Goal: Check status: Check status

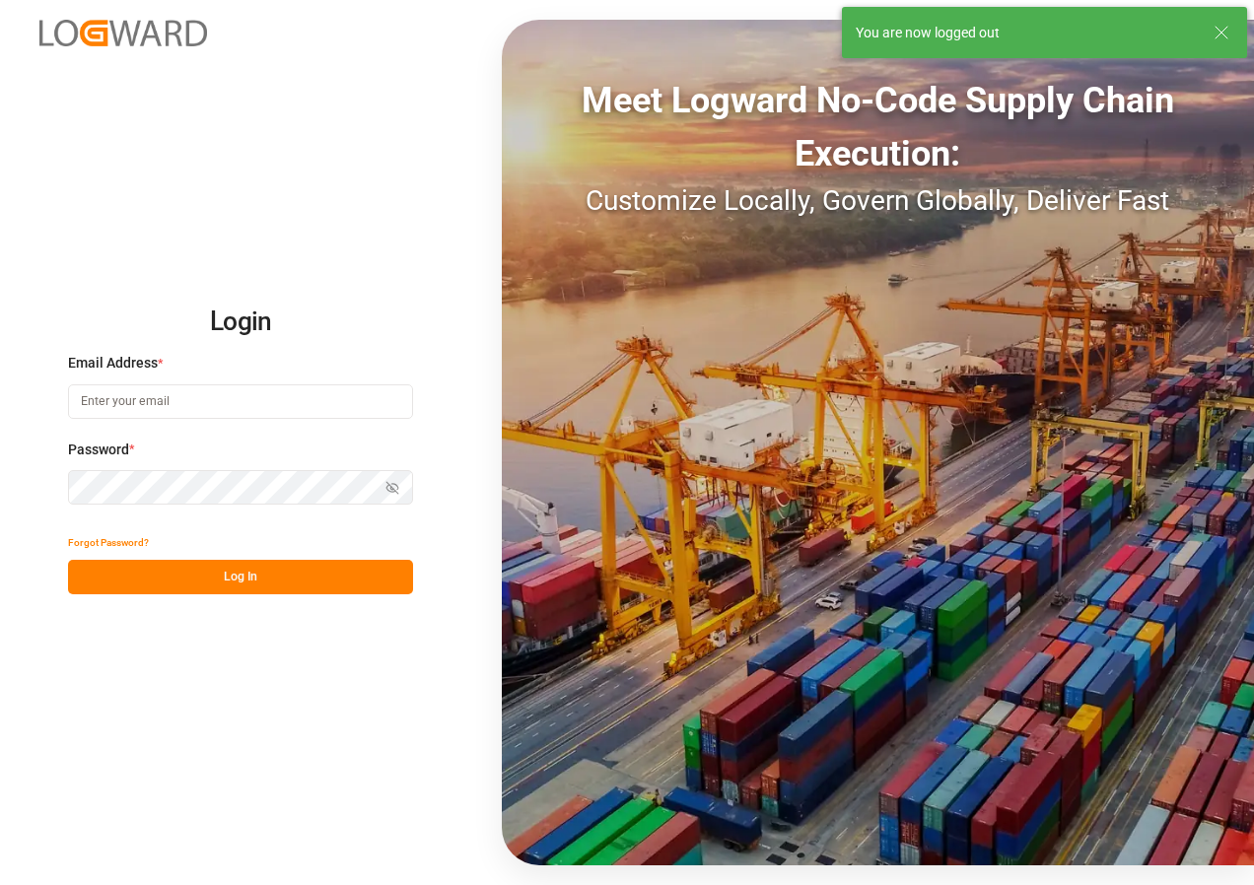
type input "[EMAIL_ADDRESS][DOMAIN_NAME]"
click at [262, 567] on button "Log In" at bounding box center [240, 577] width 345 height 35
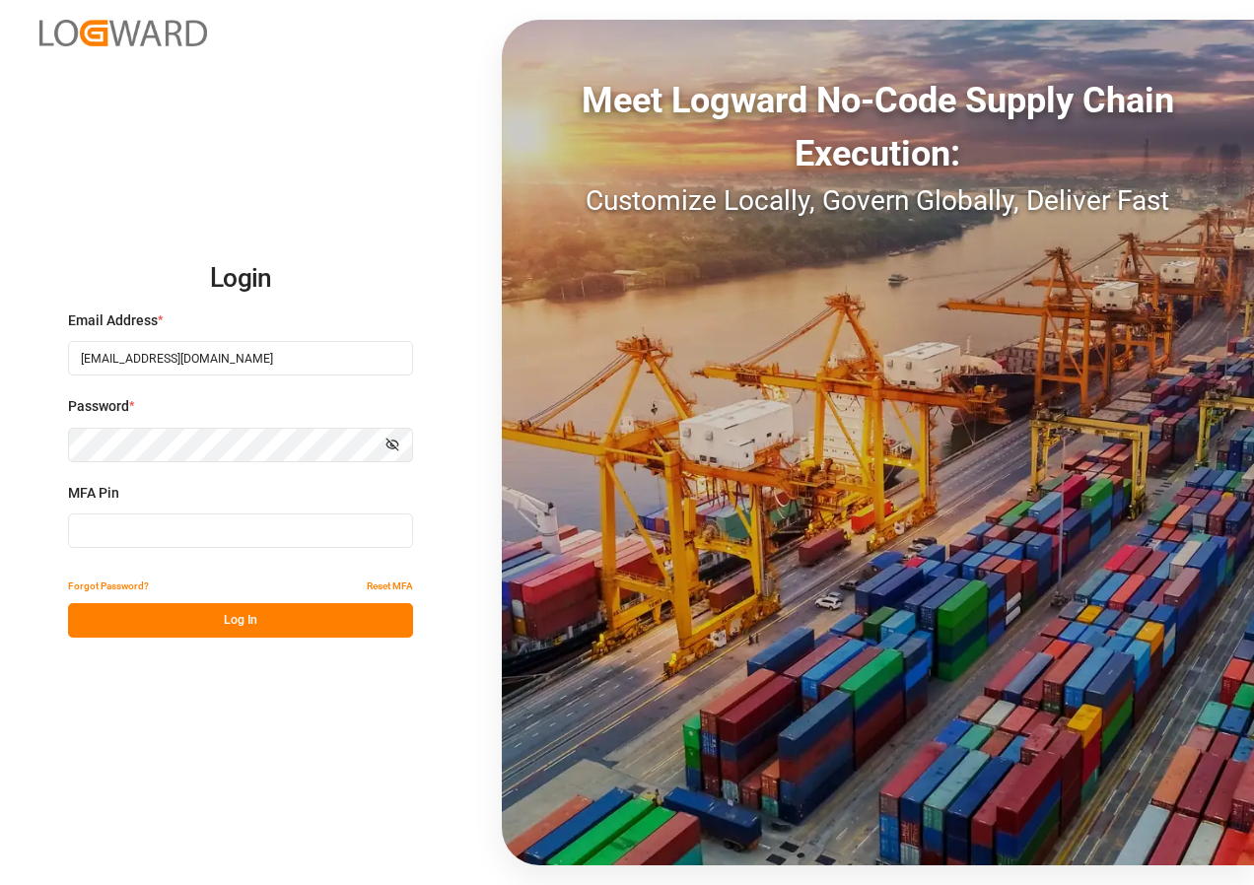
click at [251, 623] on button "Log In" at bounding box center [240, 620] width 345 height 35
click at [273, 526] on input at bounding box center [240, 531] width 345 height 35
type input "709511"
click at [229, 619] on button "Log In" at bounding box center [240, 620] width 345 height 35
click at [204, 611] on button "Log In" at bounding box center [240, 620] width 345 height 35
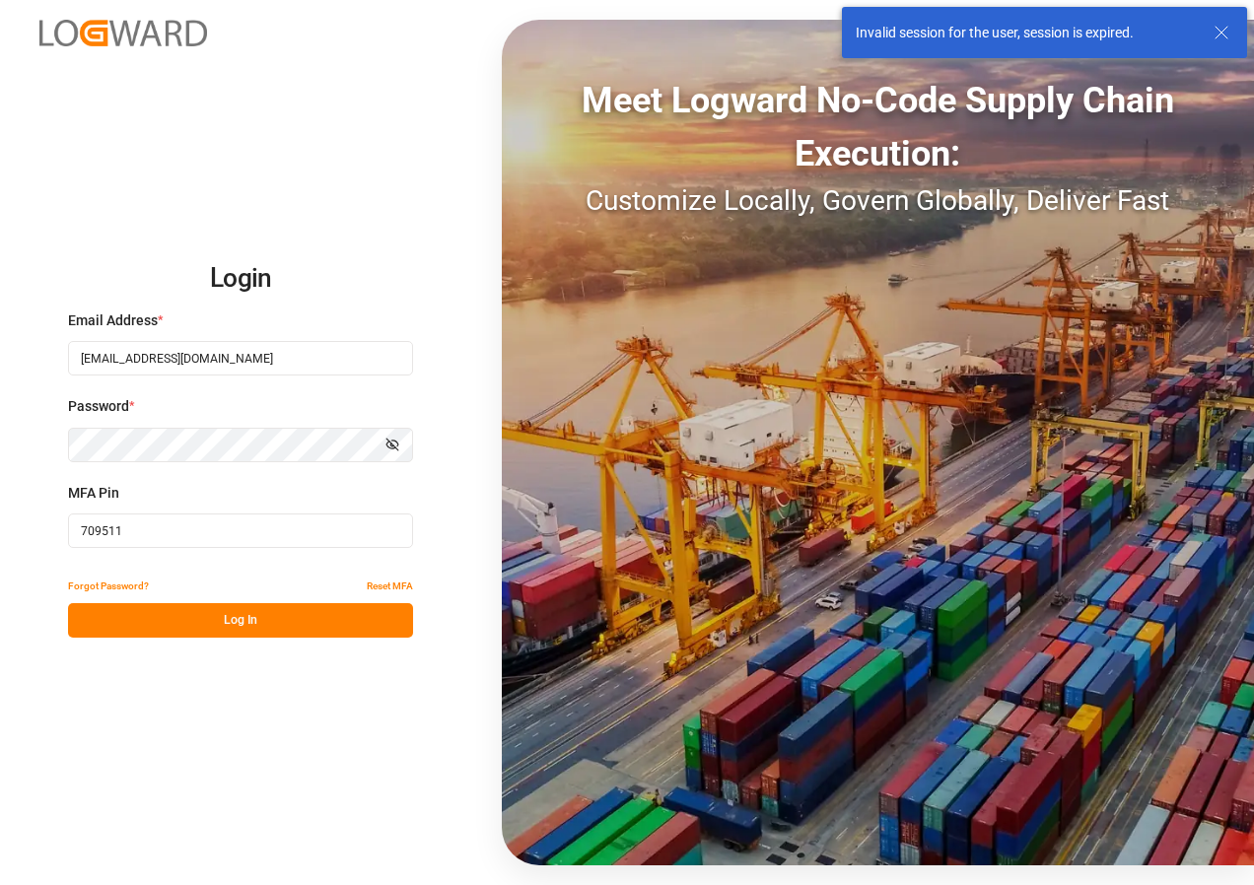
click at [150, 519] on input "709511" at bounding box center [240, 531] width 345 height 35
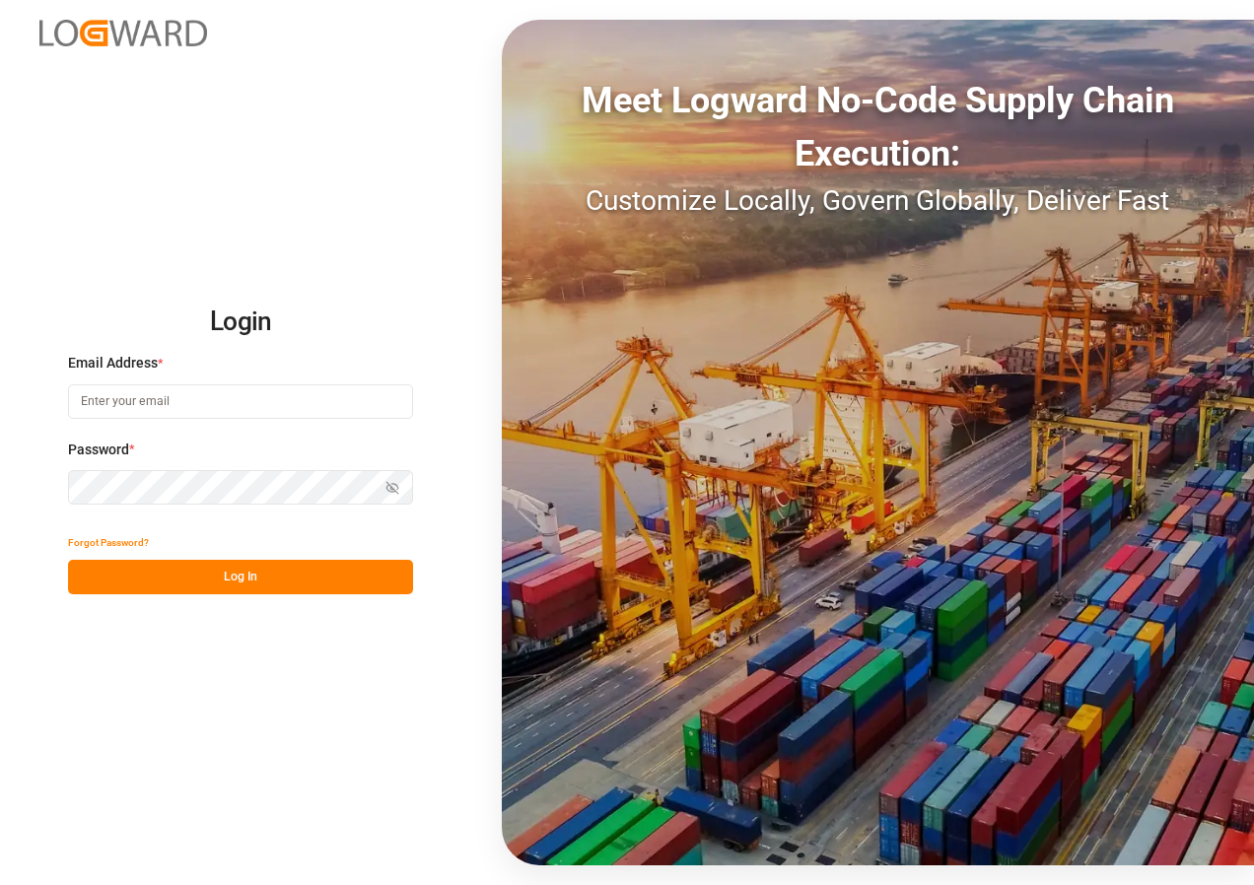
type input "[EMAIL_ADDRESS][DOMAIN_NAME]"
click at [221, 576] on button "Log In" at bounding box center [240, 577] width 345 height 35
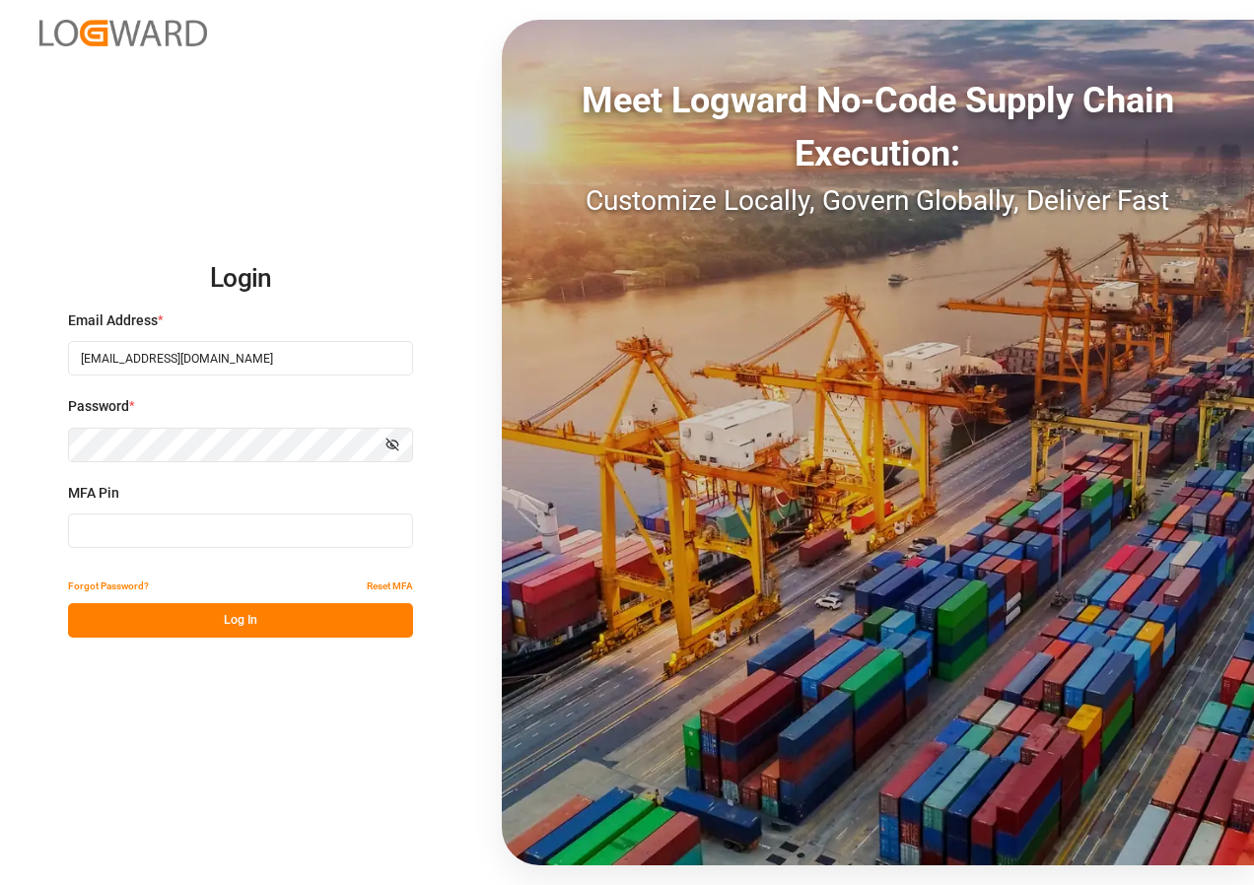
click at [137, 542] on input at bounding box center [240, 531] width 345 height 35
type input "056660"
click at [242, 621] on button "Log In" at bounding box center [240, 620] width 345 height 35
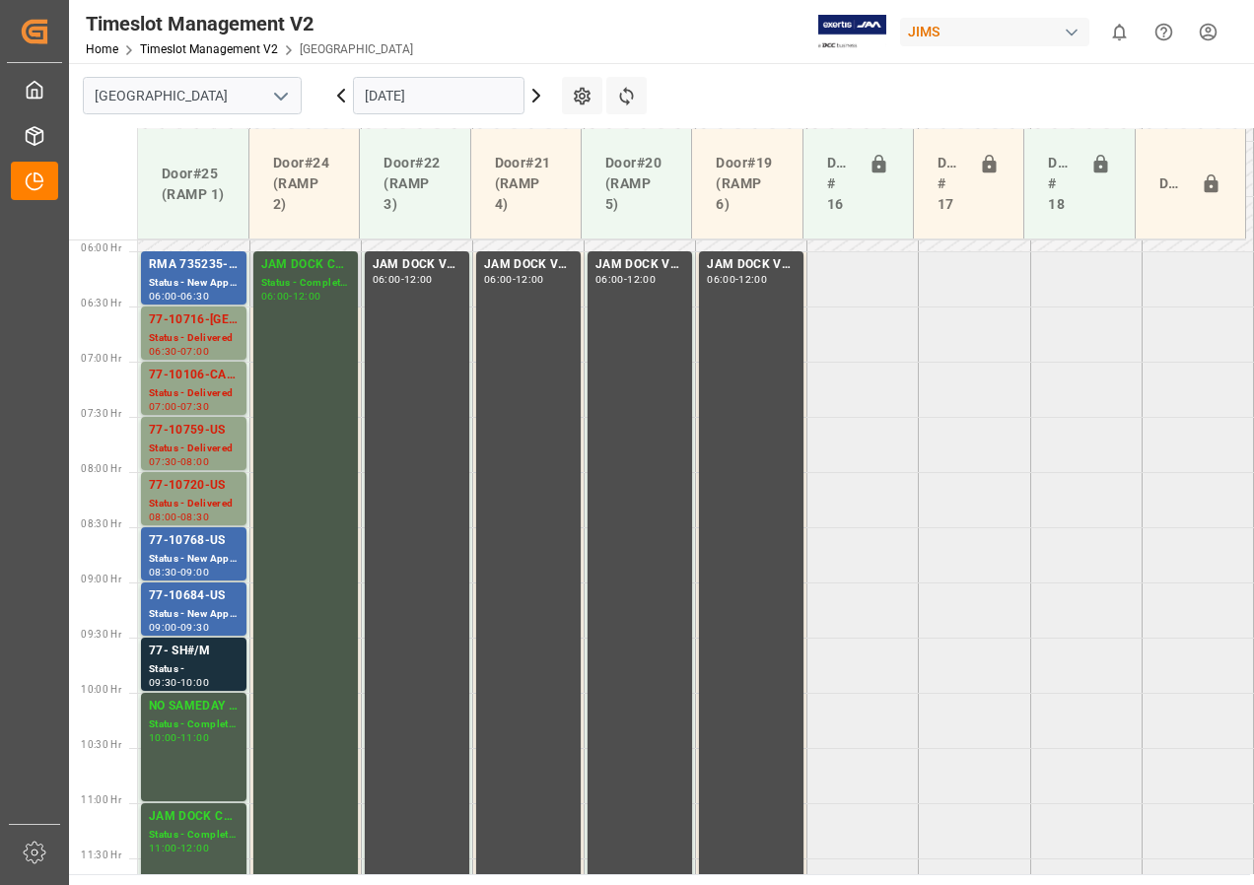
scroll to position [616, 0]
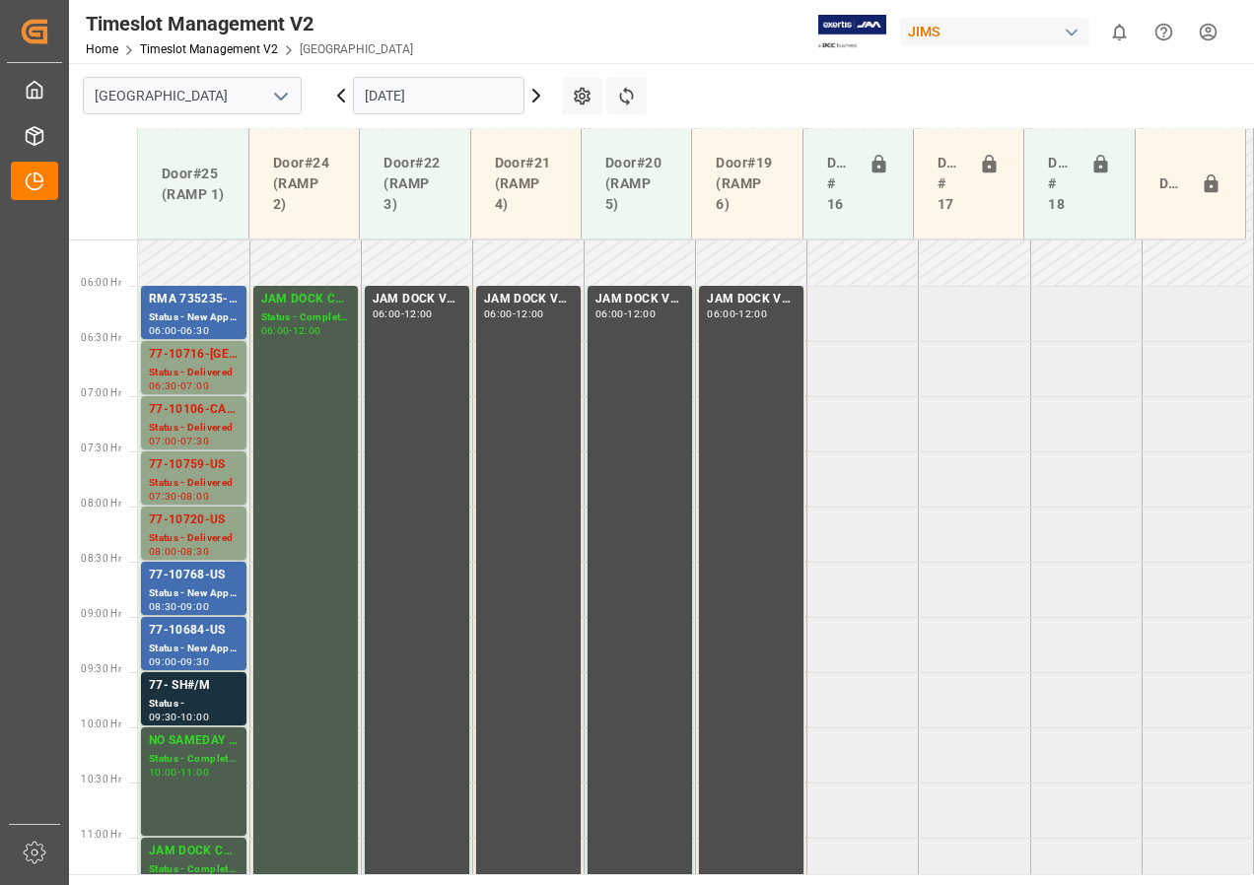
click at [535, 95] on icon at bounding box center [536, 96] width 24 height 24
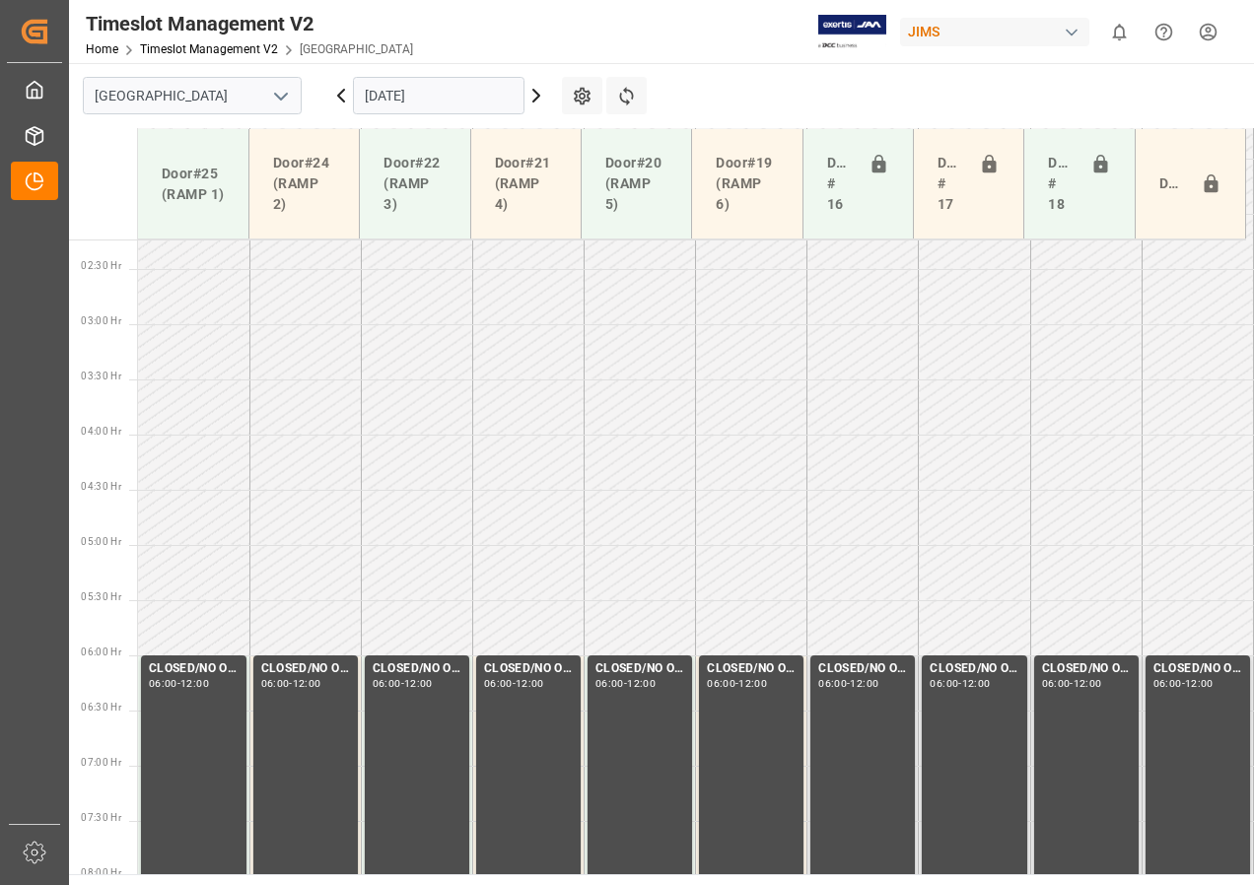
scroll to position [596, 0]
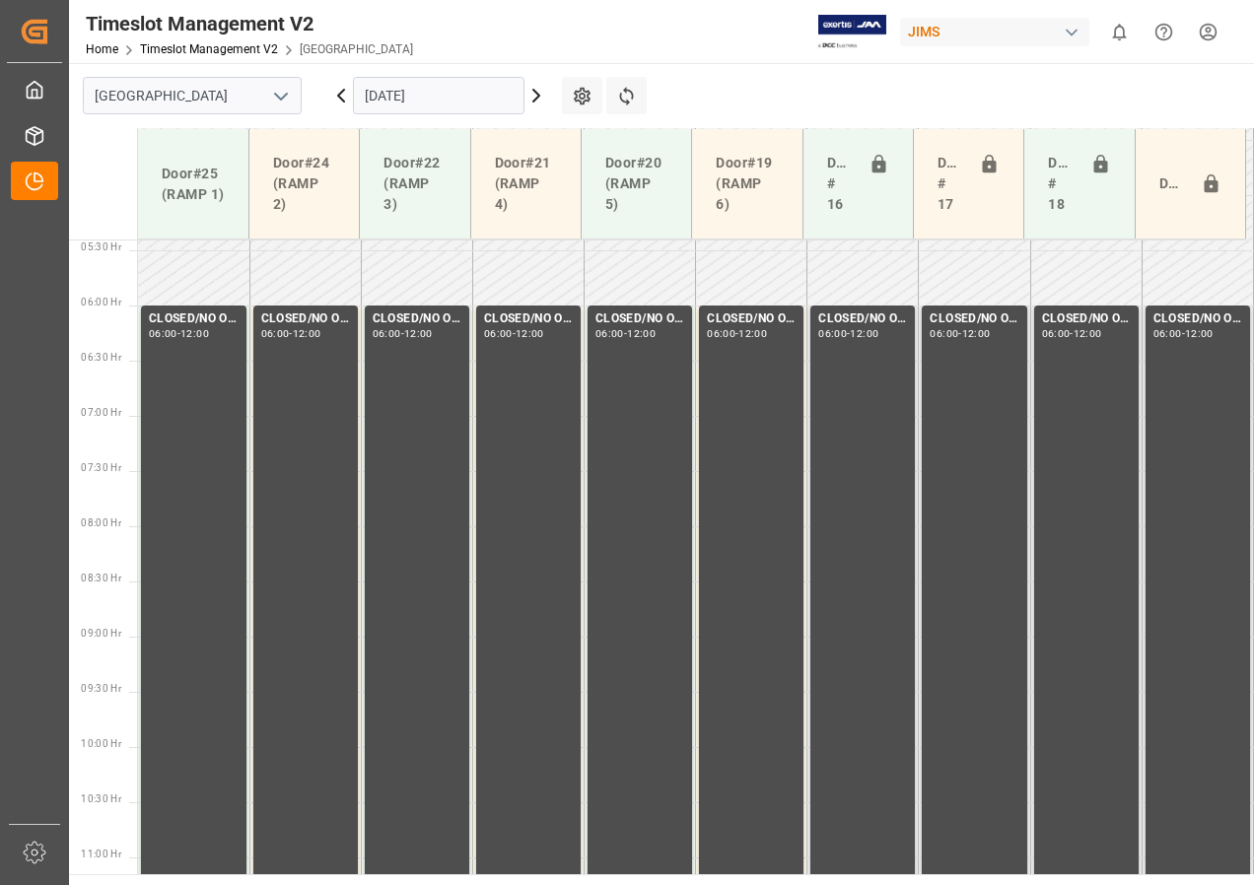
click at [535, 95] on icon at bounding box center [536, 96] width 24 height 24
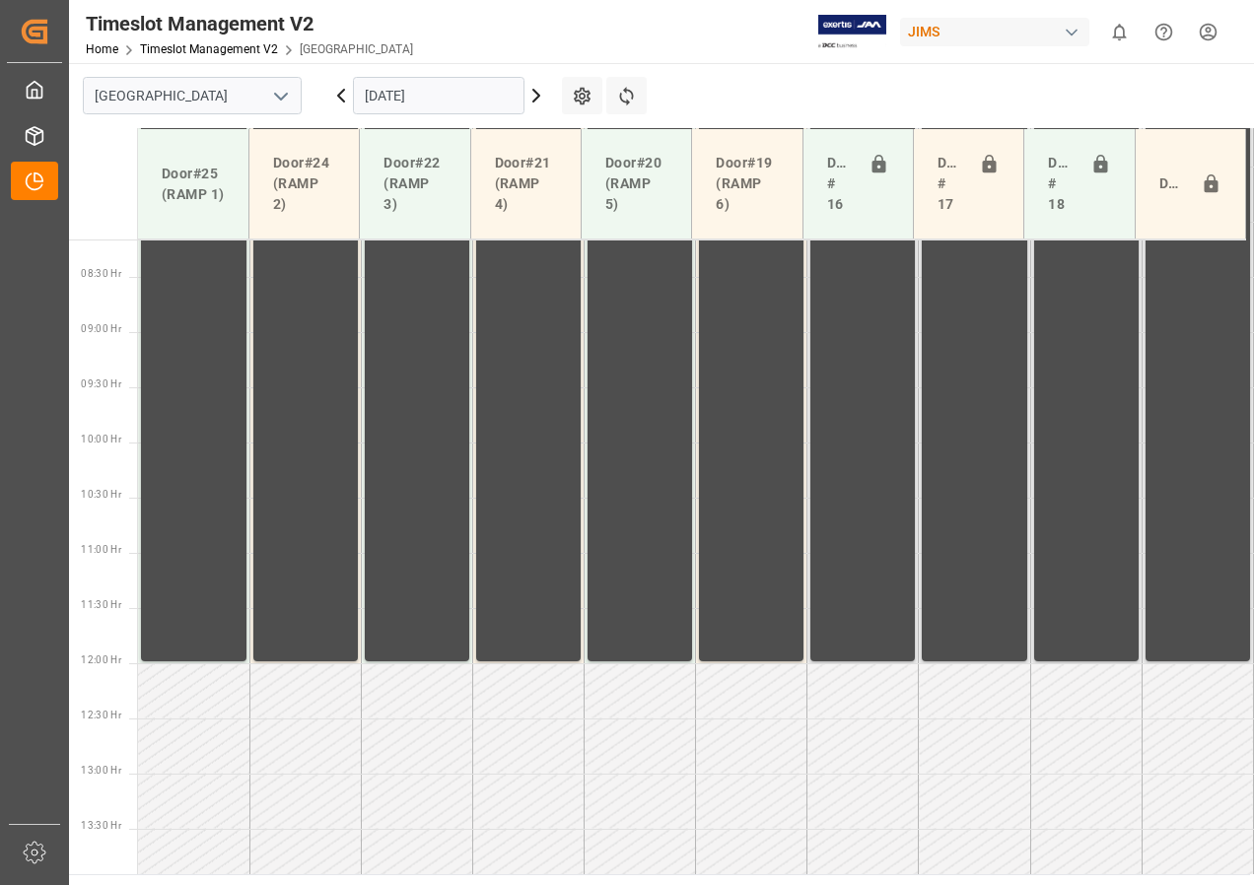
scroll to position [912, 0]
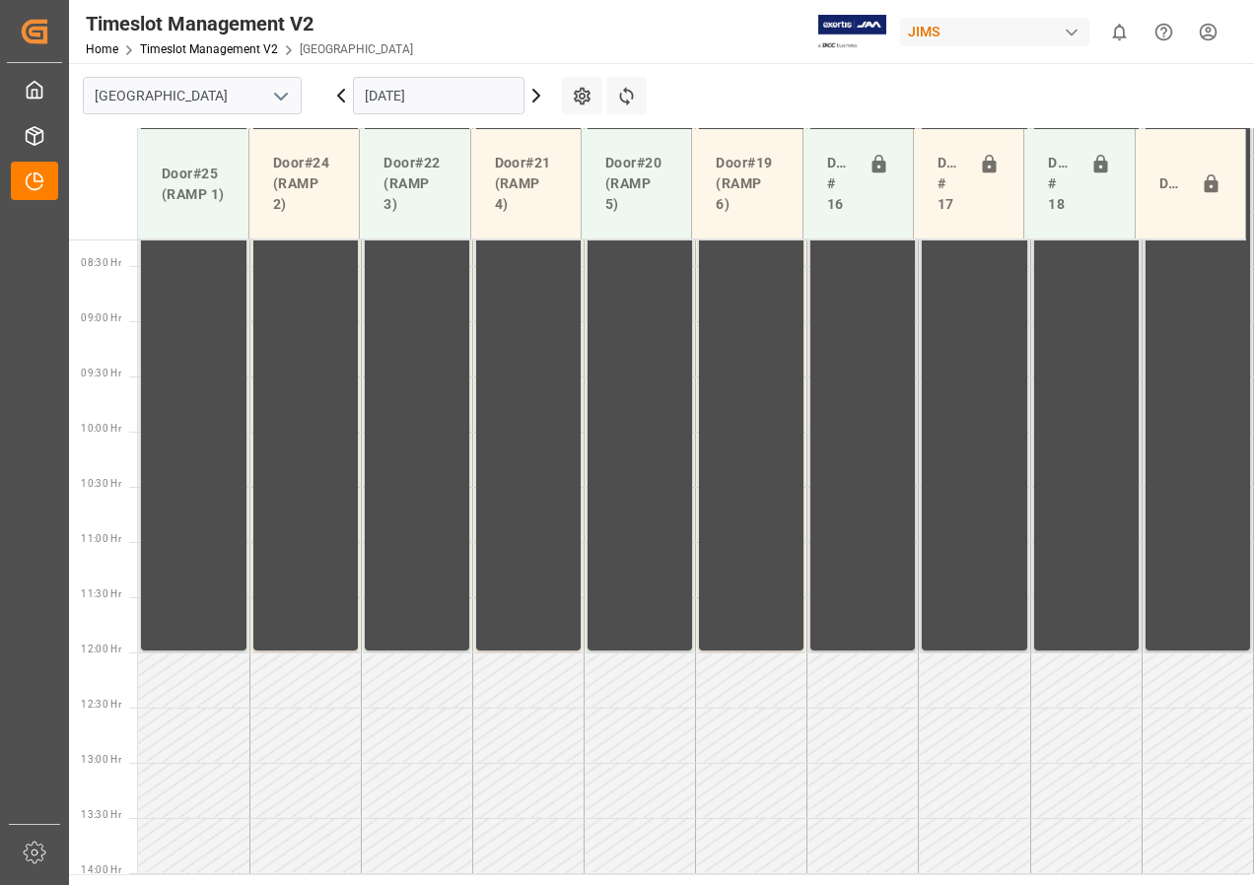
click at [535, 95] on icon at bounding box center [536, 96] width 24 height 24
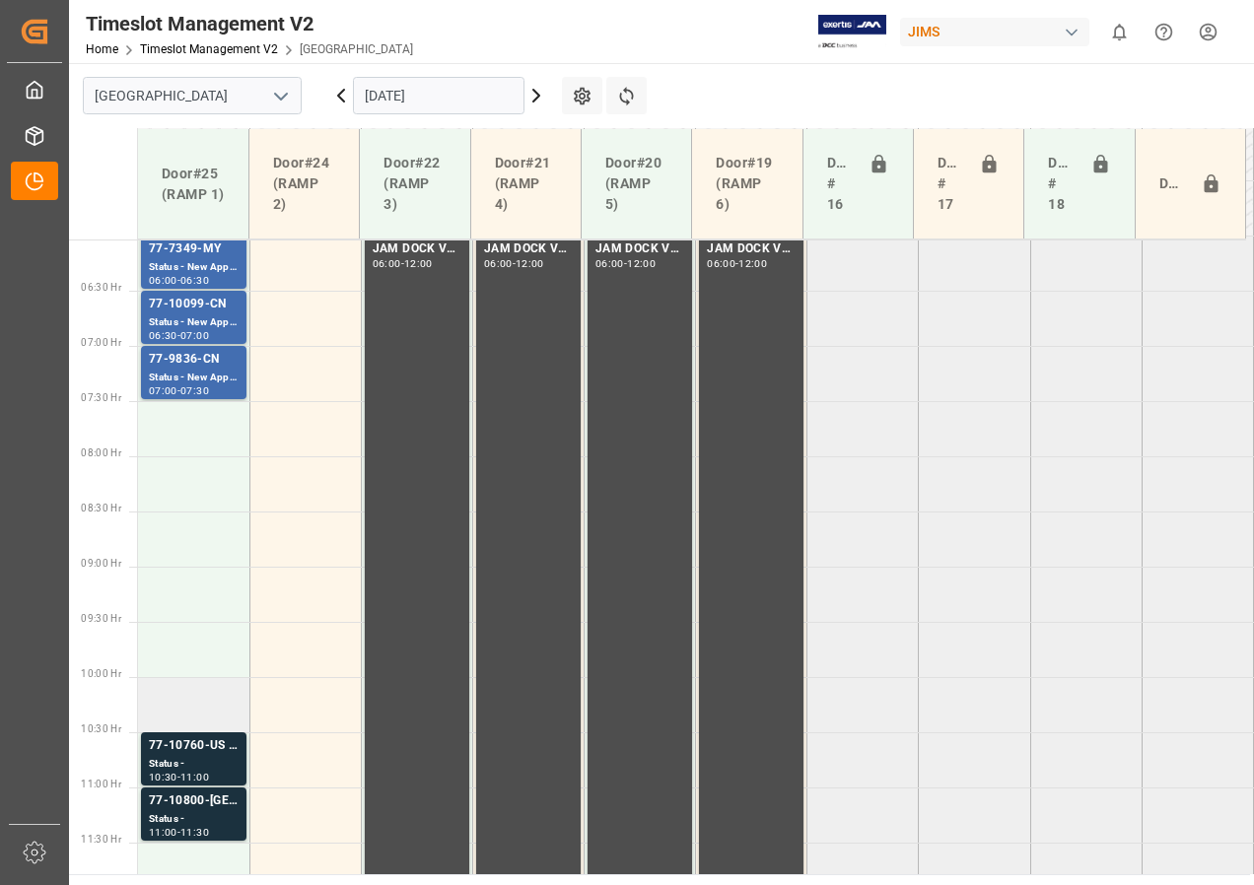
scroll to position [715, 0]
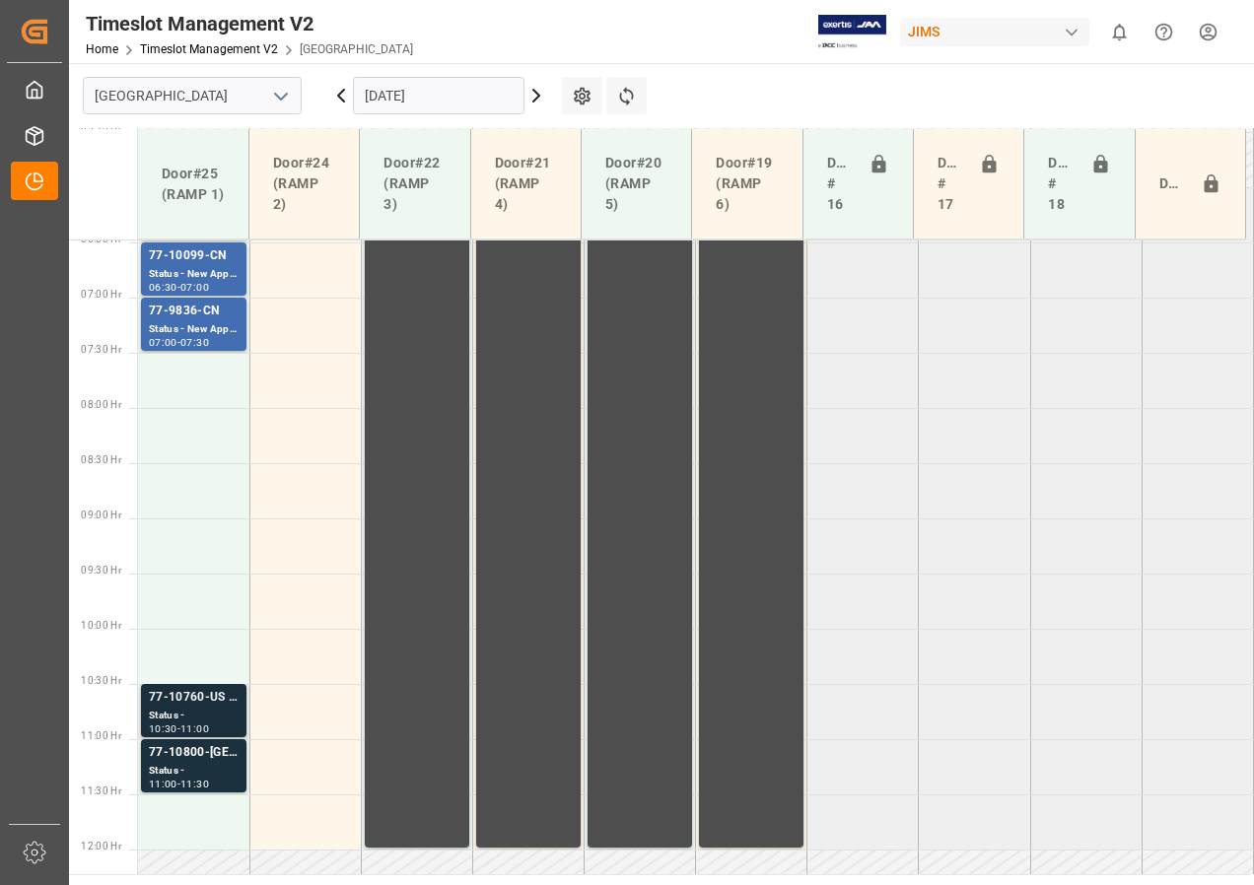
click at [187, 712] on div "Status -" at bounding box center [194, 716] width 90 height 17
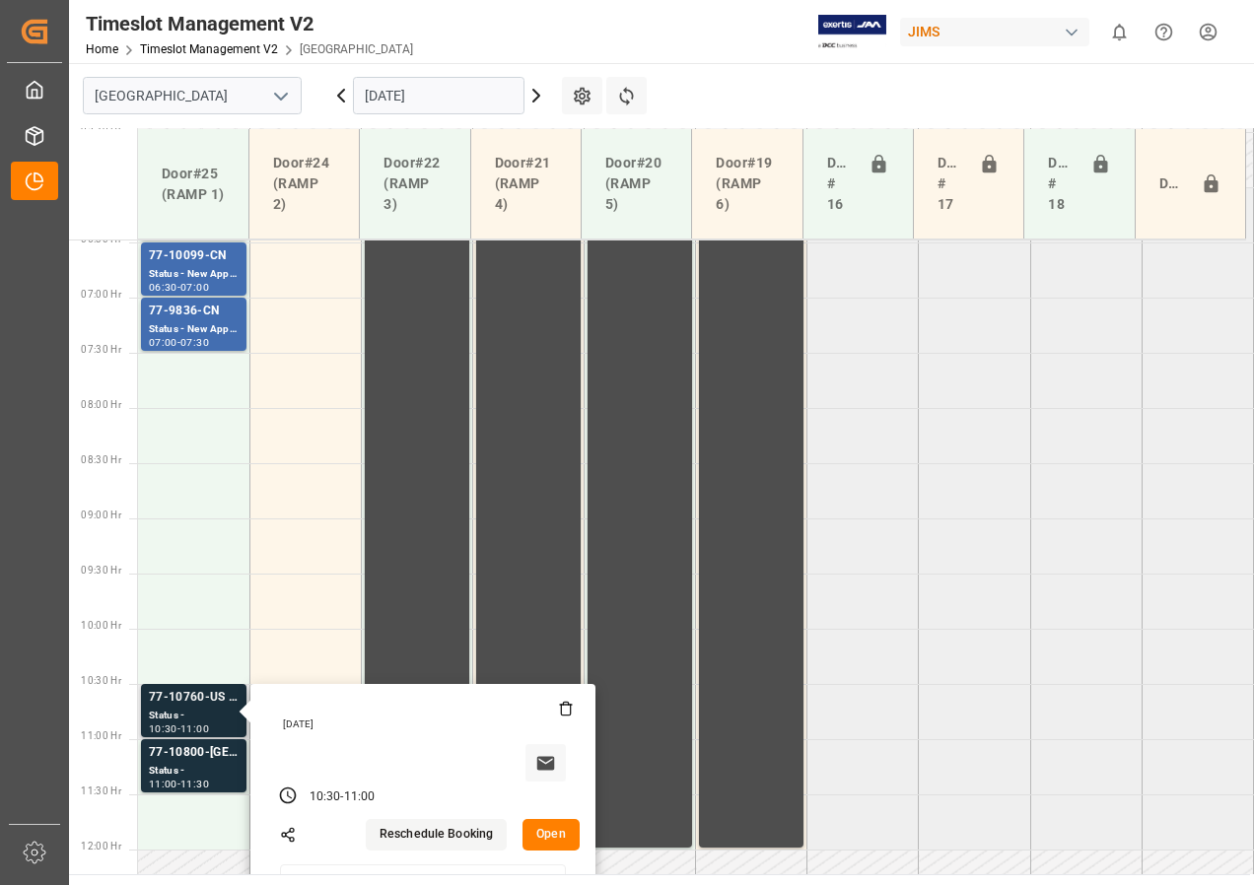
scroll to position [912, 0]
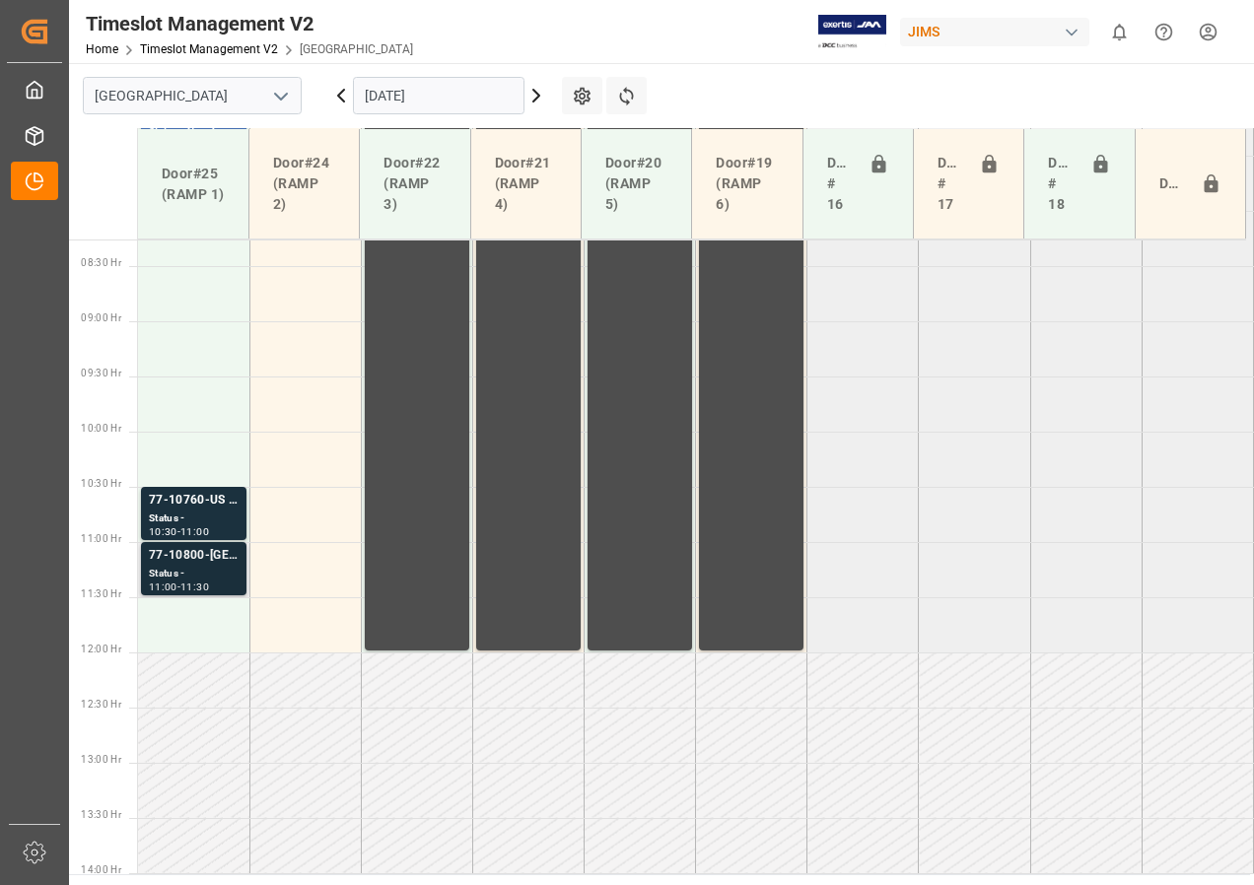
click at [196, 583] on div "11:30" at bounding box center [194, 587] width 29 height 9
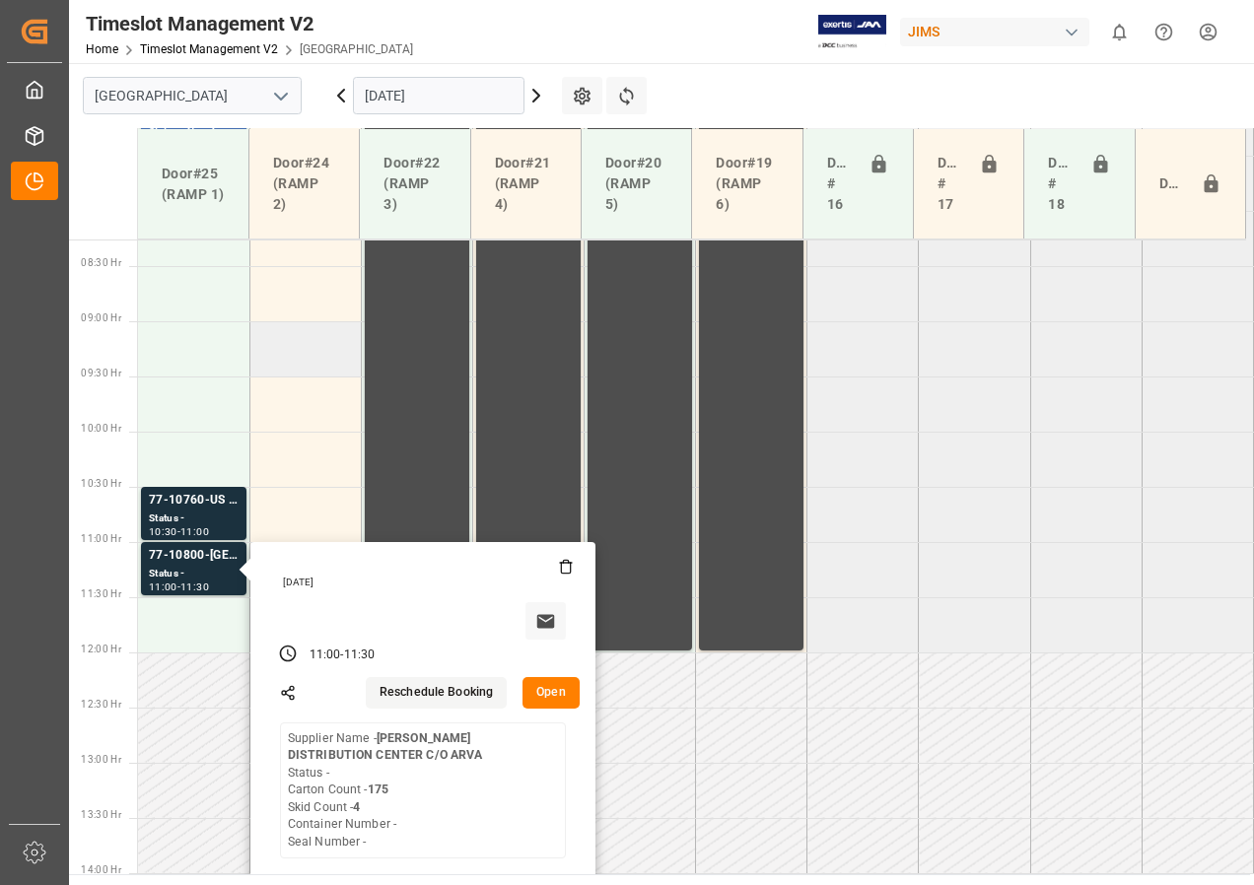
scroll to position [715, 0]
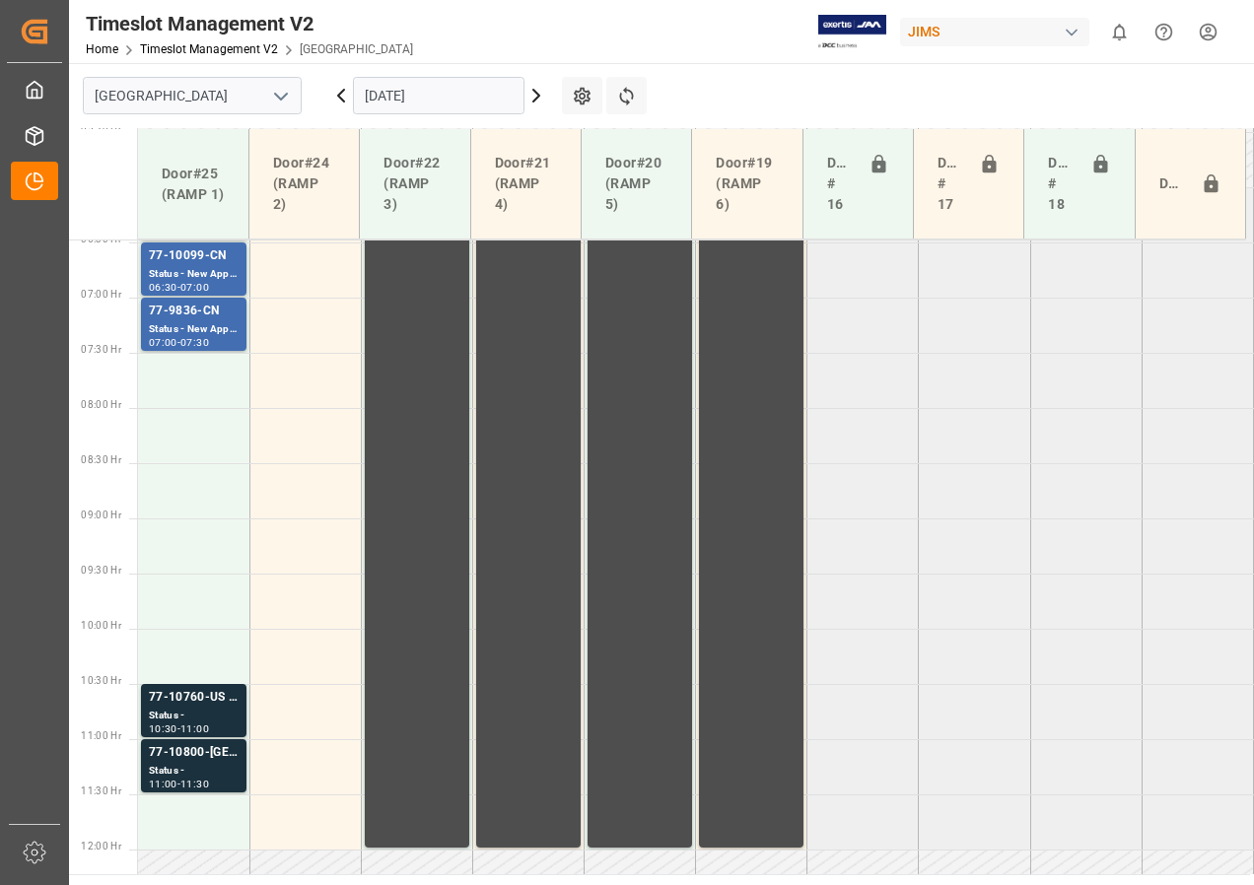
click at [197, 702] on div "77-10760-US SHIPM#/M" at bounding box center [194, 698] width 90 height 20
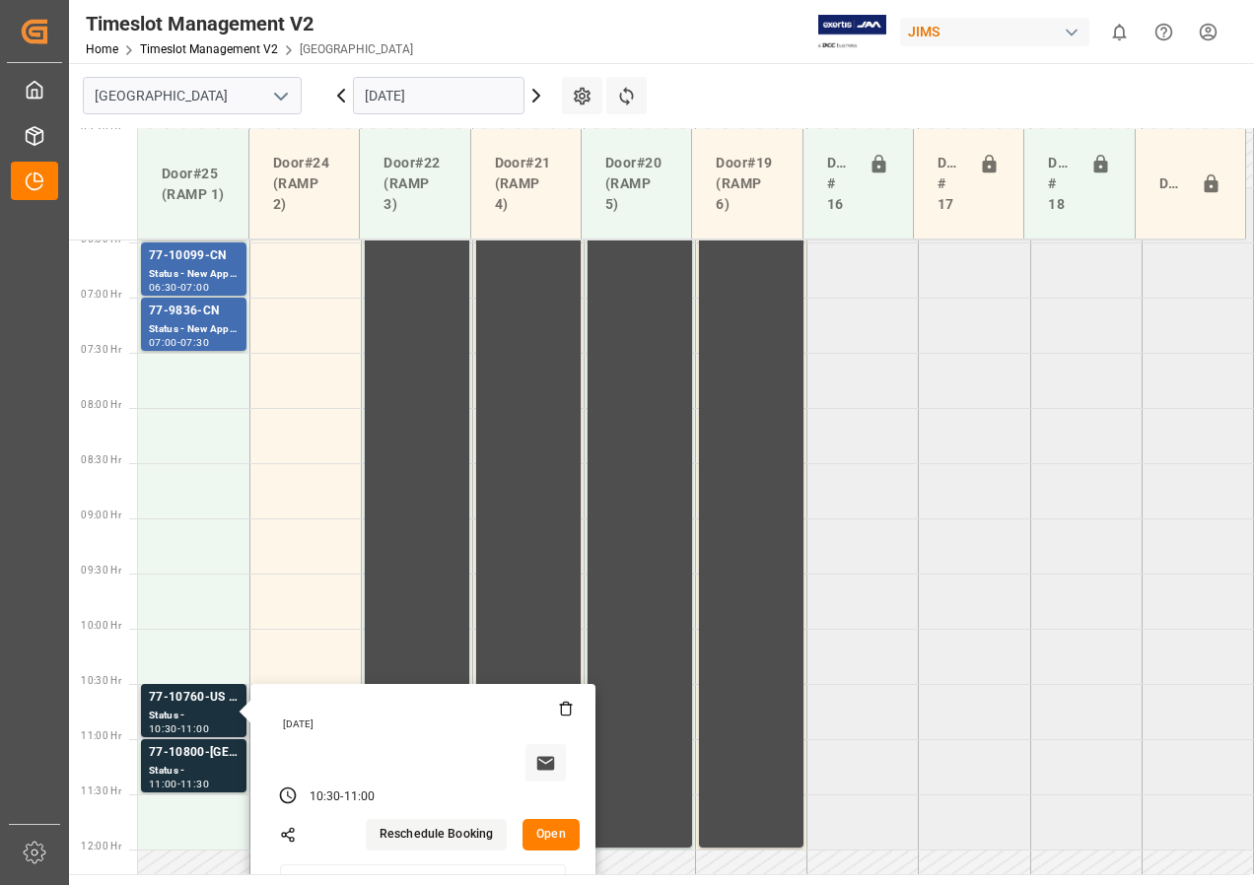
click at [556, 836] on button "Open" at bounding box center [550, 835] width 57 height 32
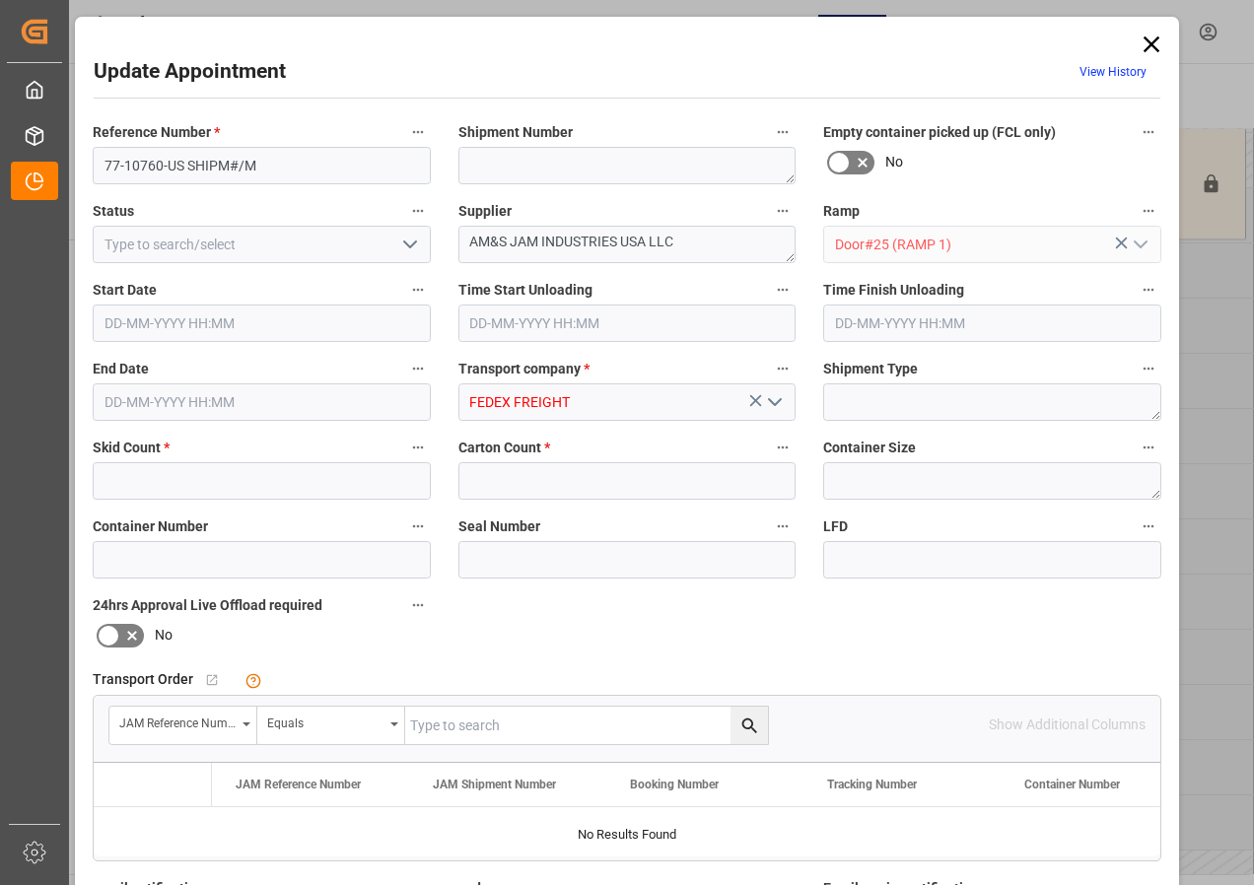
type input "2"
type input "24"
type input "[DATE] 10:30"
type input "[DATE] 11:00"
type input "[DATE] 12:44"
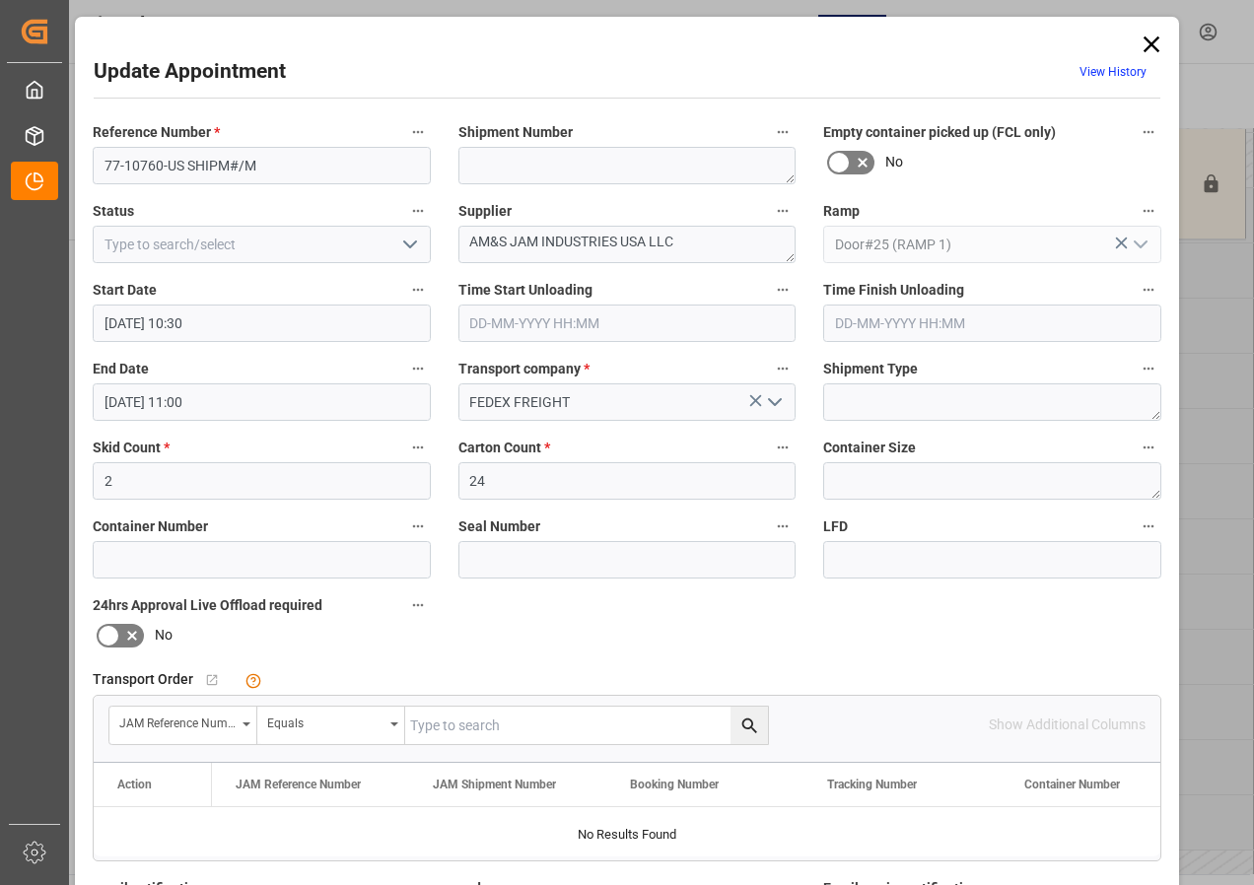
click at [168, 326] on input "[DATE] 10:30" at bounding box center [262, 323] width 338 height 37
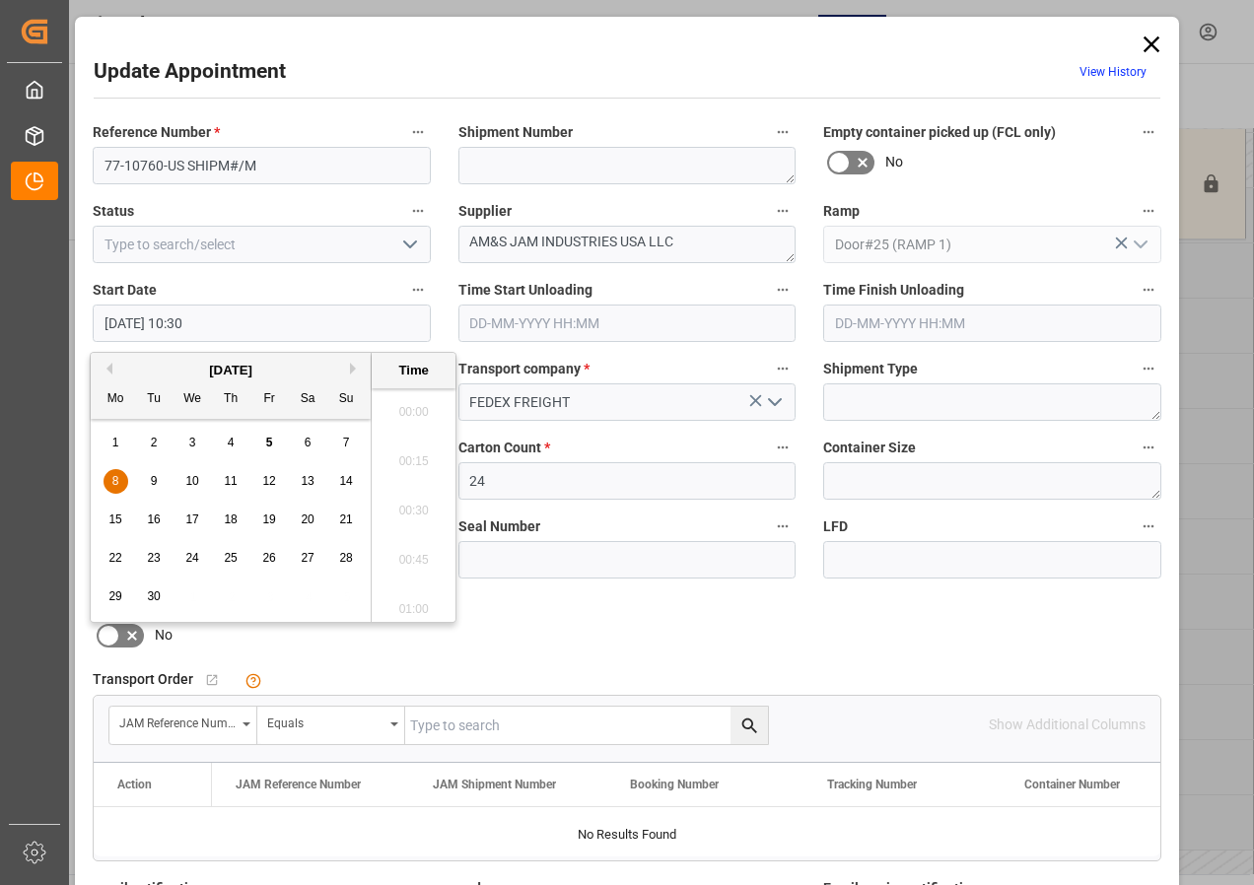
scroll to position [1978, 0]
click at [110, 486] on div "8" at bounding box center [116, 482] width 25 height 24
drag, startPoint x: 415, startPoint y: 499, endPoint x: 280, endPoint y: 439, distance: 147.8
click at [414, 500] on li "07:30" at bounding box center [414, 504] width 84 height 49
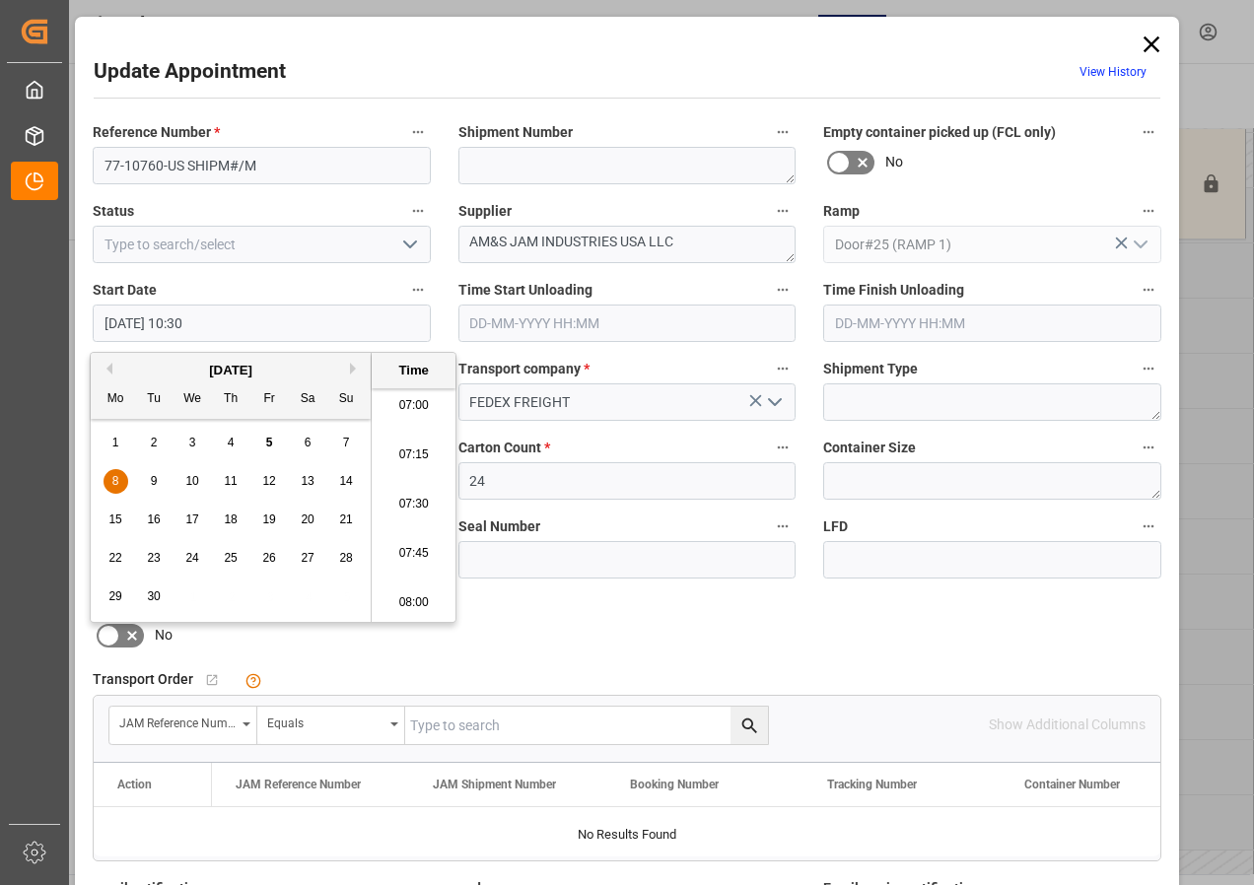
type input "[DATE] 07:30"
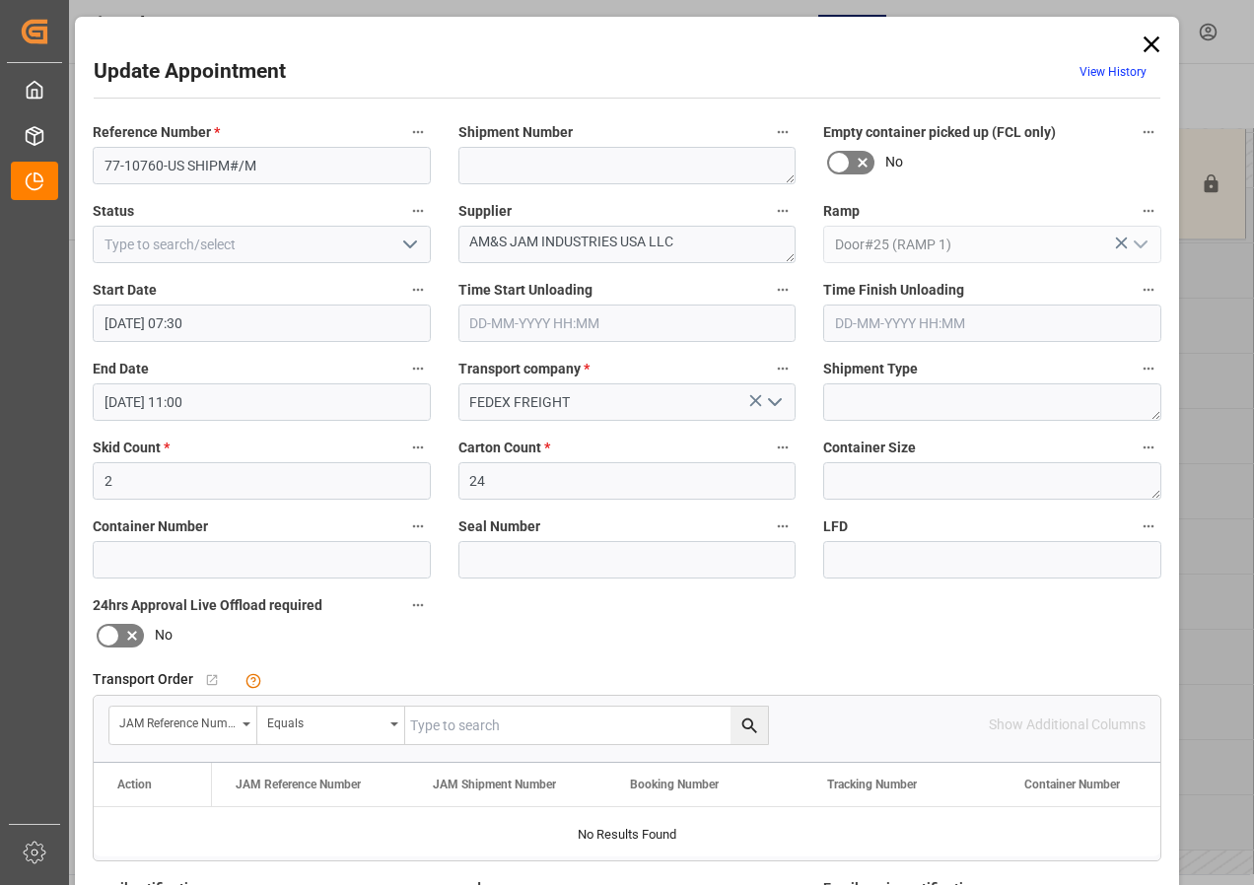
click at [117, 403] on input "[DATE] 11:00" at bounding box center [262, 401] width 338 height 37
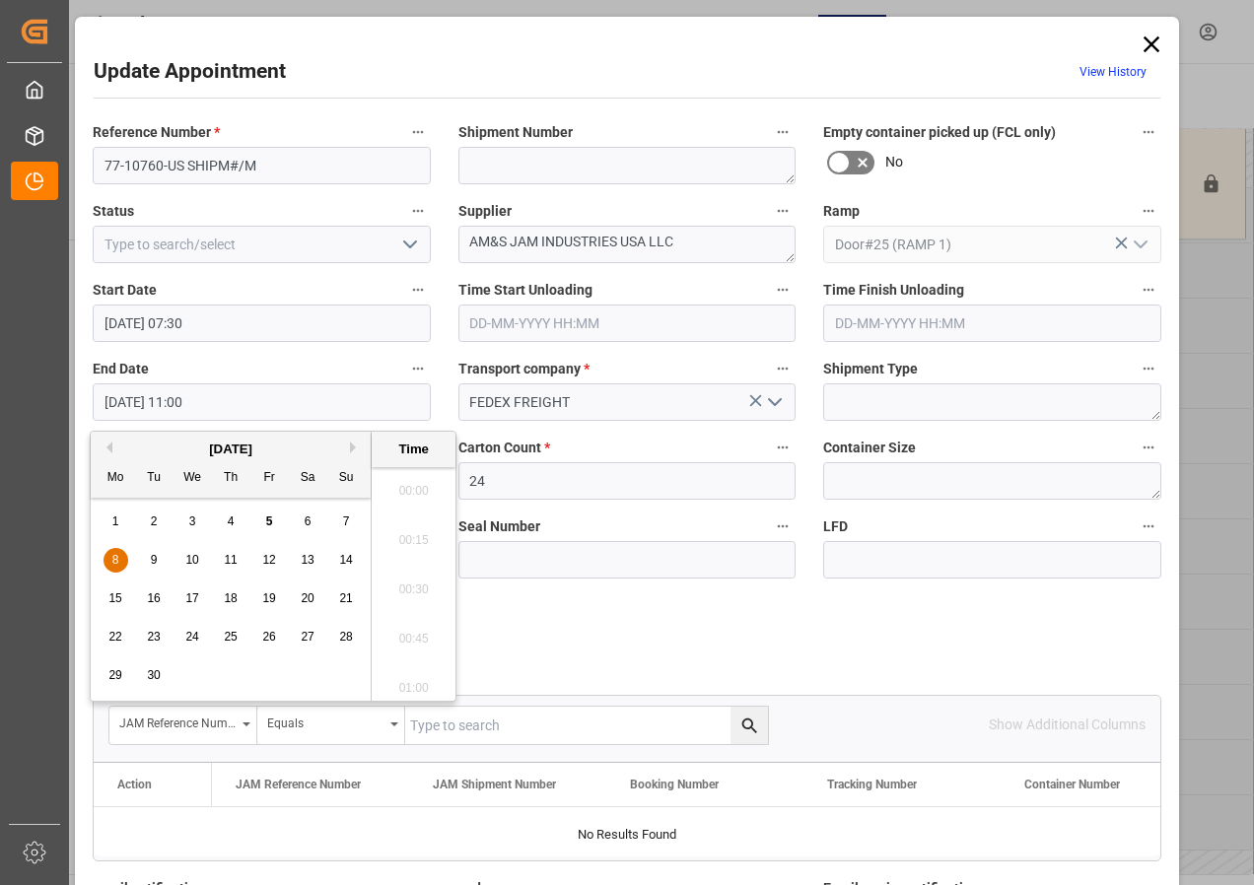
scroll to position [2077, 0]
click at [110, 561] on div "8" at bounding box center [116, 561] width 25 height 24
click at [404, 483] on li "08:00" at bounding box center [414, 484] width 84 height 49
type input "[DATE] 08:00"
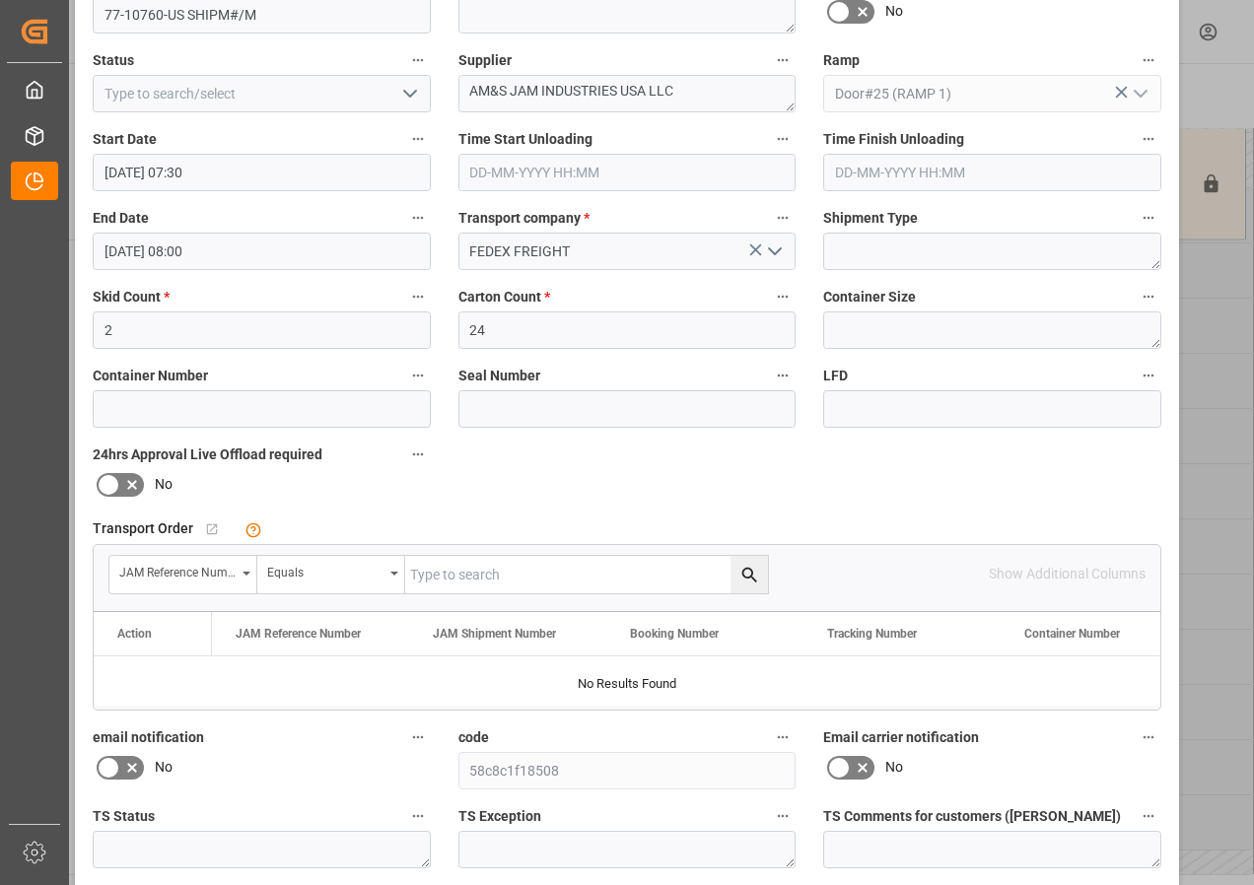
scroll to position [296, 0]
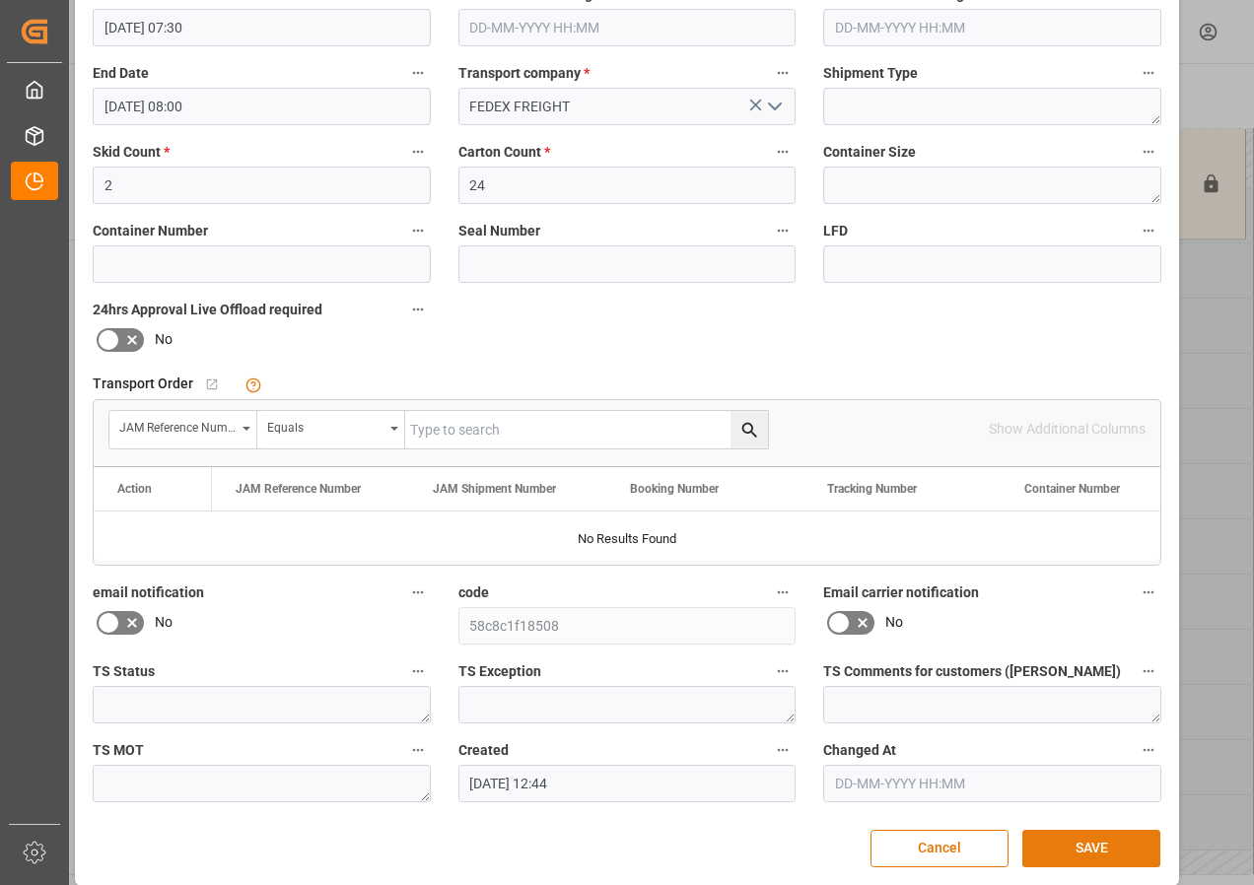
click at [1079, 844] on button "SAVE" at bounding box center [1091, 848] width 138 height 37
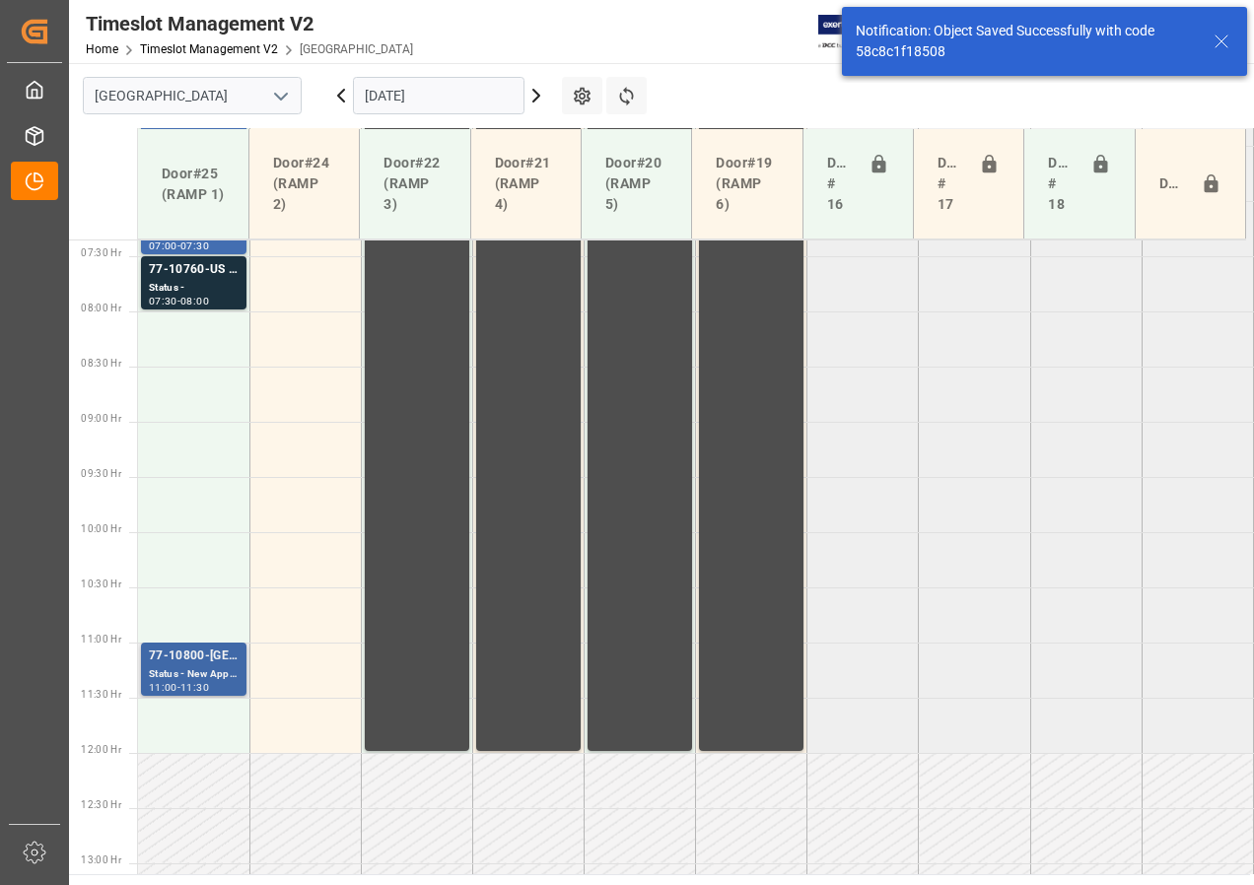
scroll to position [778, 0]
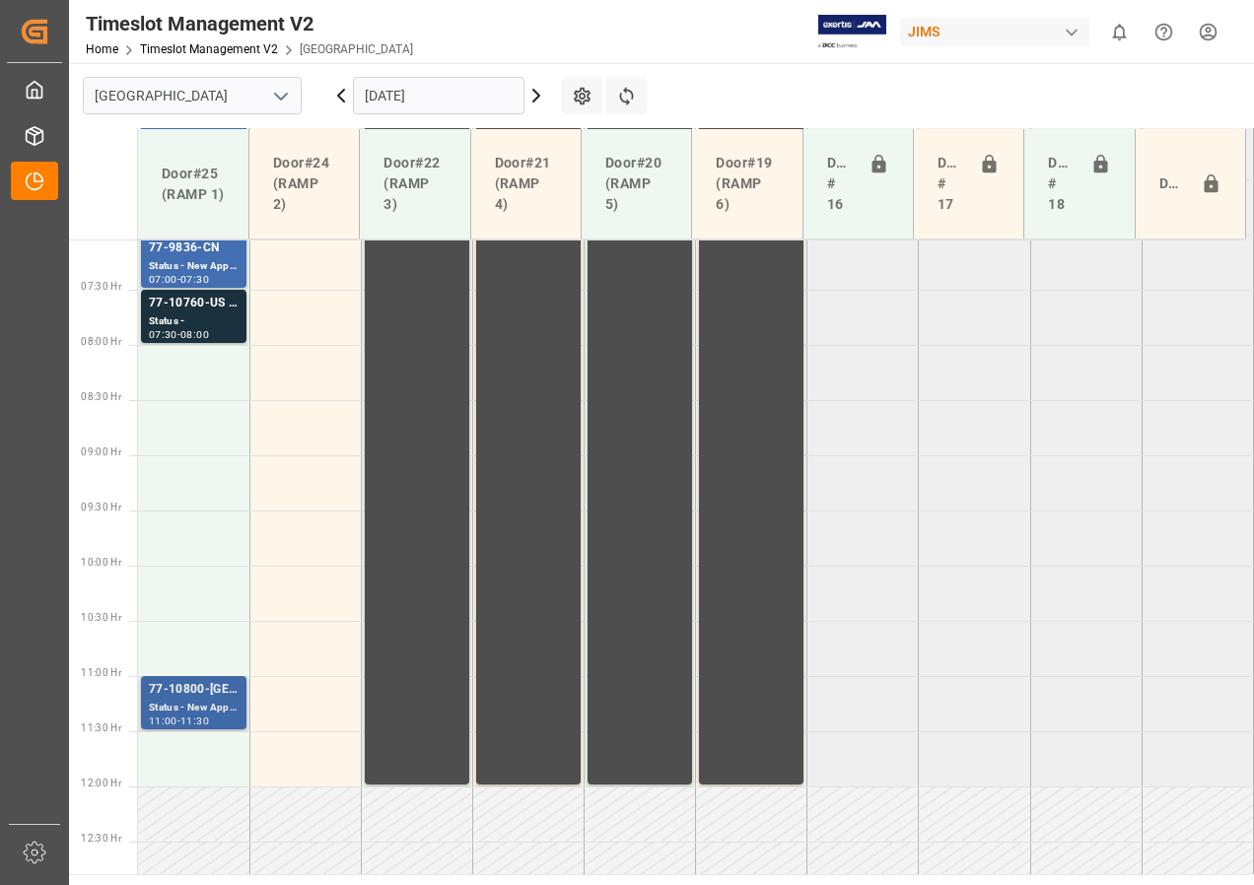
click at [192, 708] on div "Status - New Appointment" at bounding box center [194, 708] width 90 height 17
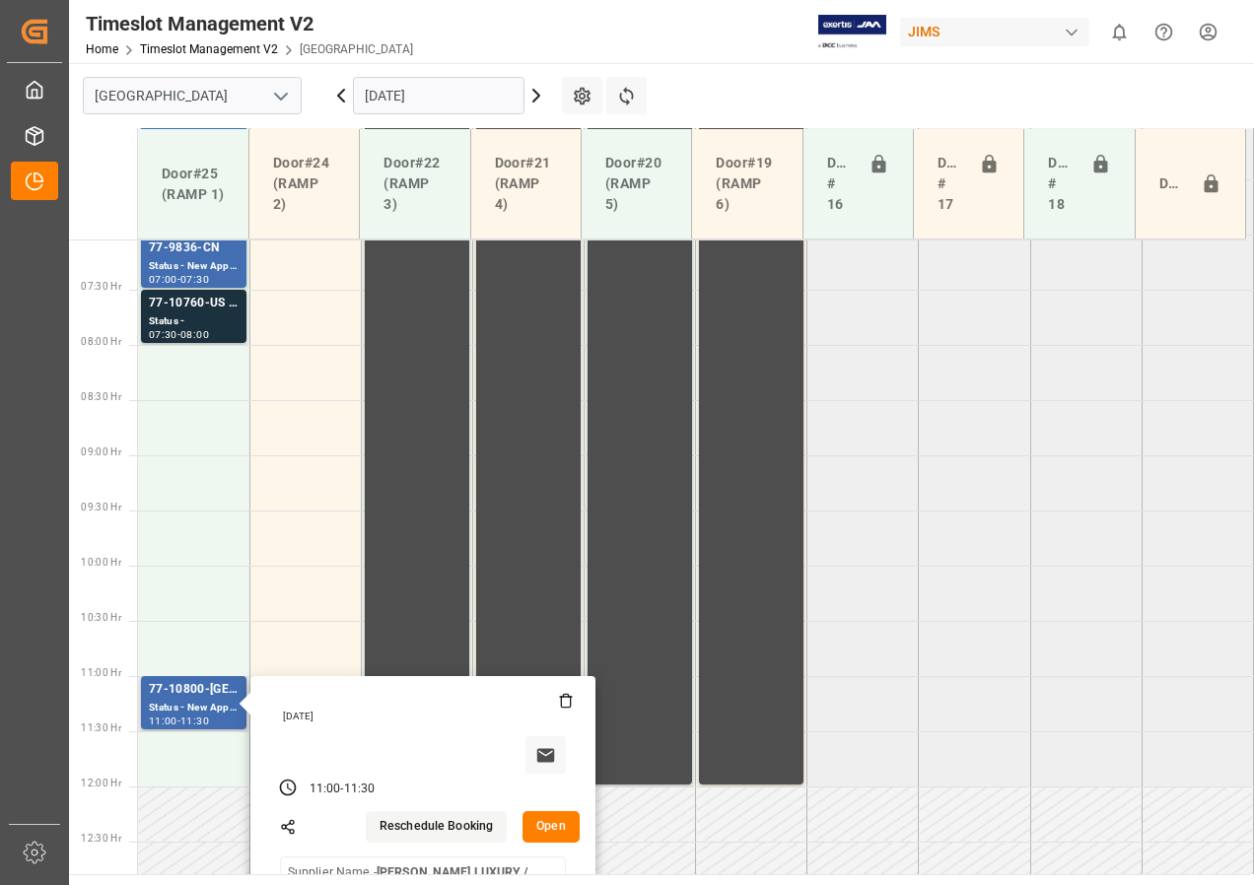
click at [558, 828] on button "Open" at bounding box center [550, 827] width 57 height 32
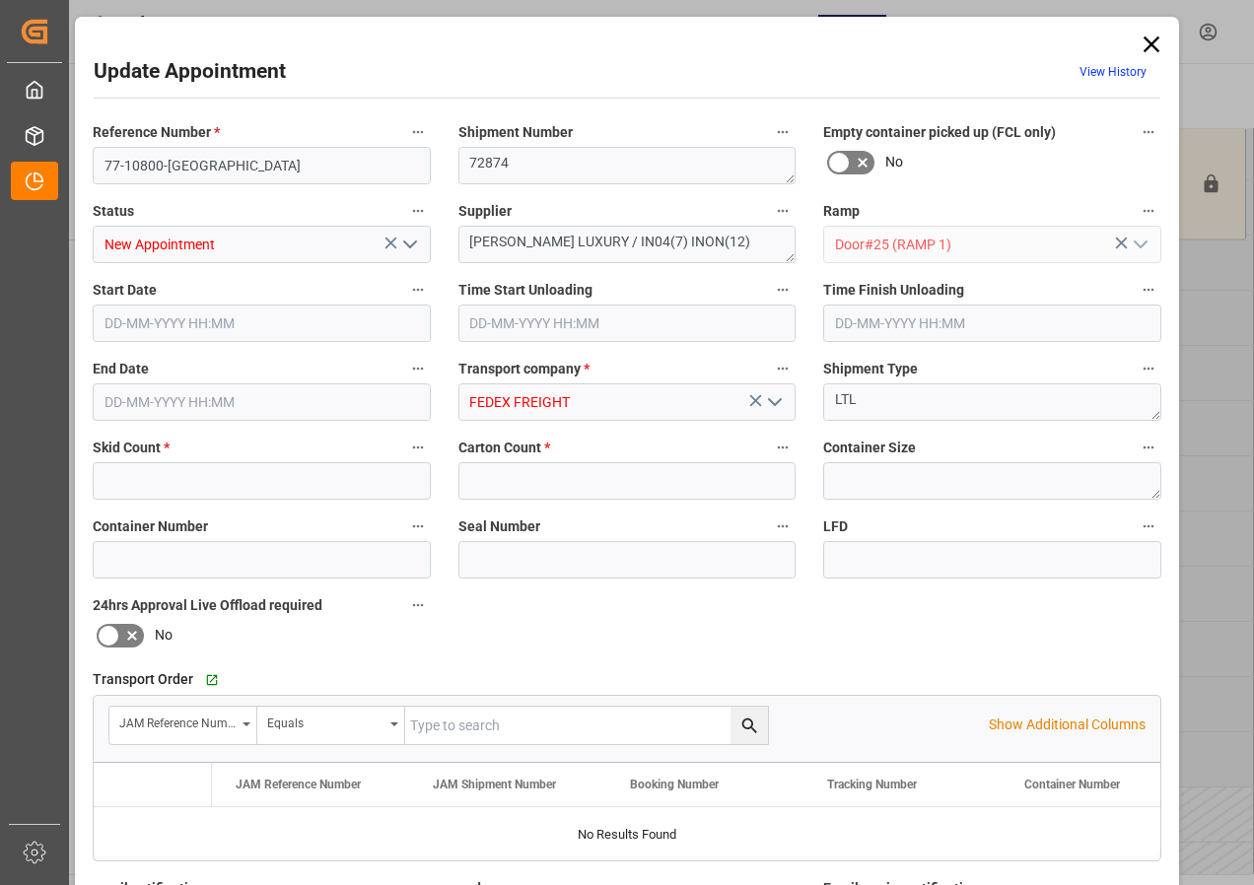
type input "4"
type input "175"
type input "[DATE] 11:00"
type input "[DATE] 11:30"
type input "[DATE] 12:46"
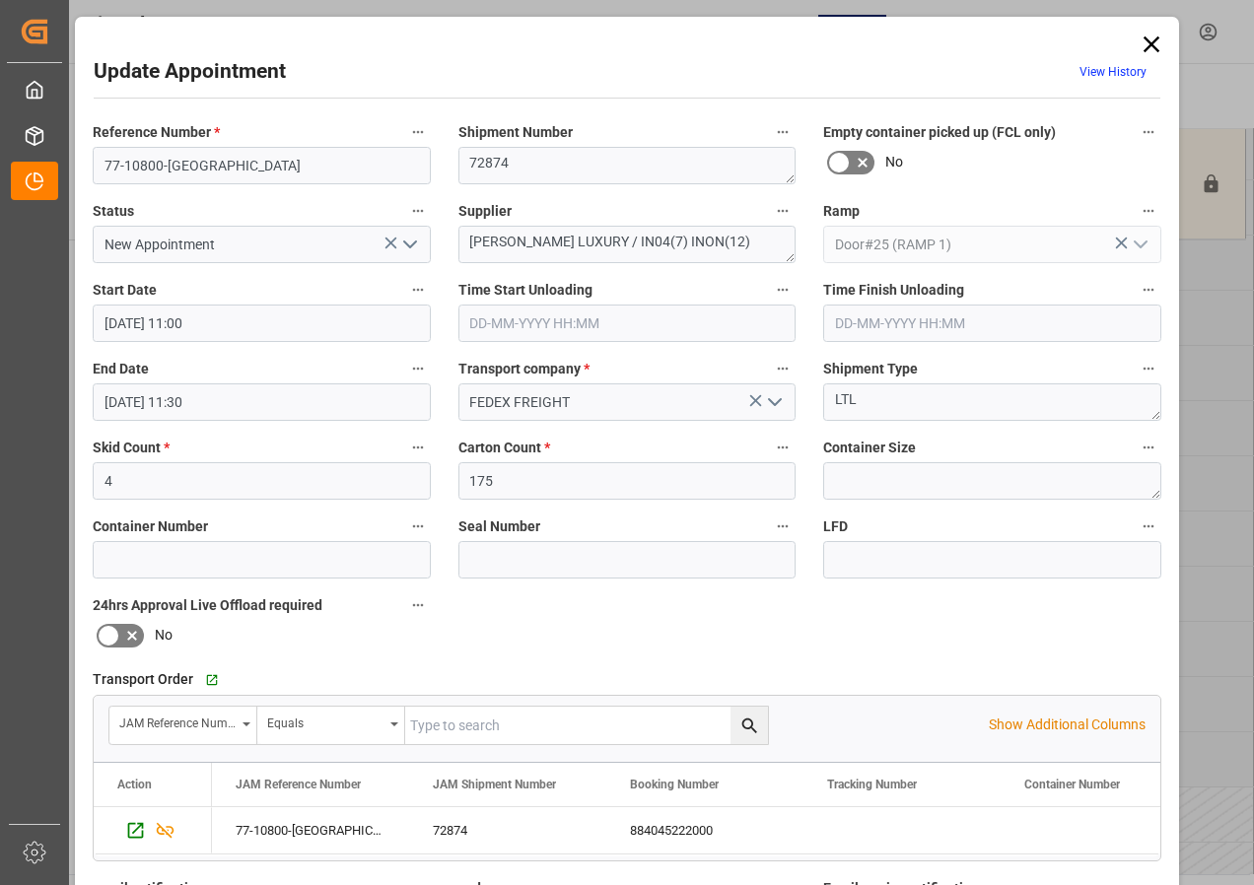
click at [138, 324] on input "[DATE] 11:00" at bounding box center [262, 323] width 338 height 37
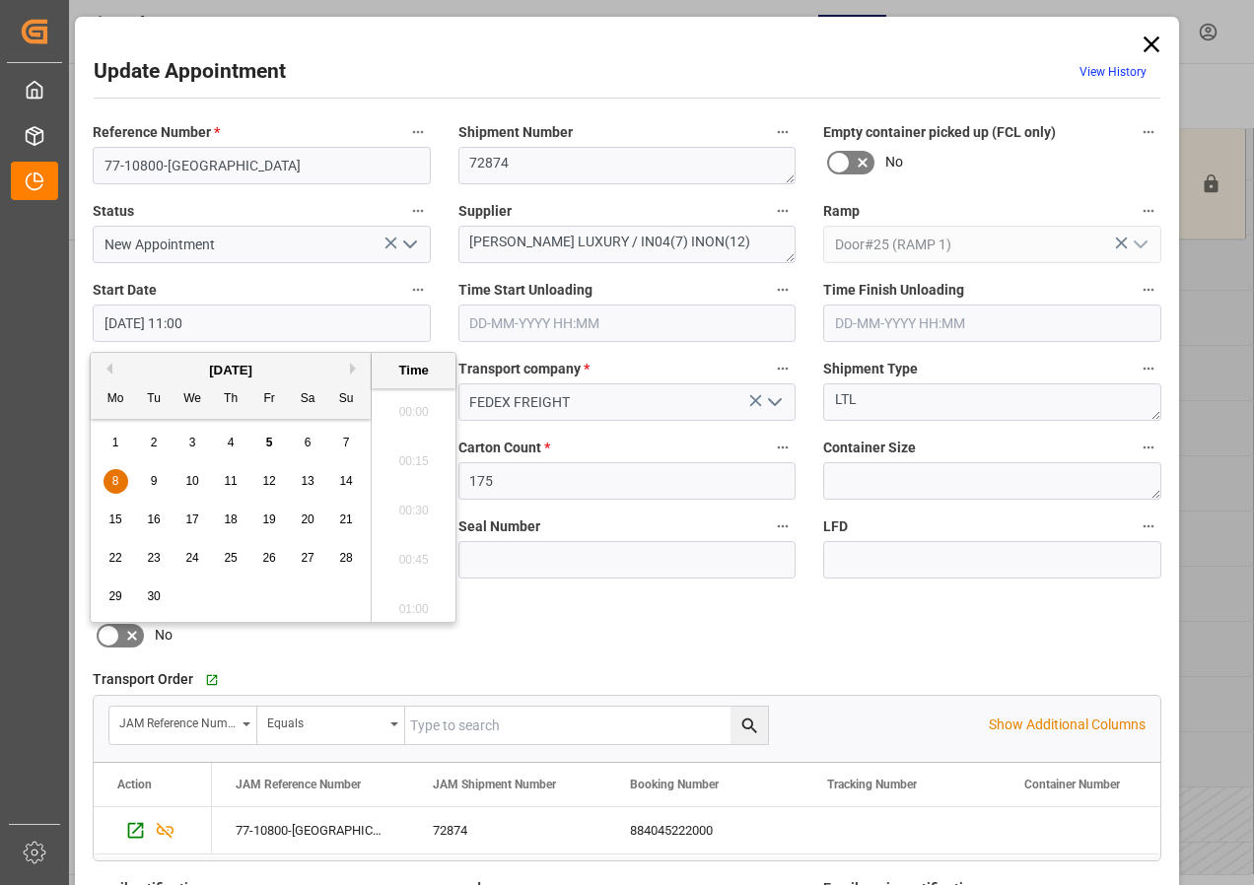
scroll to position [2077, 0]
click at [112, 478] on span "8" at bounding box center [115, 481] width 7 height 14
click at [409, 402] on li "08:00" at bounding box center [414, 405] width 84 height 49
type input "[DATE] 08:00"
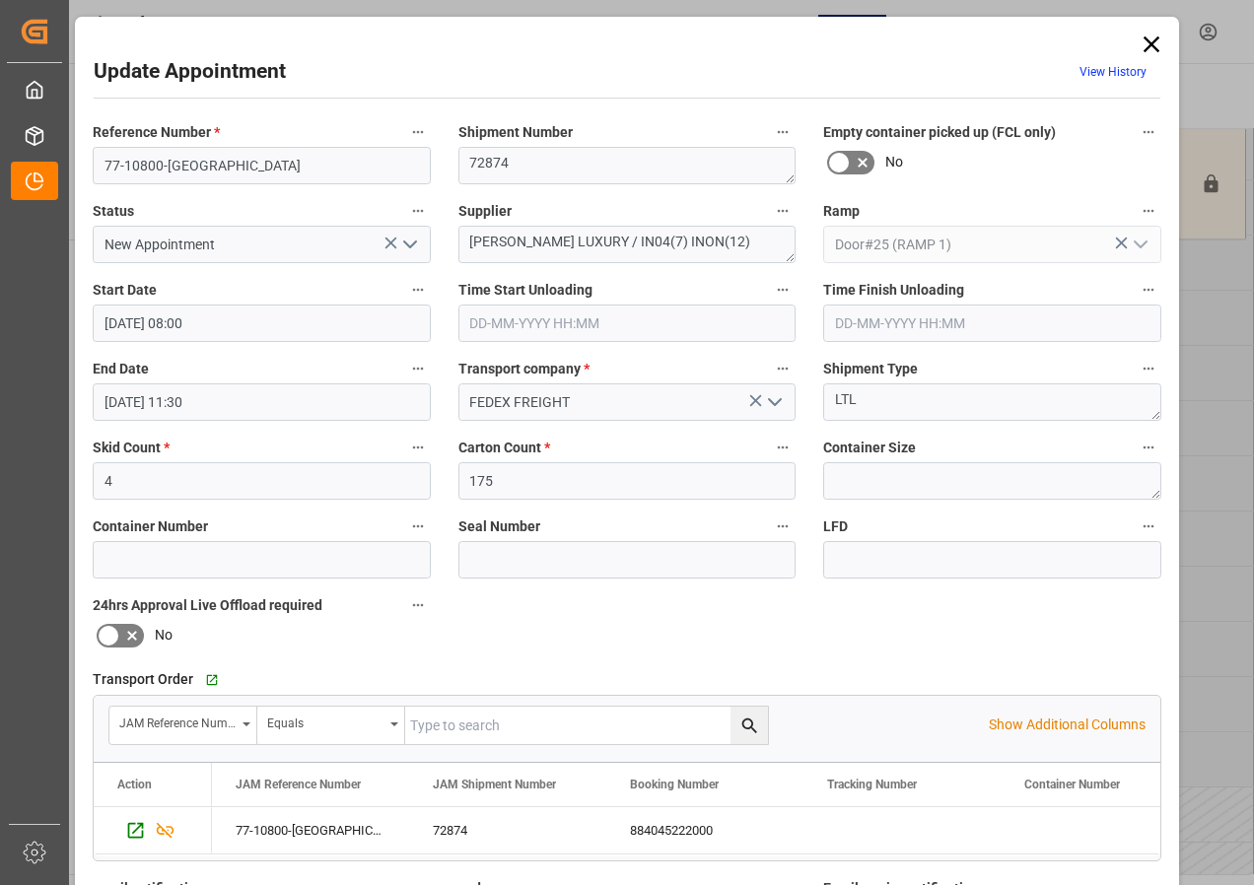
click at [99, 402] on input "[DATE] 11:30" at bounding box center [262, 401] width 338 height 37
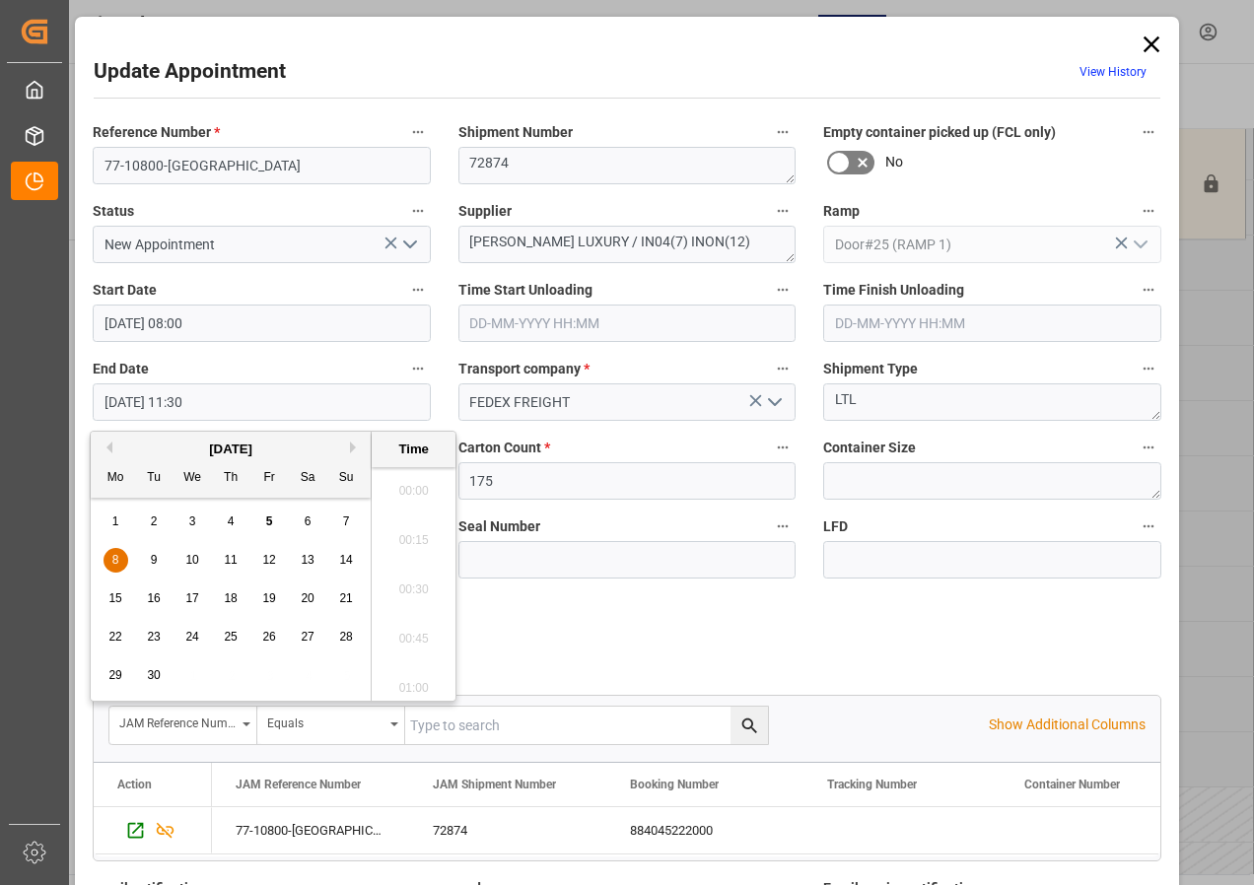
scroll to position [2175, 0]
click at [110, 559] on div "8" at bounding box center [116, 561] width 25 height 24
click at [411, 480] on li "08:30" at bounding box center [414, 484] width 84 height 49
type input "[DATE] 08:30"
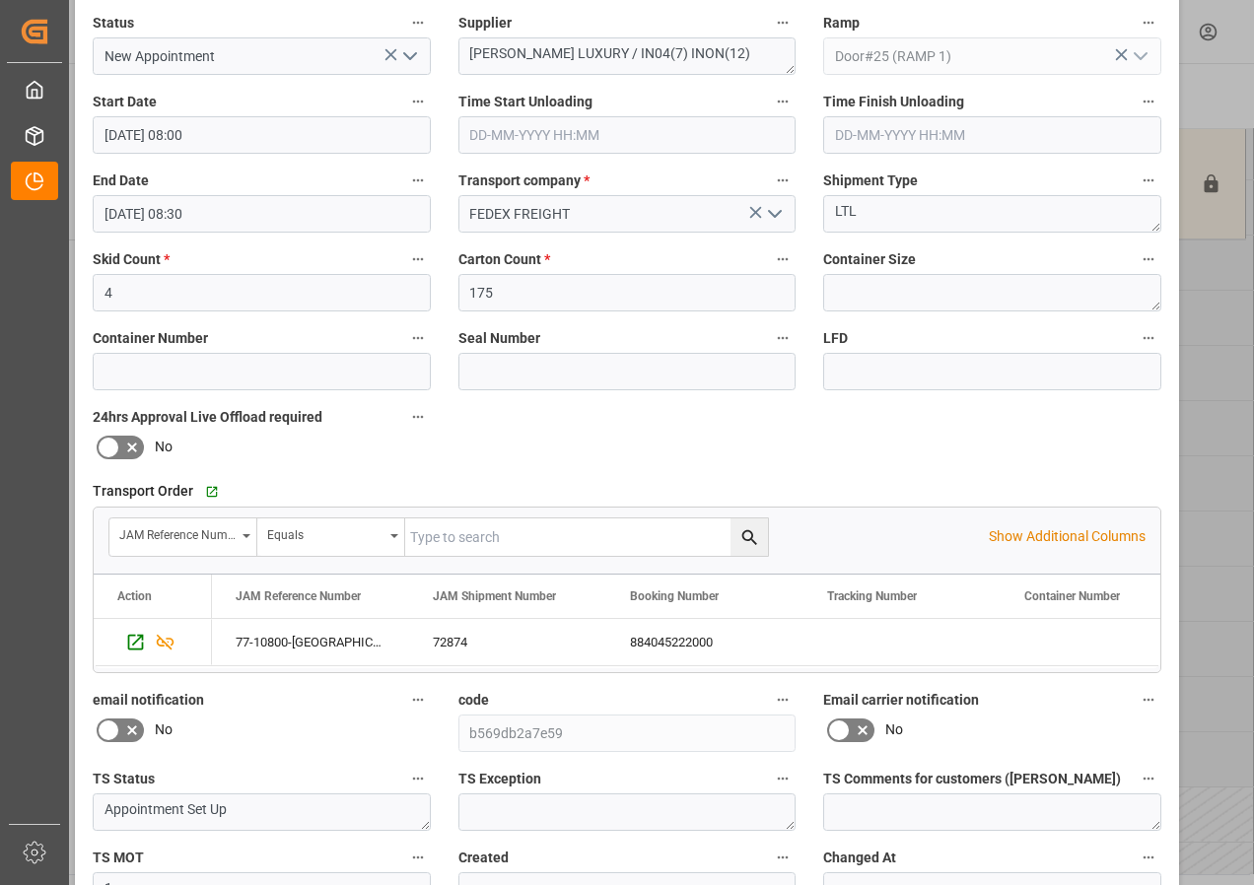
scroll to position [296, 0]
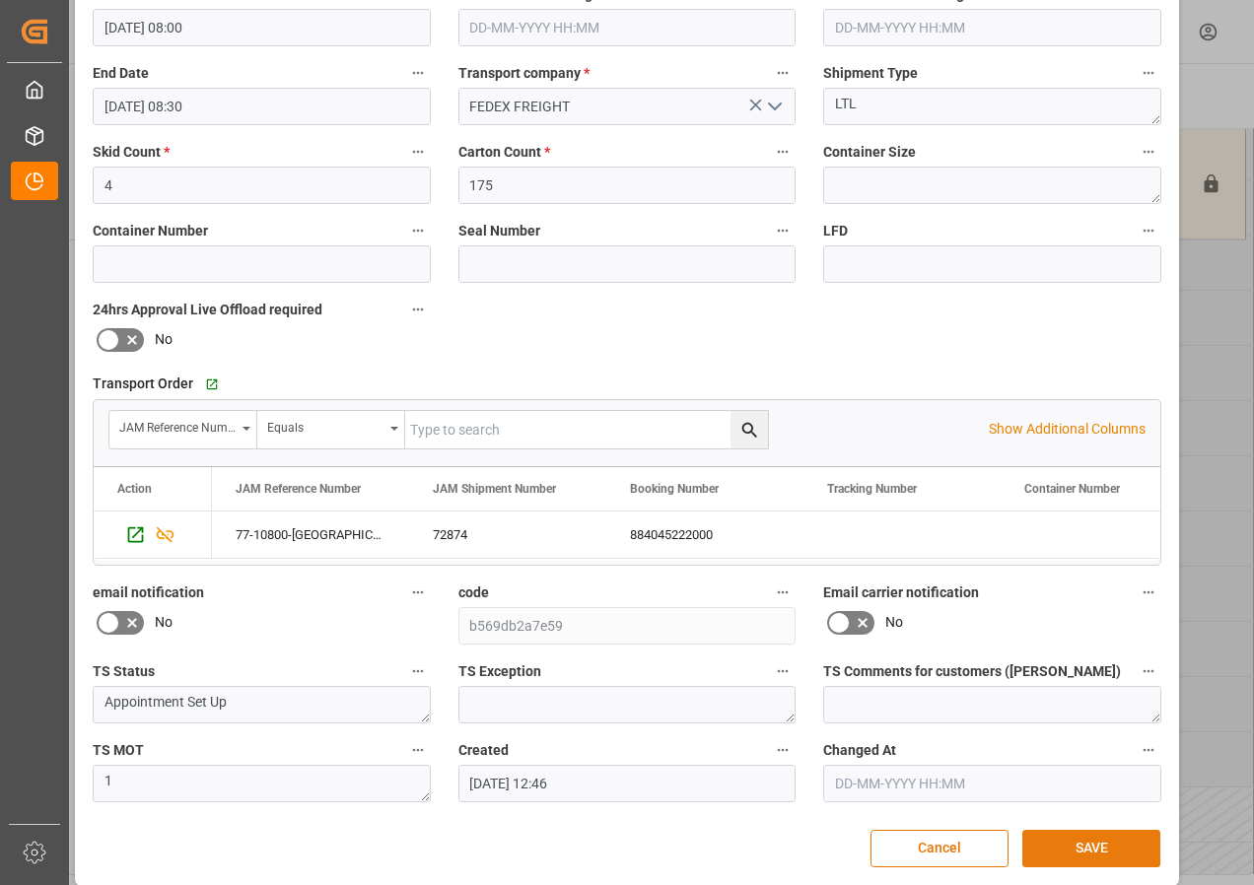
click at [1052, 847] on button "SAVE" at bounding box center [1091, 848] width 138 height 37
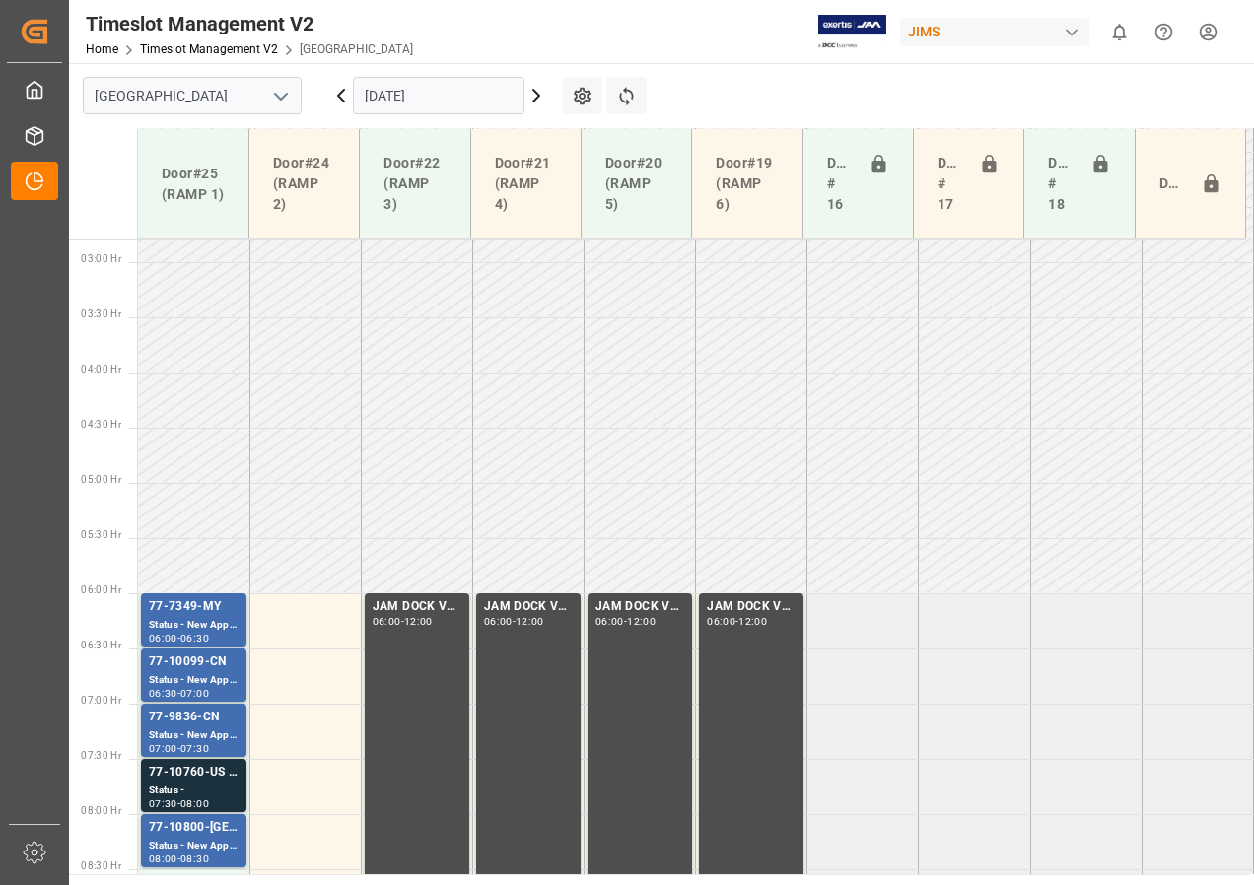
scroll to position [604, 0]
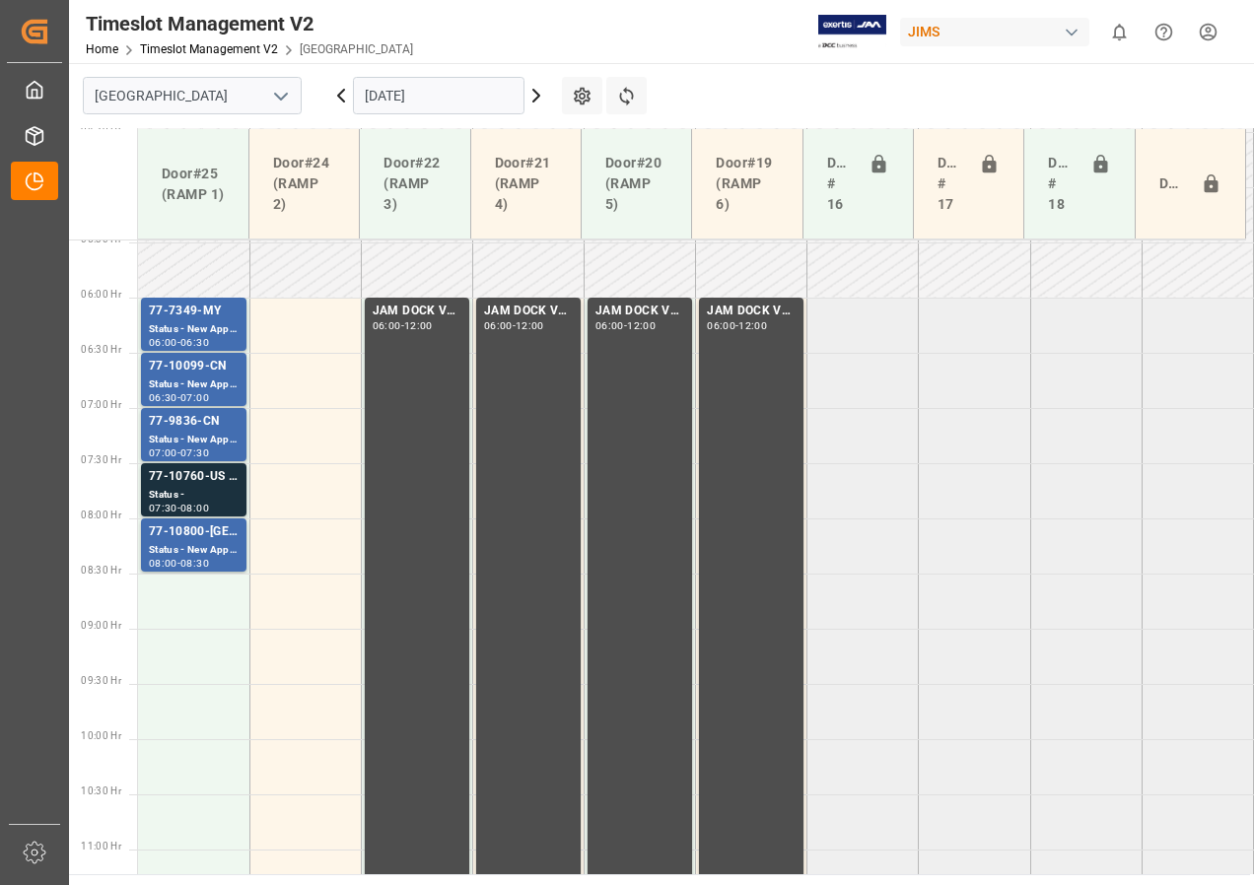
click at [338, 90] on icon at bounding box center [341, 96] width 24 height 24
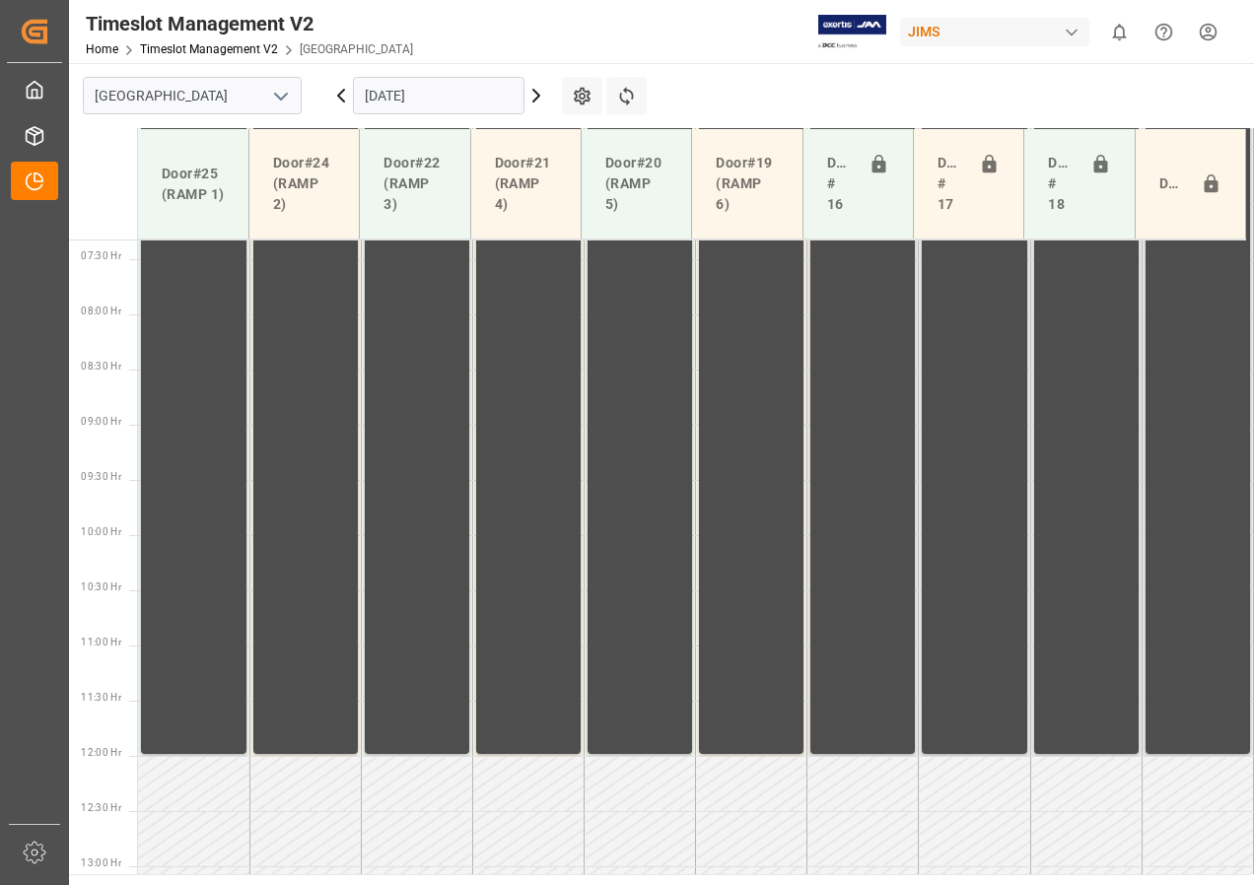
scroll to position [1022, 0]
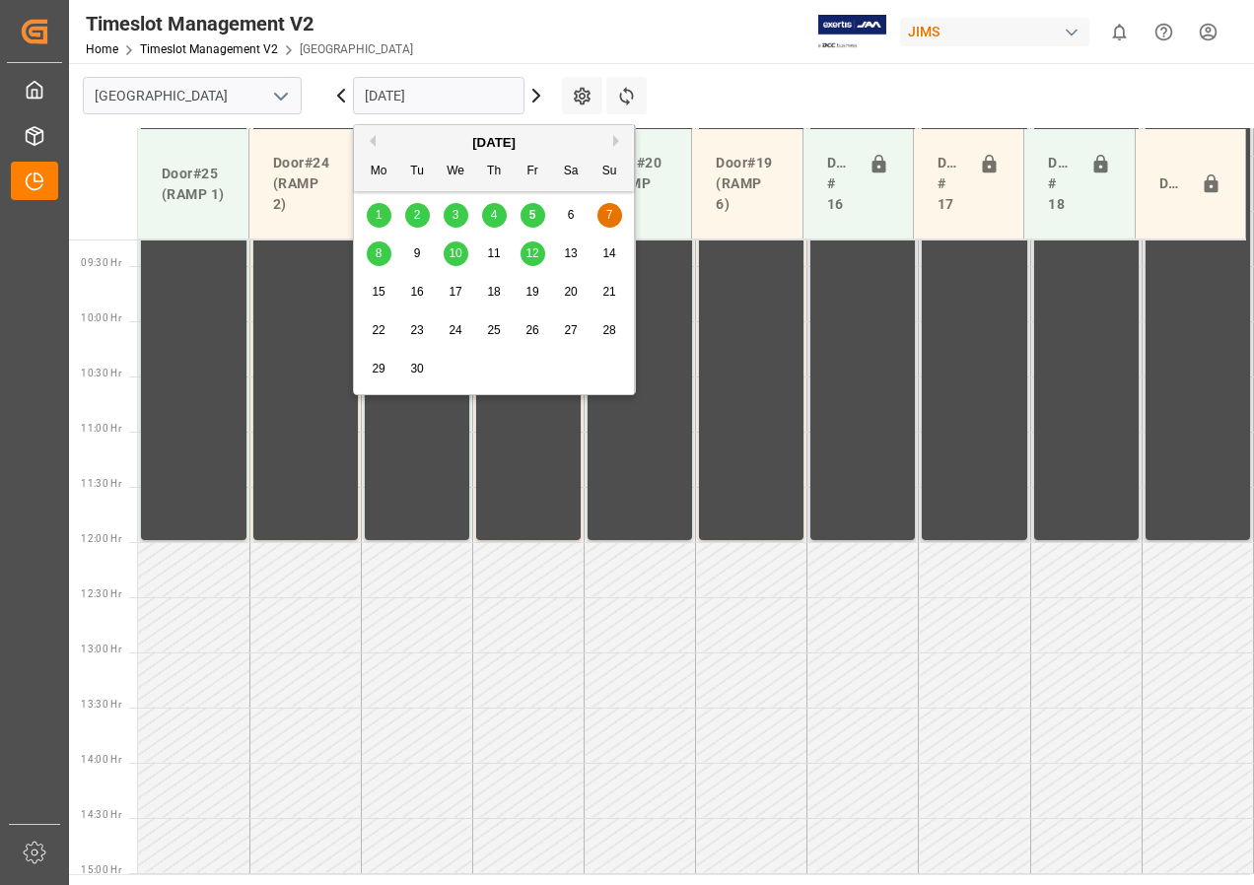
click at [466, 91] on input "[DATE]" at bounding box center [439, 95] width 172 height 37
click at [532, 212] on span "5" at bounding box center [532, 215] width 7 height 14
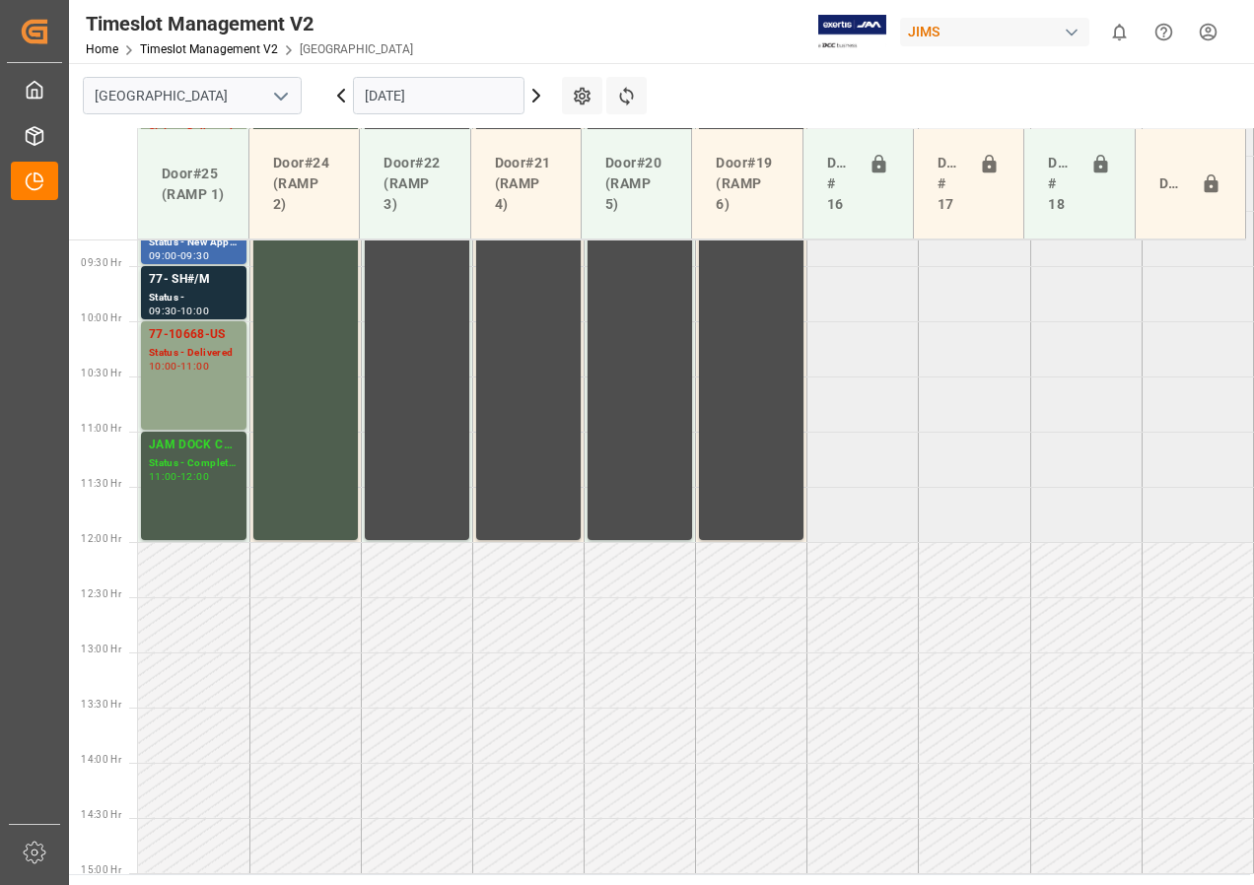
click at [469, 93] on input "[DATE]" at bounding box center [439, 95] width 172 height 37
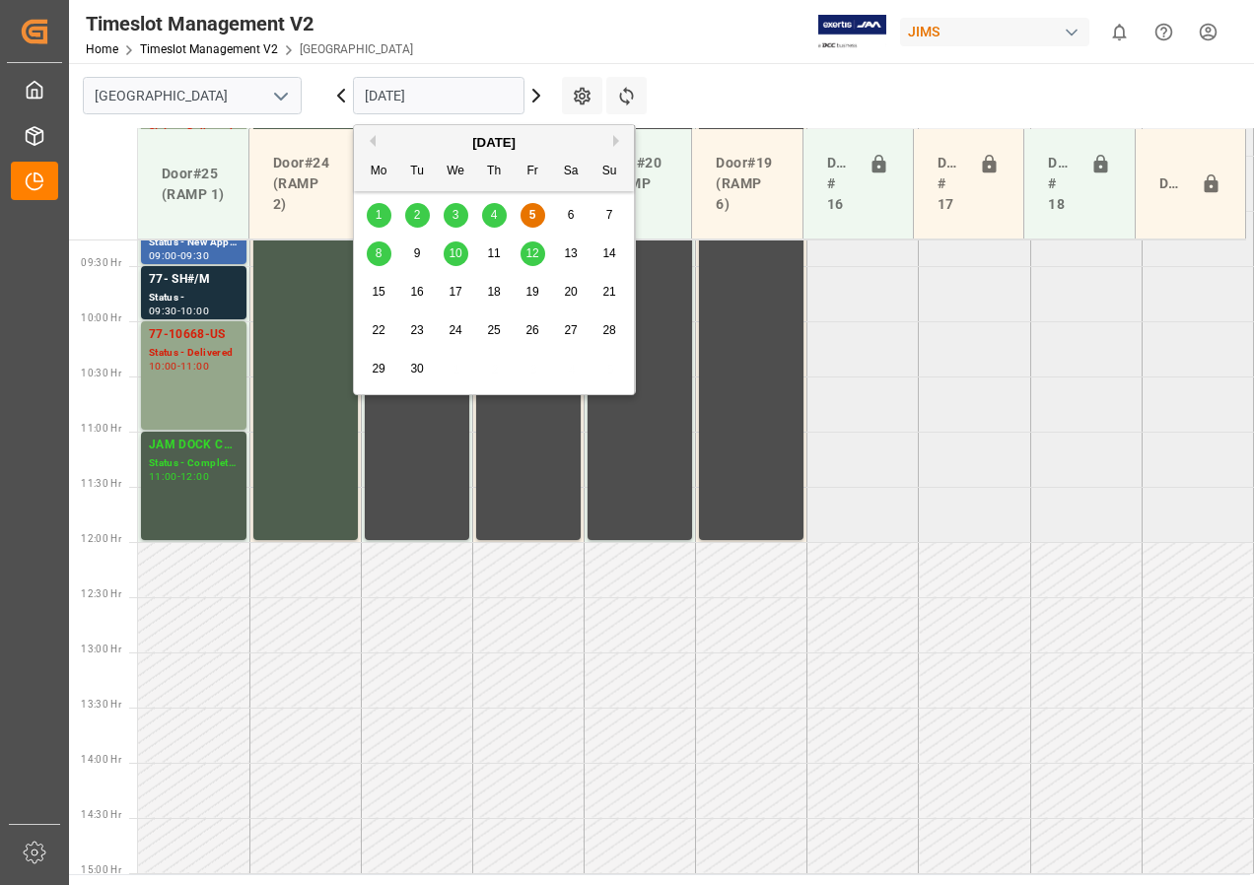
click at [370, 248] on div "8" at bounding box center [379, 254] width 25 height 24
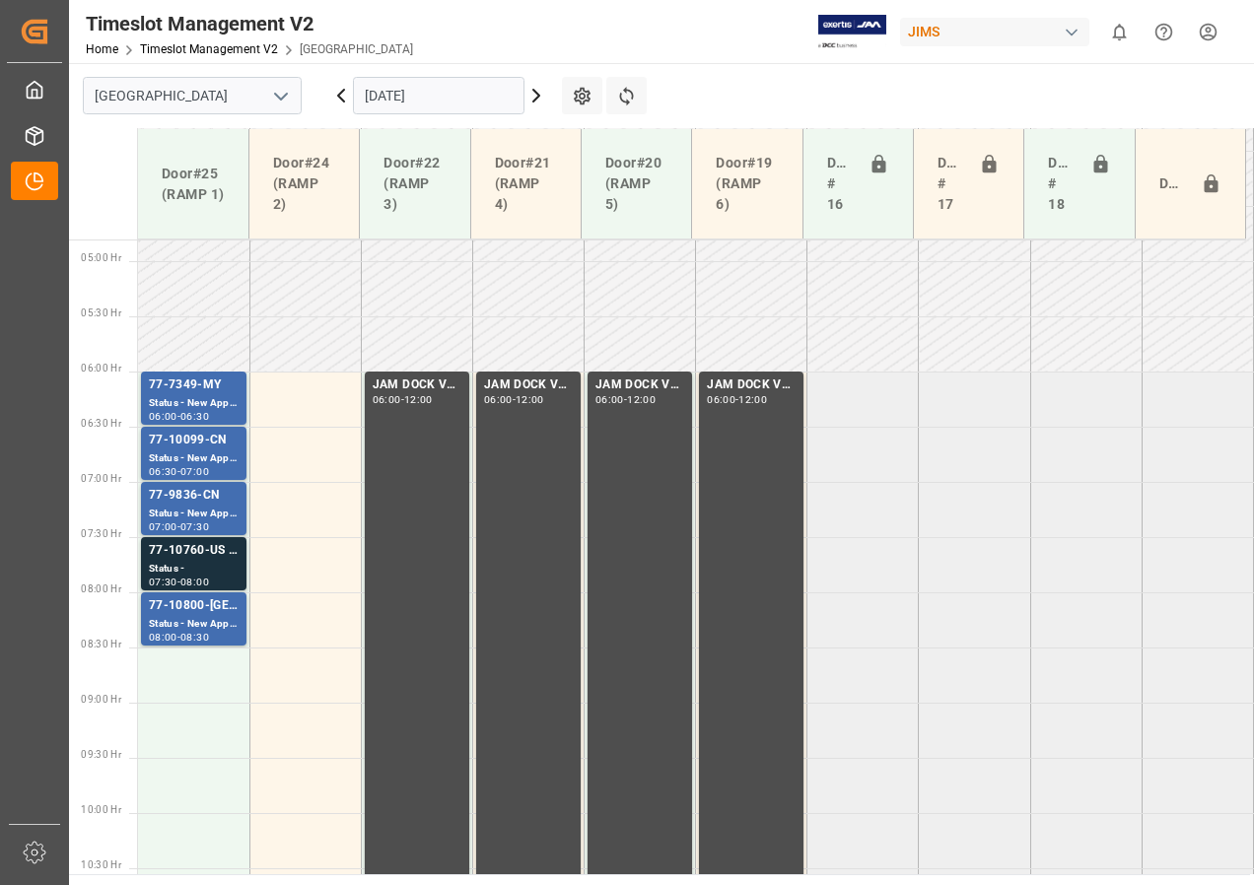
scroll to position [529, 0]
click at [418, 98] on input "[DATE]" at bounding box center [439, 95] width 172 height 37
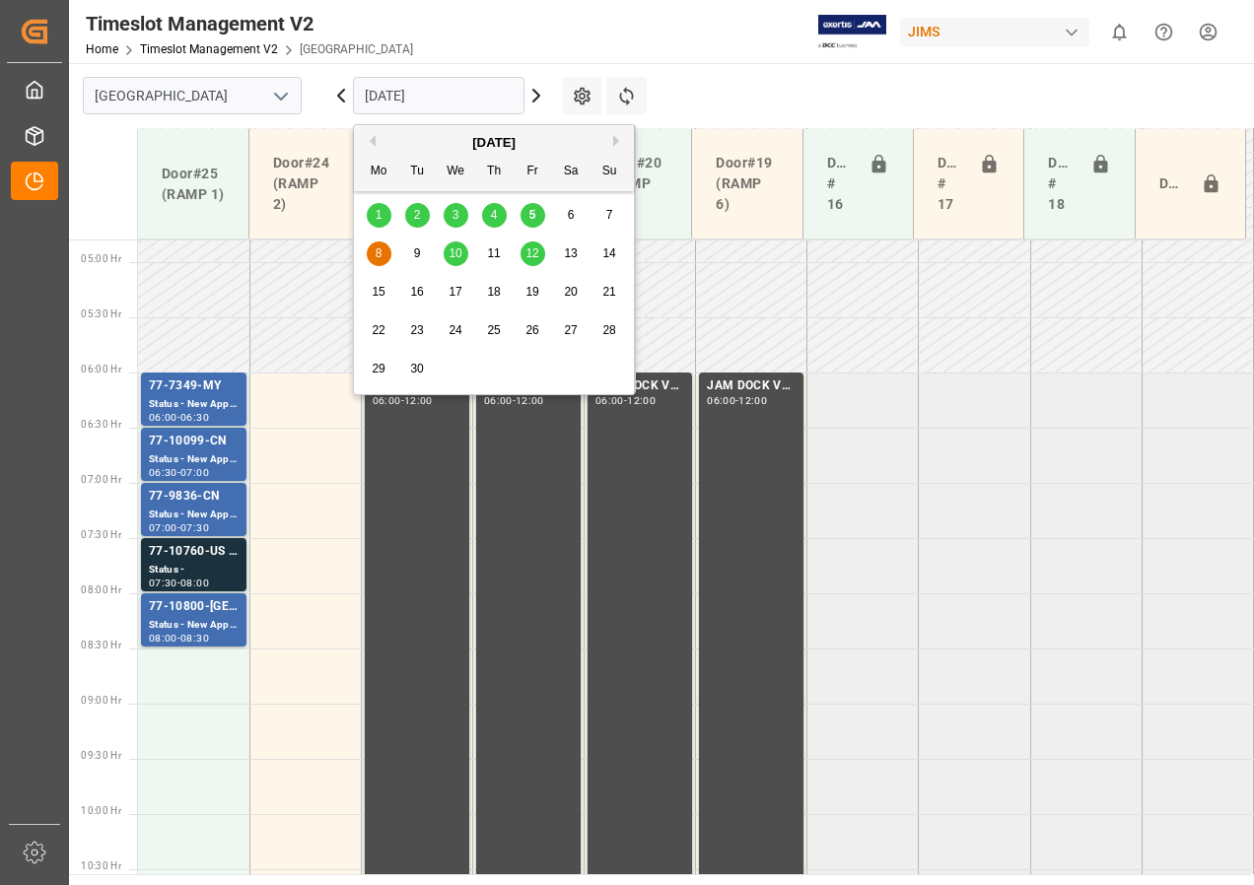
click at [526, 213] on div "5" at bounding box center [532, 216] width 25 height 24
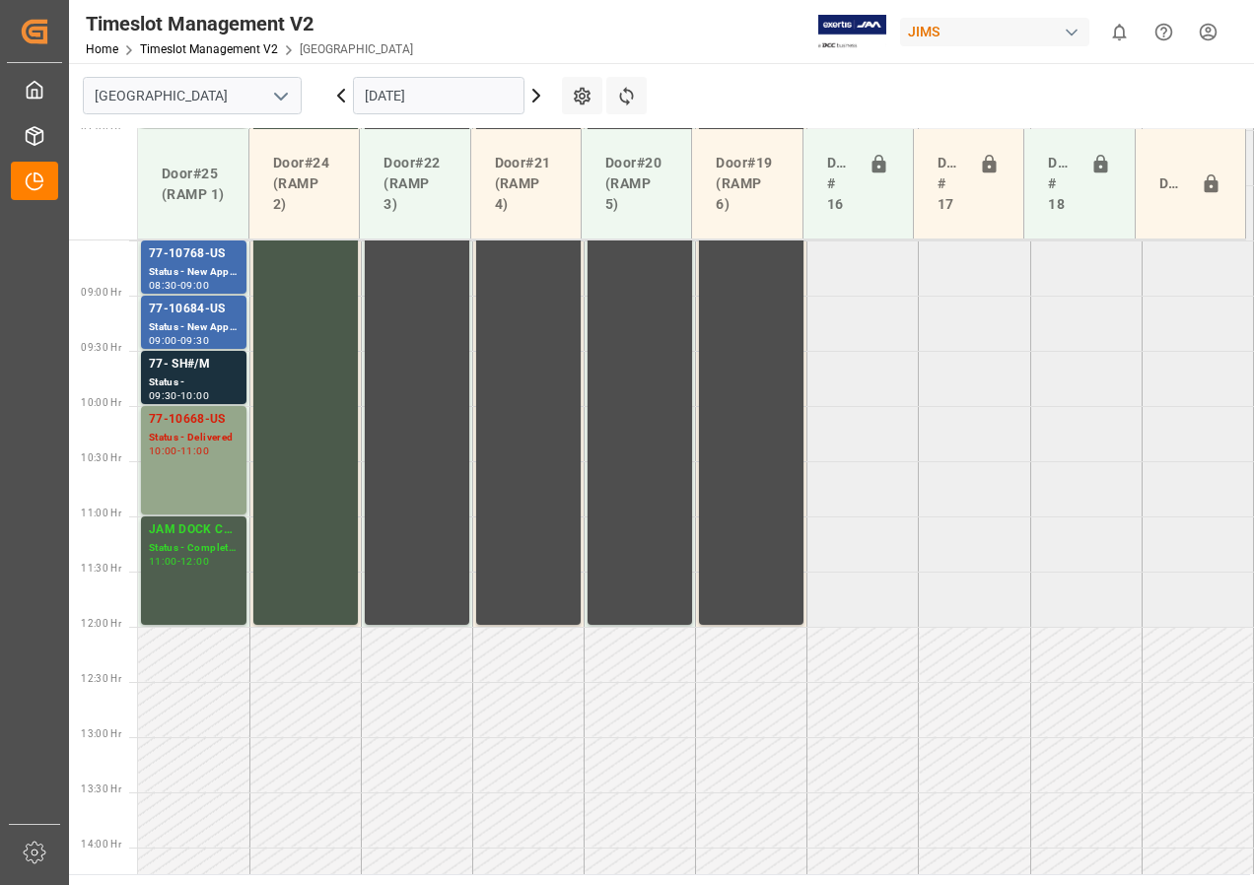
scroll to position [726, 0]
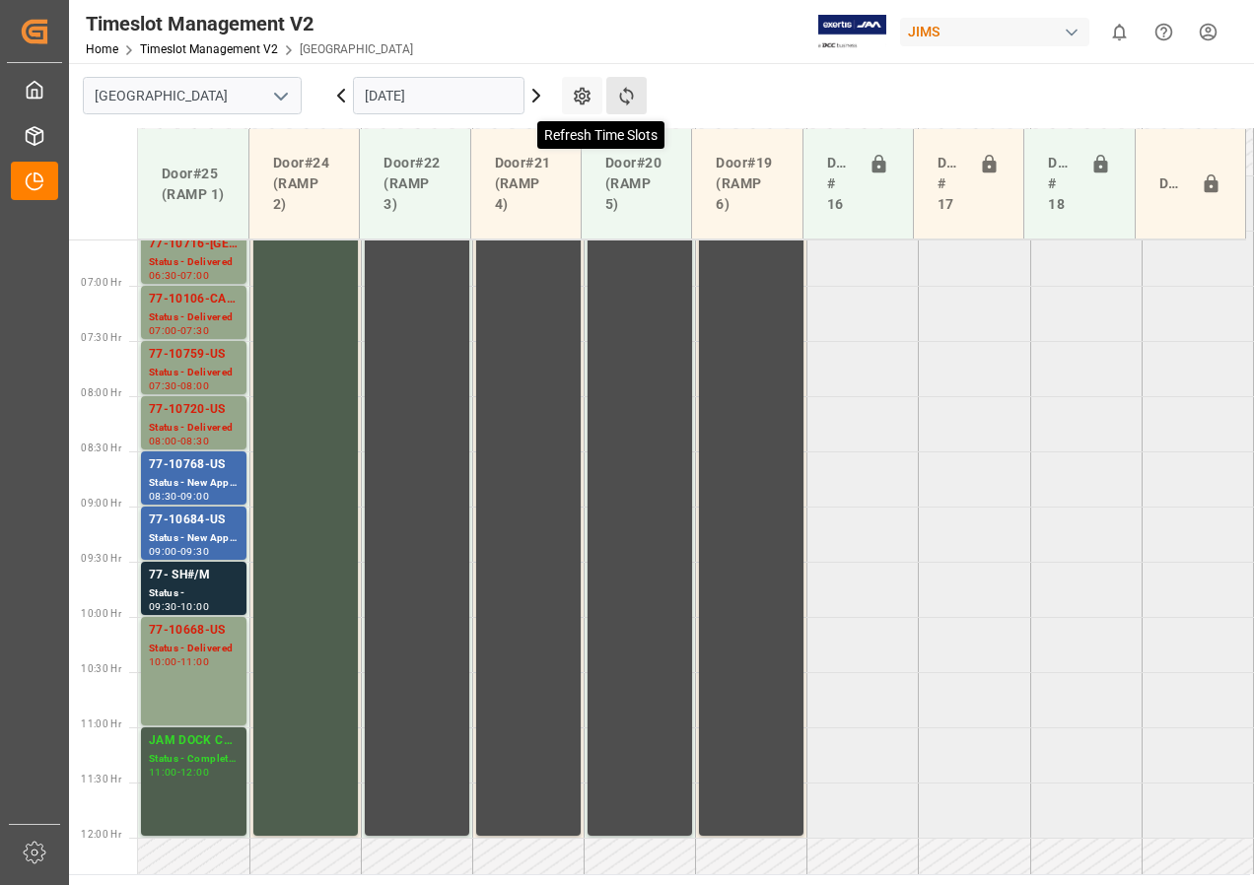
click at [628, 96] on icon at bounding box center [626, 96] width 21 height 21
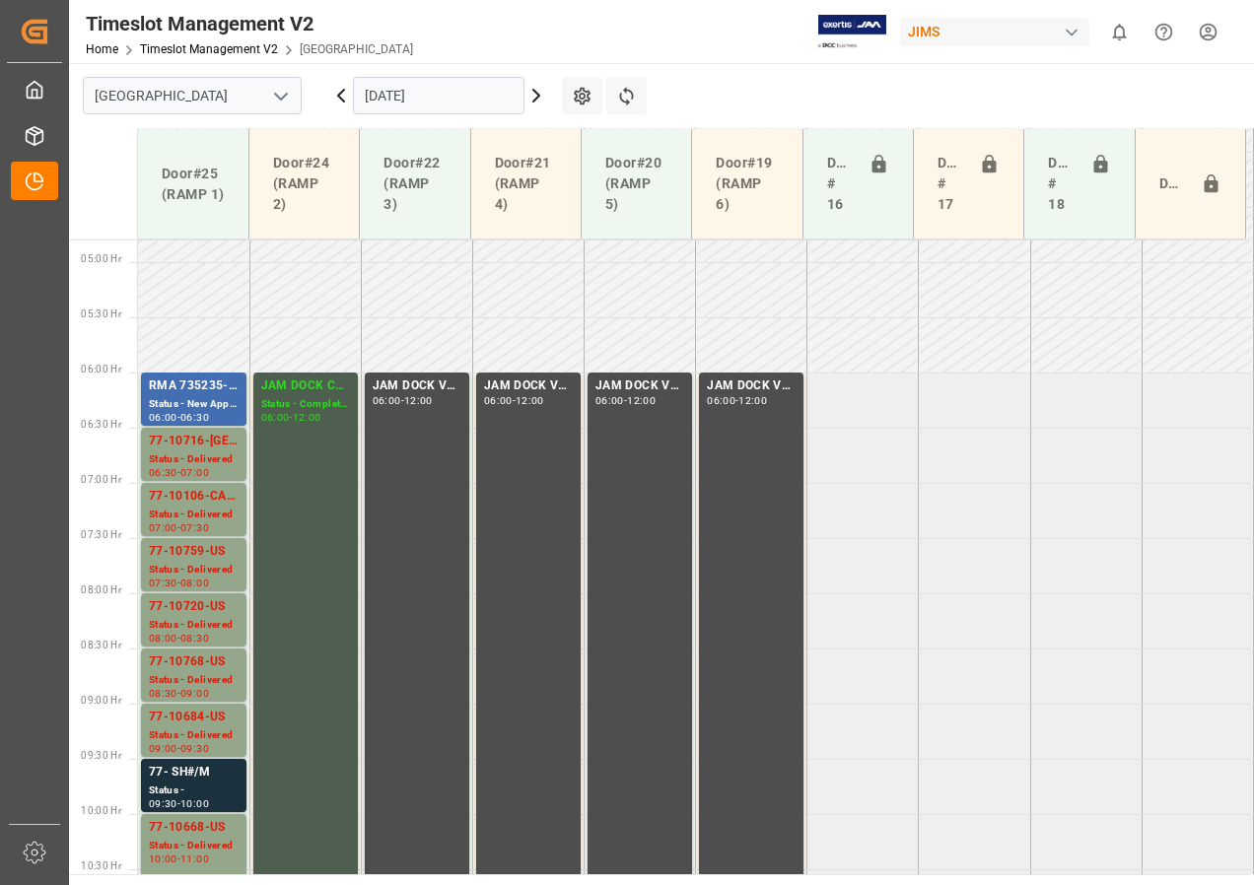
scroll to position [628, 0]
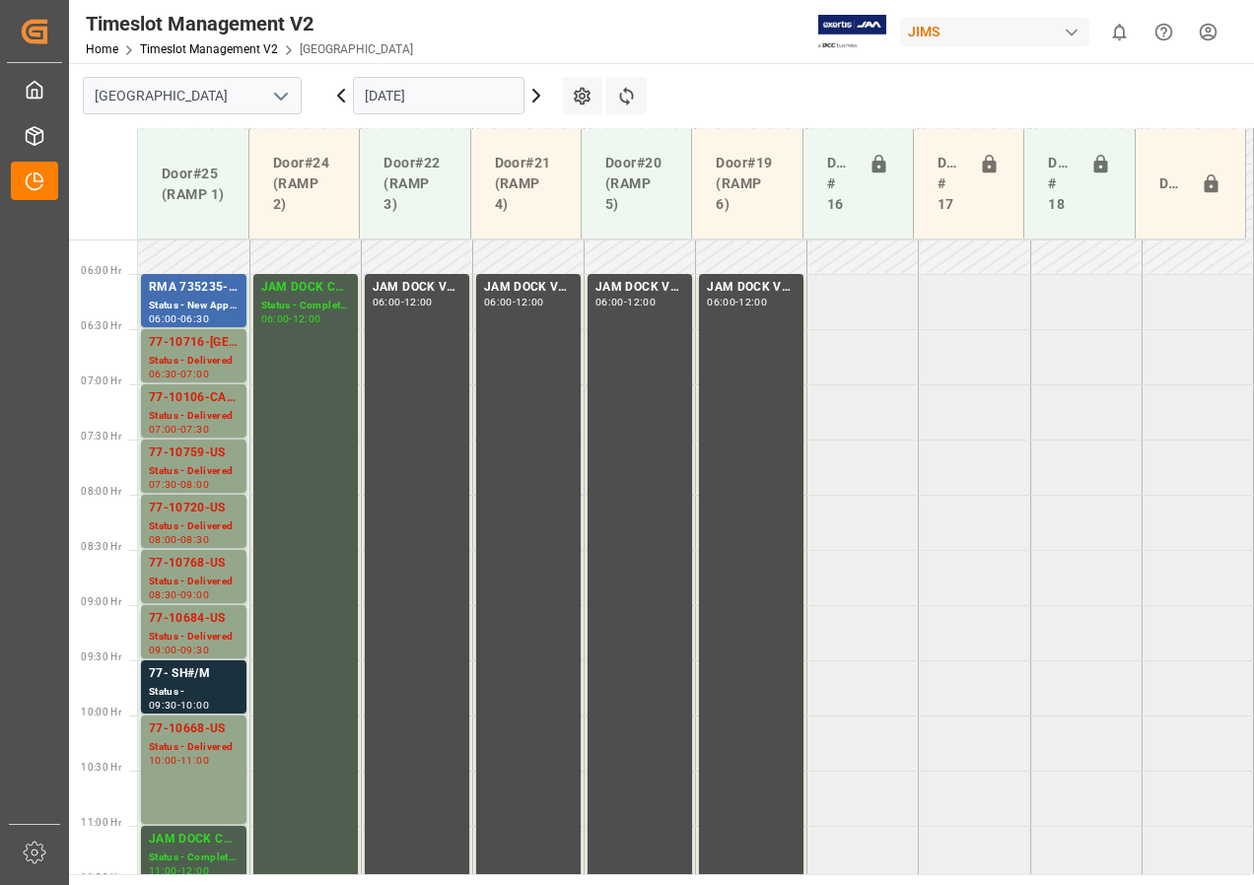
click at [537, 94] on icon at bounding box center [536, 96] width 6 height 12
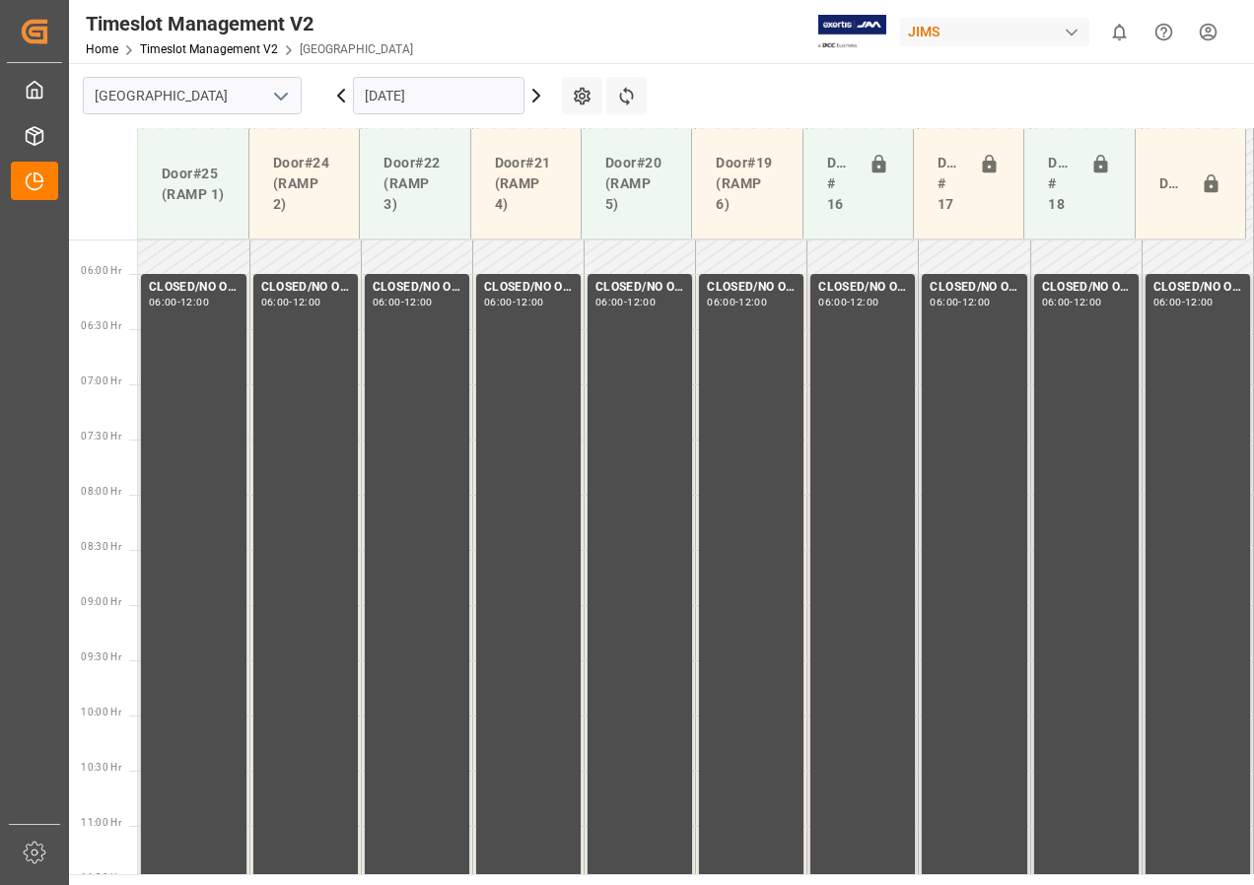
click at [537, 96] on icon at bounding box center [536, 96] width 24 height 24
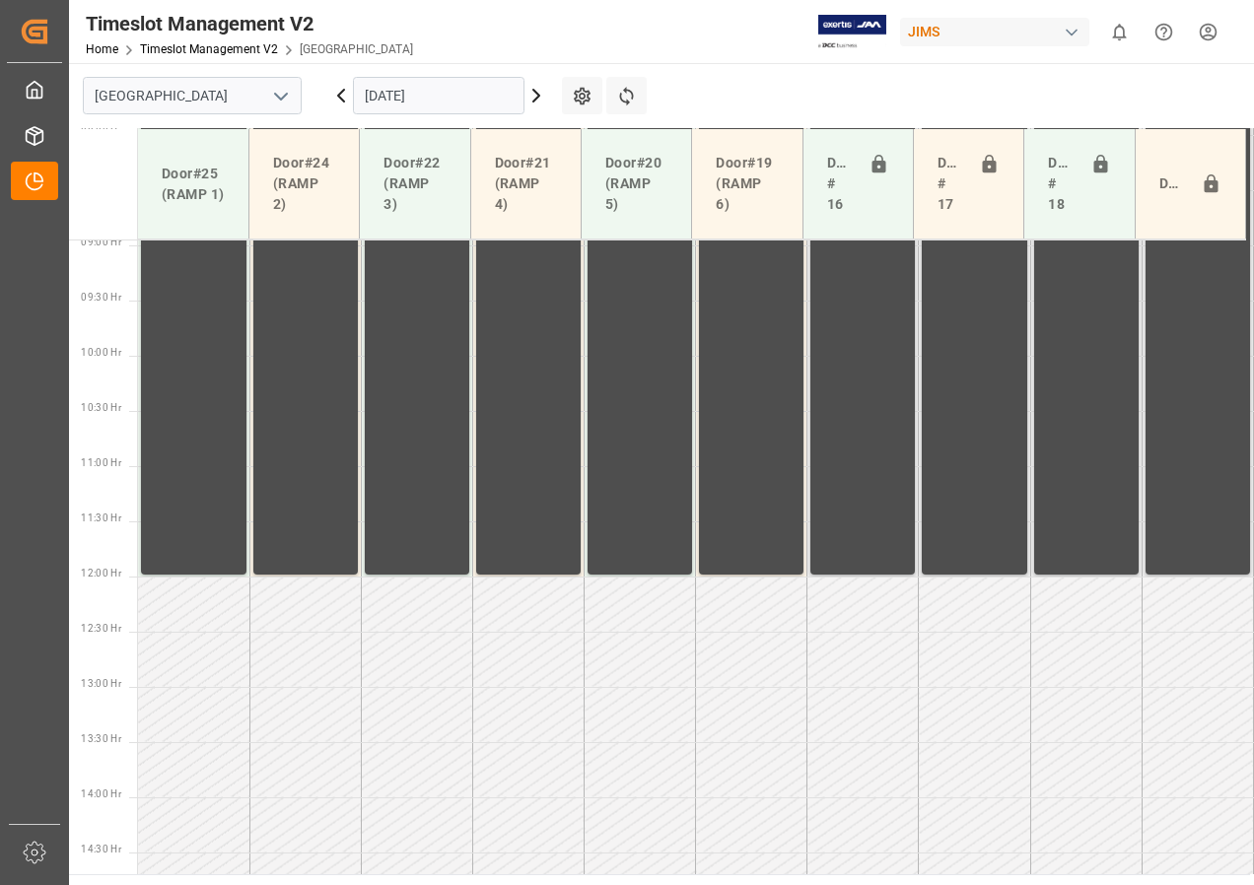
scroll to position [1022, 0]
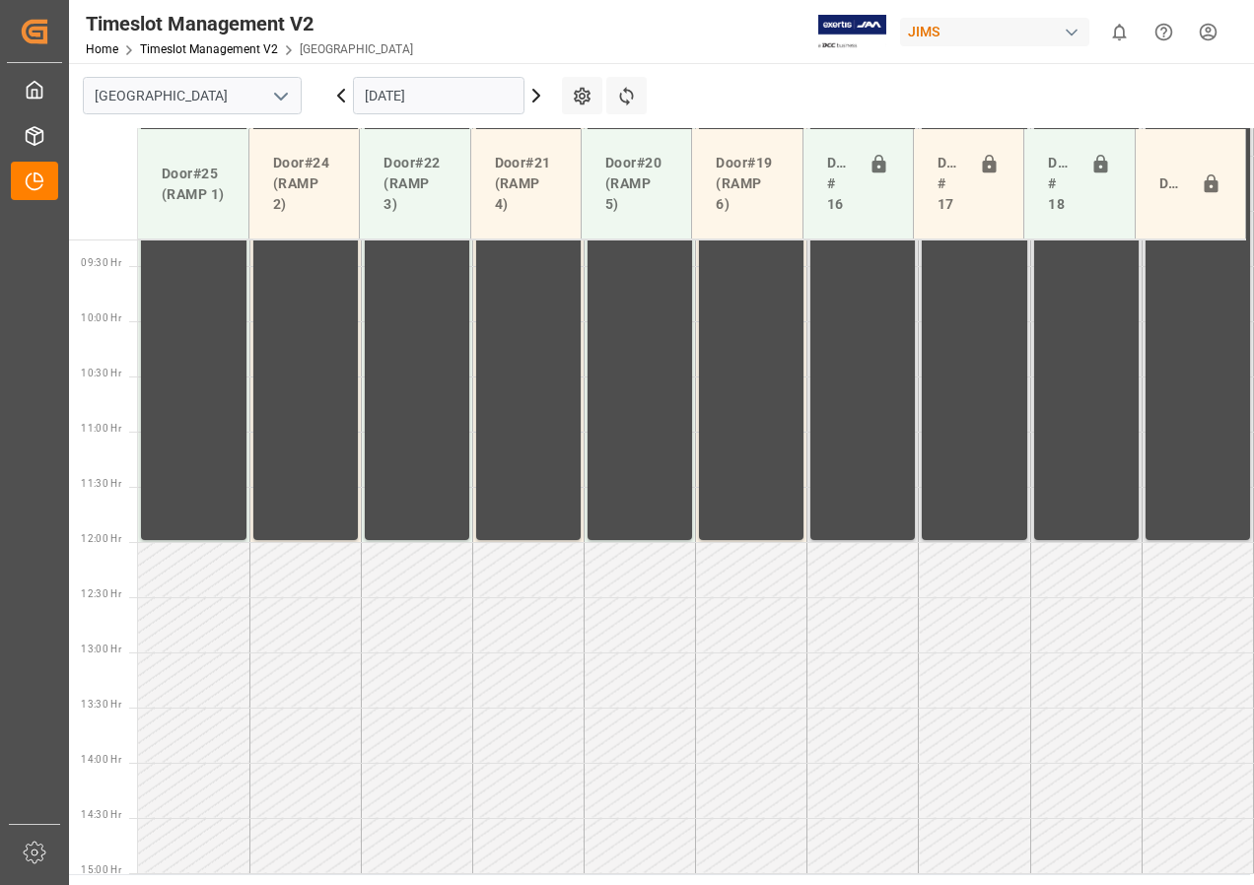
click at [537, 96] on icon at bounding box center [536, 96] width 24 height 24
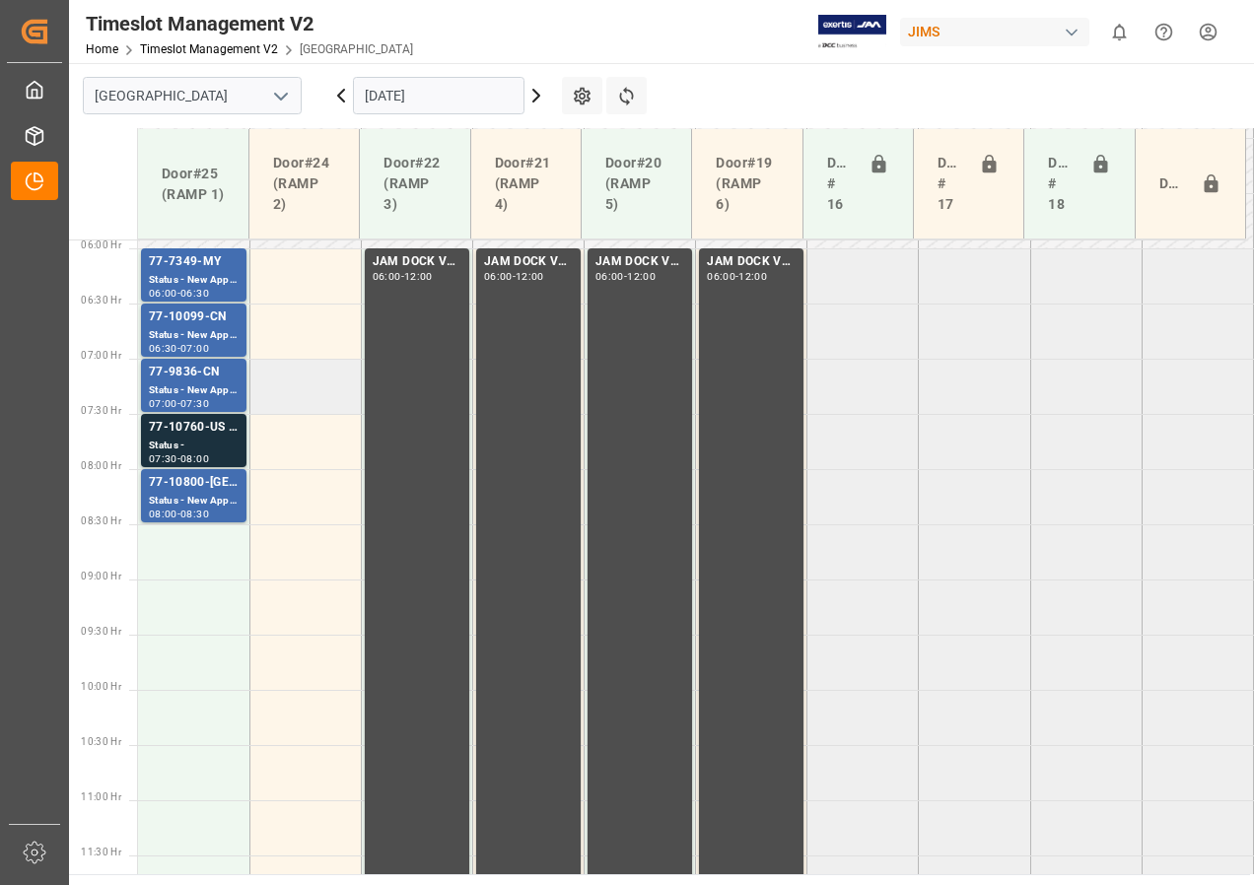
scroll to position [529, 0]
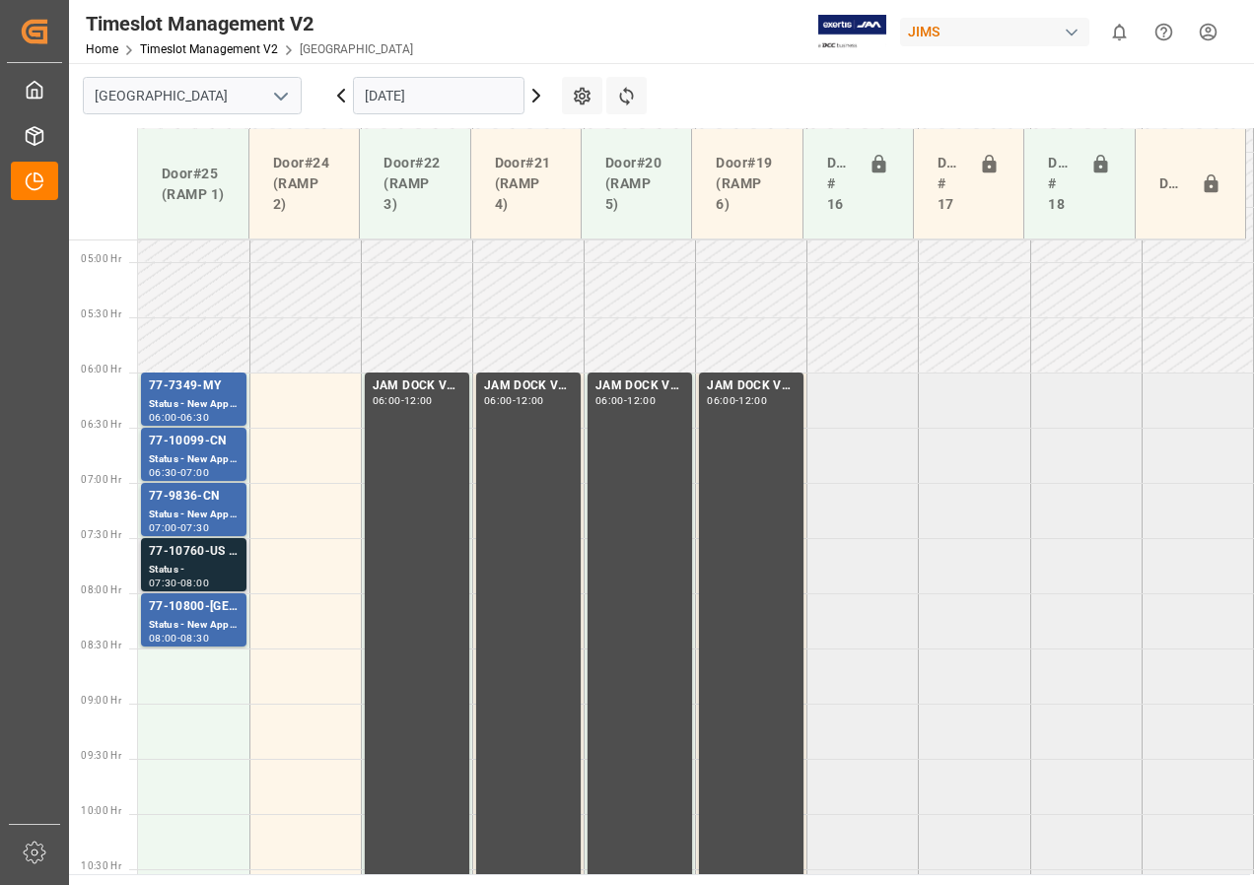
click at [222, 556] on div "77-10760-US SHIPM#/M" at bounding box center [194, 552] width 90 height 20
click at [535, 94] on icon at bounding box center [536, 96] width 24 height 24
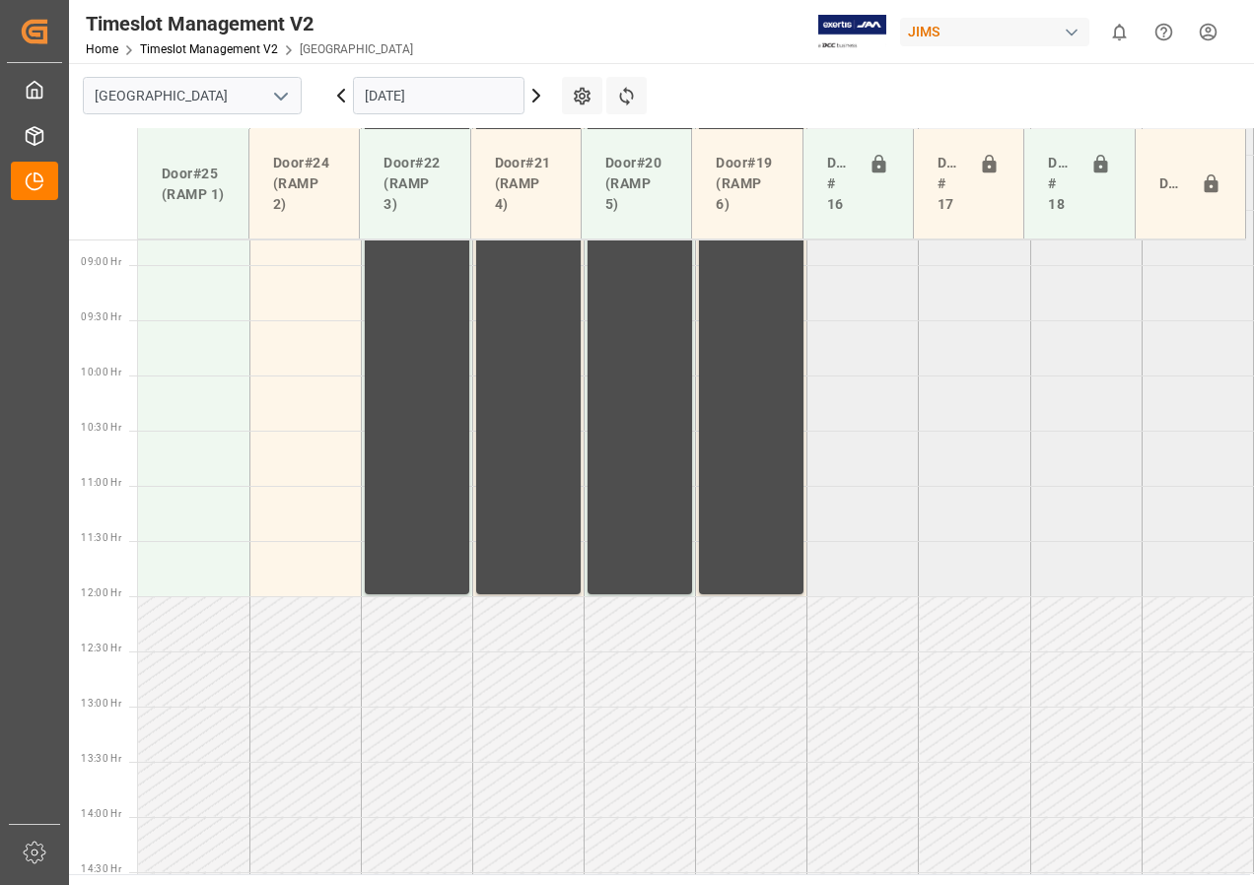
scroll to position [1022, 0]
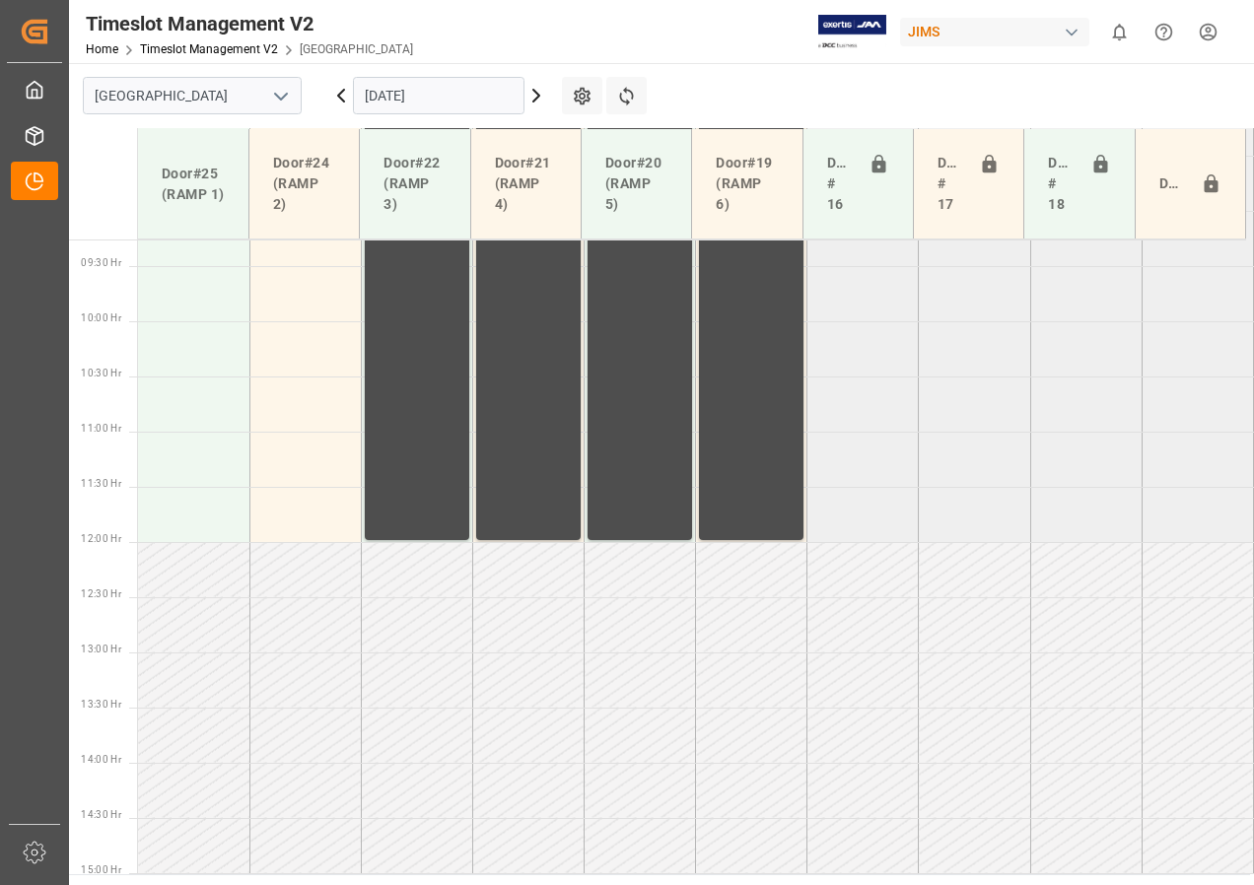
click at [338, 94] on icon at bounding box center [341, 96] width 24 height 24
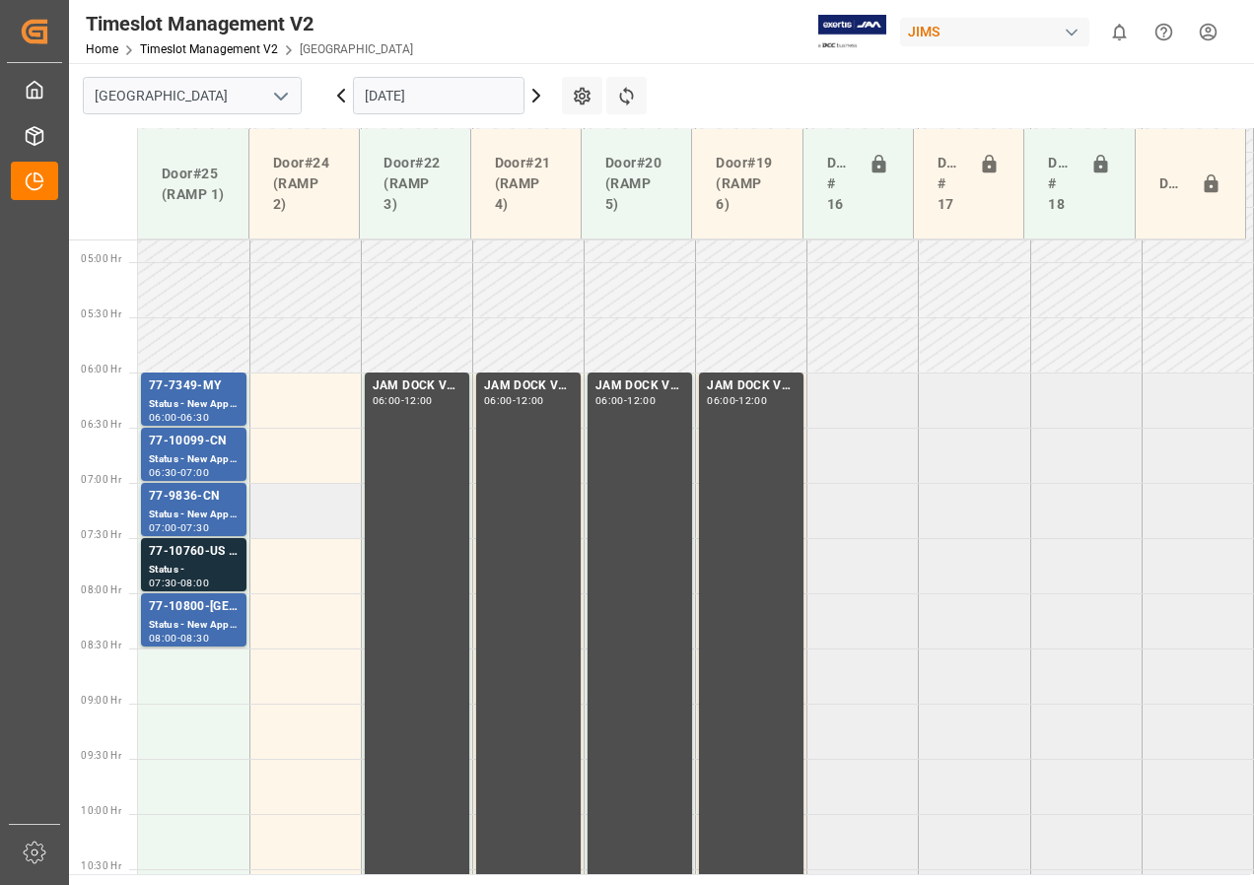
scroll to position [628, 0]
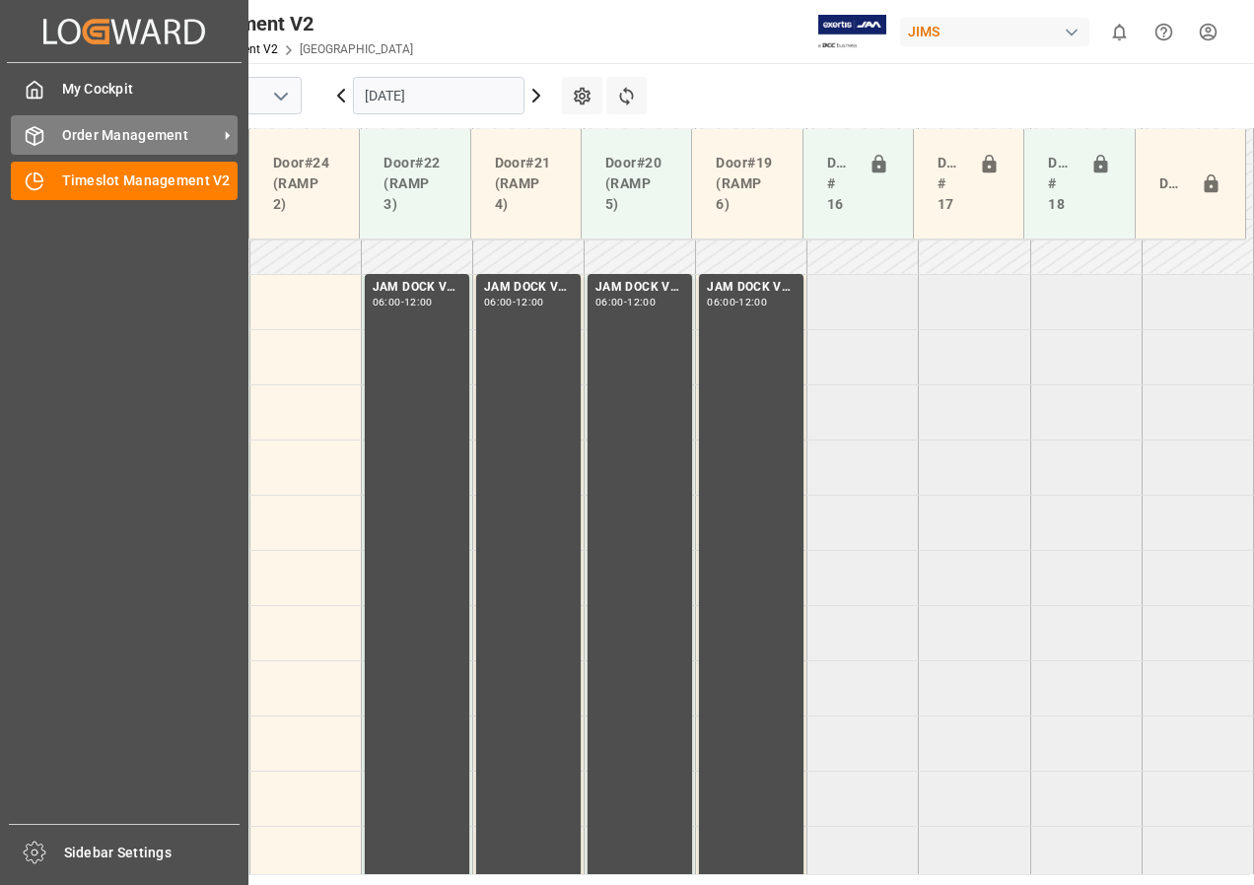
click at [108, 139] on span "Order Management" at bounding box center [140, 135] width 156 height 21
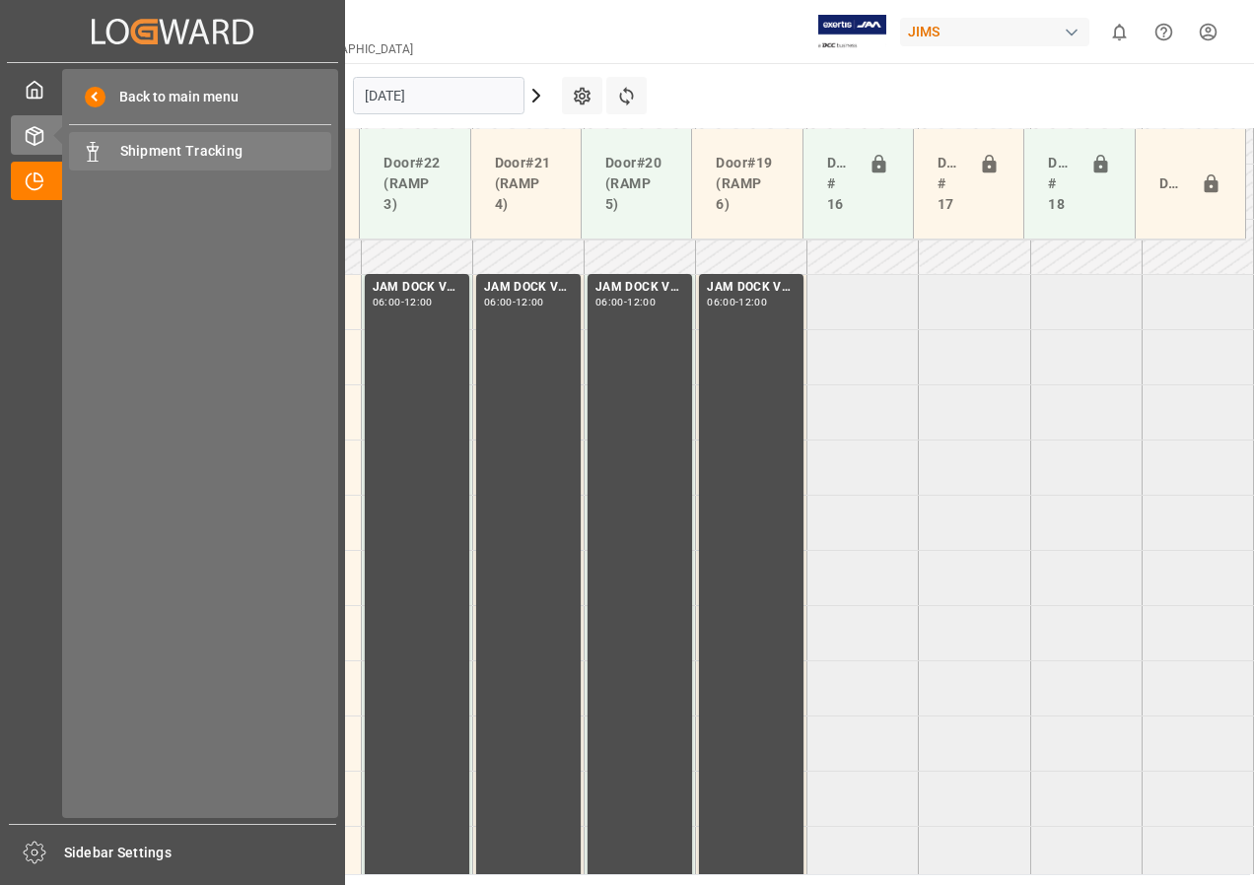
click at [161, 151] on span "Shipment Tracking" at bounding box center [226, 151] width 212 height 21
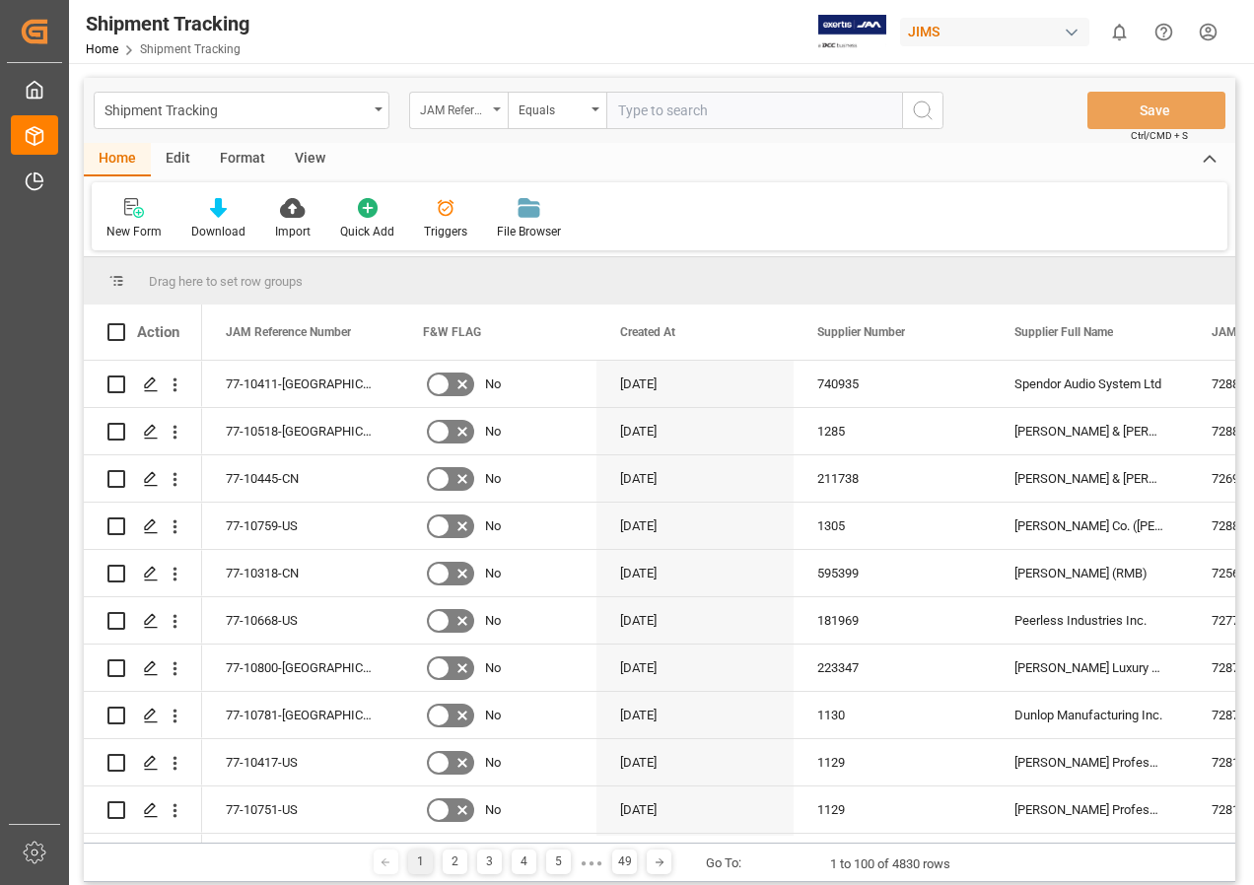
click at [494, 109] on icon "open menu" at bounding box center [497, 109] width 8 height 4
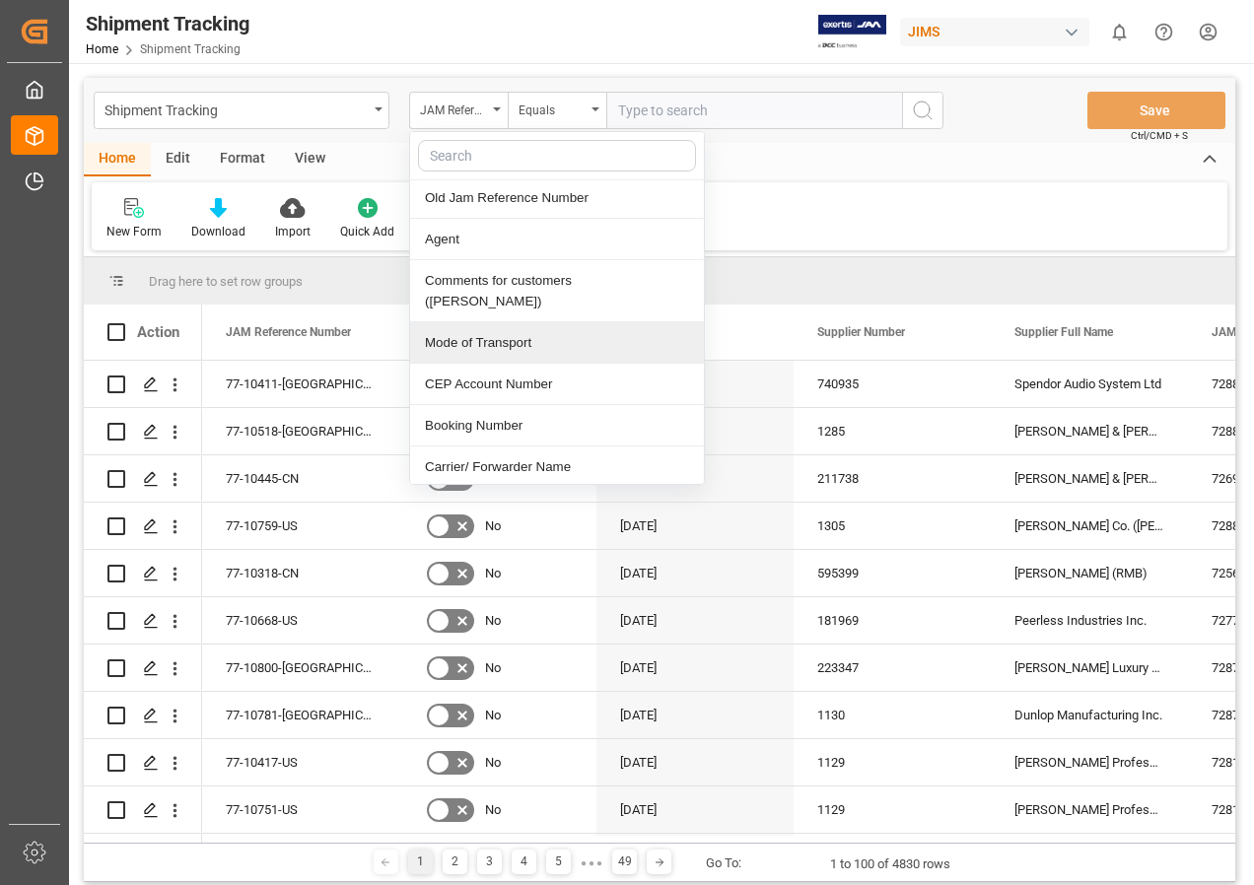
scroll to position [493, 0]
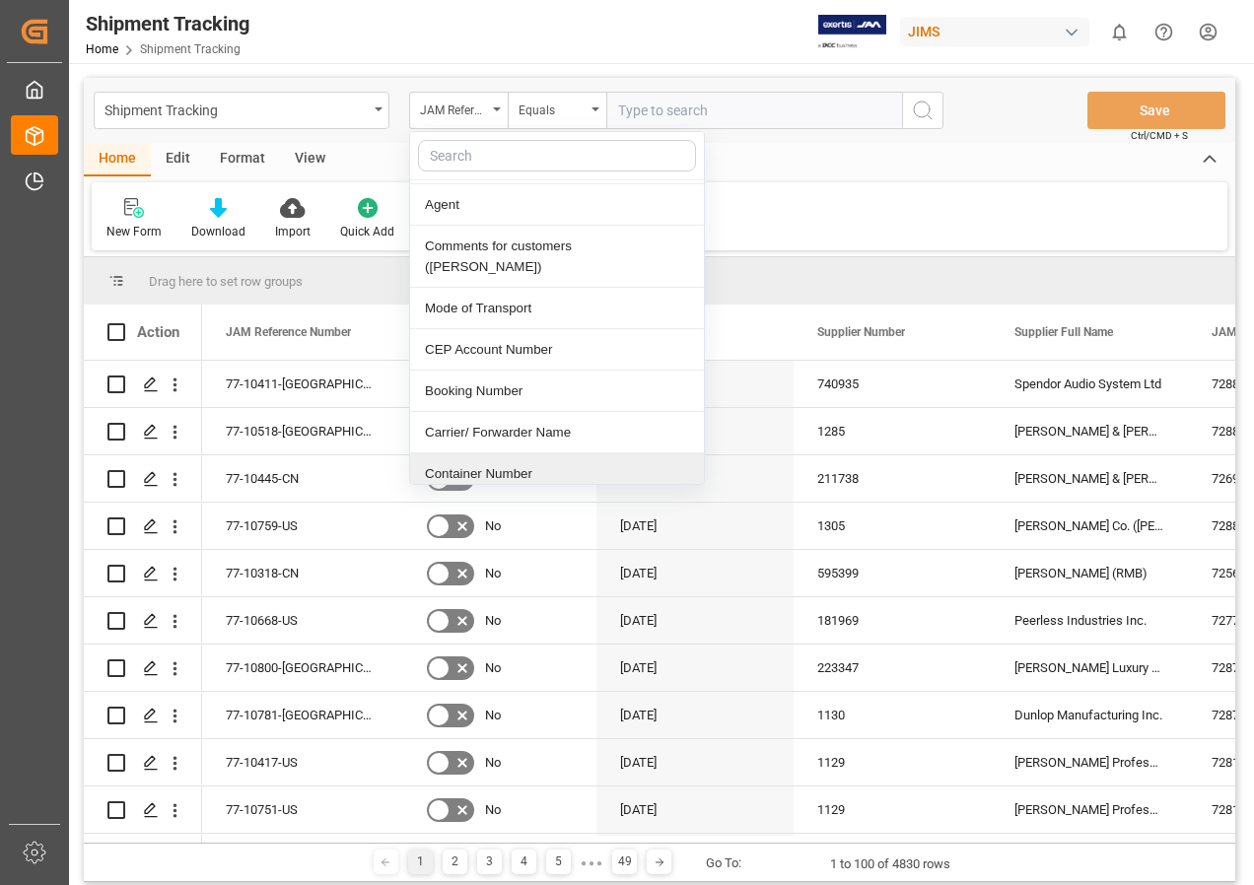
click at [479, 453] on div "Container Number" at bounding box center [557, 473] width 294 height 41
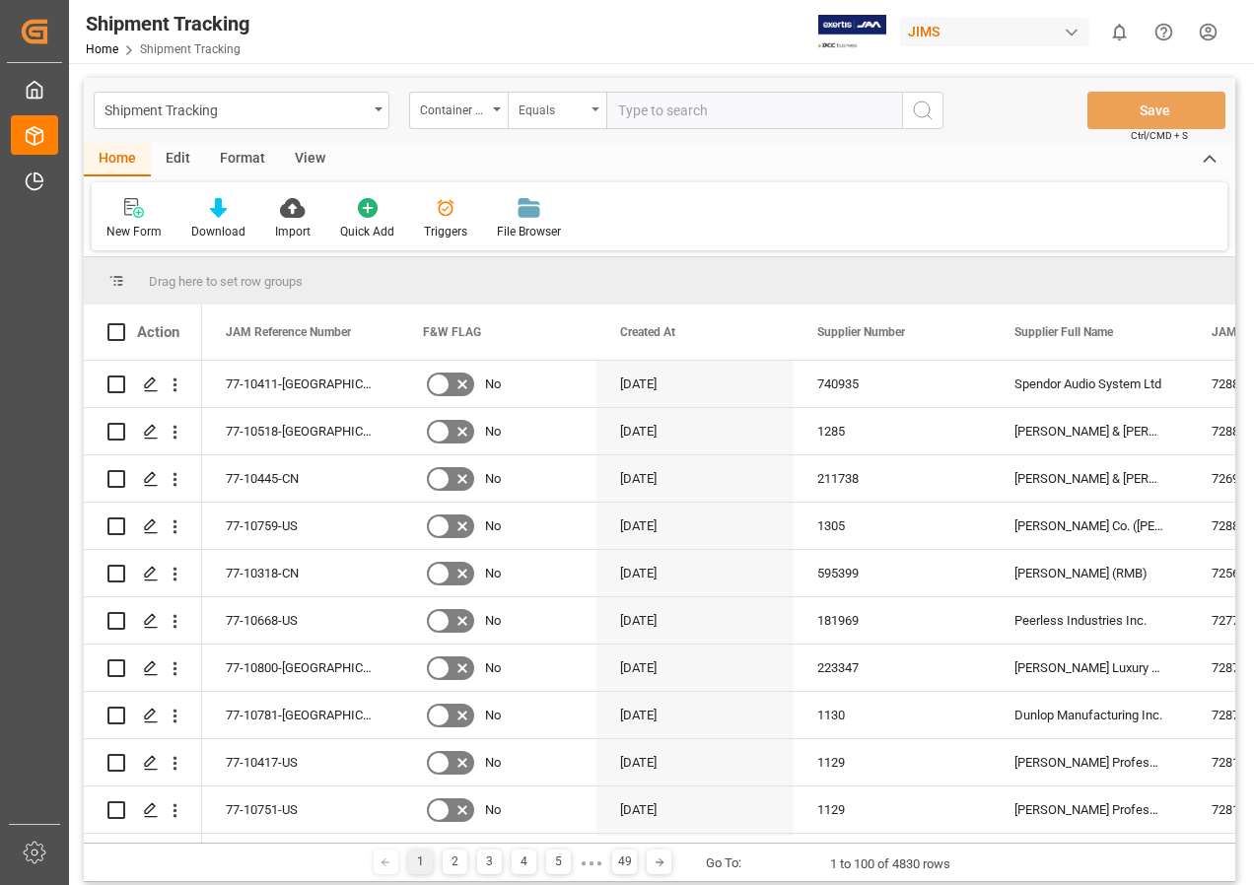
click at [592, 108] on icon "open menu" at bounding box center [595, 109] width 8 height 4
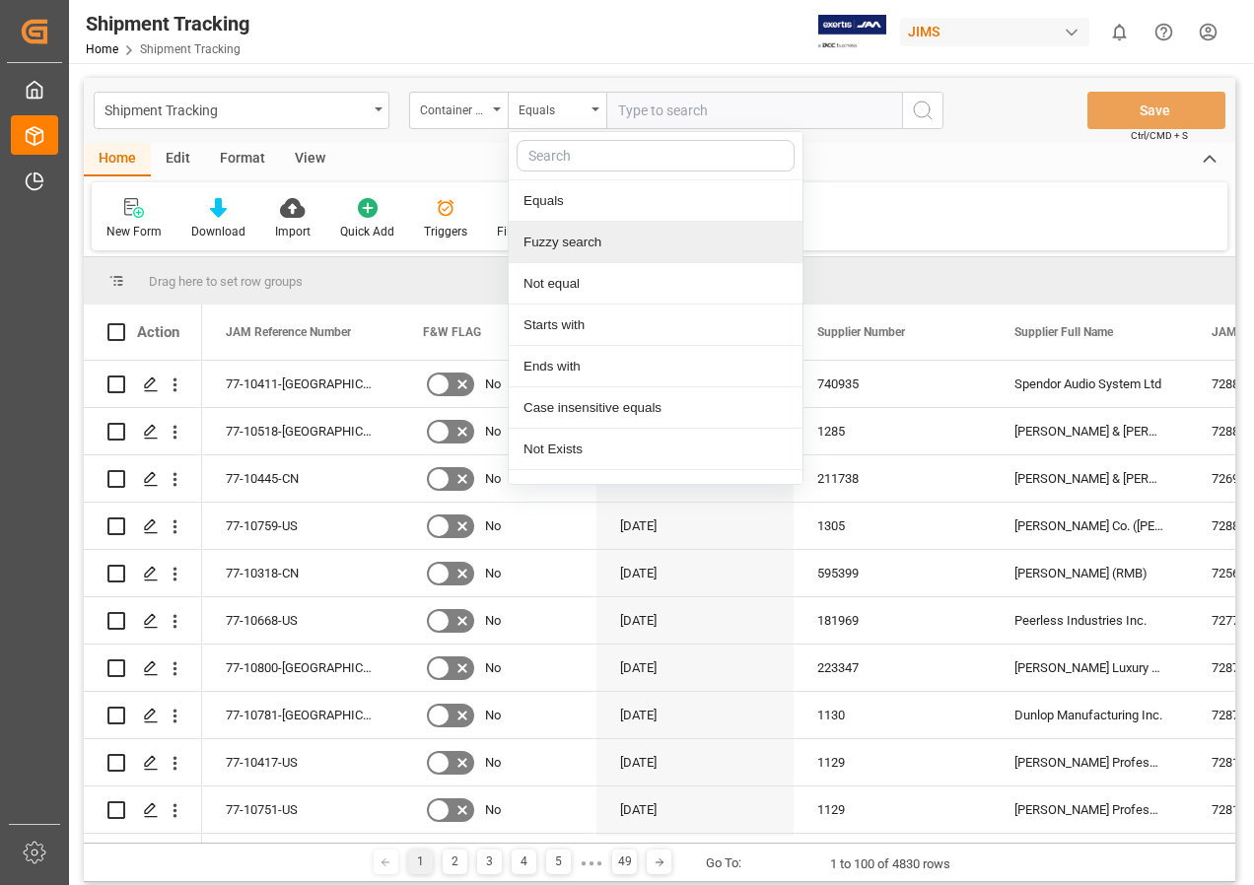
click at [566, 242] on div "Fuzzy search" at bounding box center [656, 242] width 294 height 41
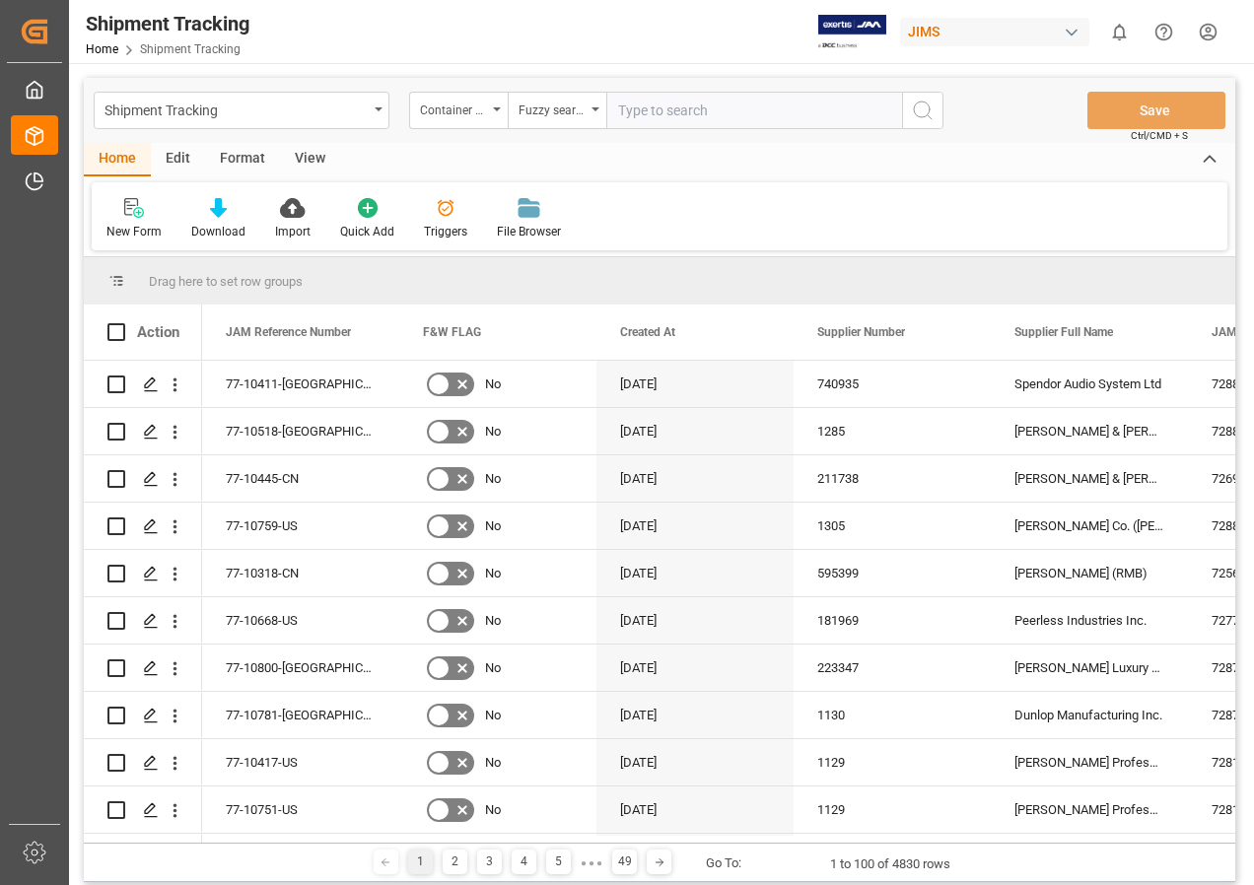
click at [638, 112] on input "text" at bounding box center [754, 110] width 296 height 37
paste input "EMCU8709854"
type input "EMCU8709854"
click at [299, 154] on div "View" at bounding box center [310, 160] width 60 height 34
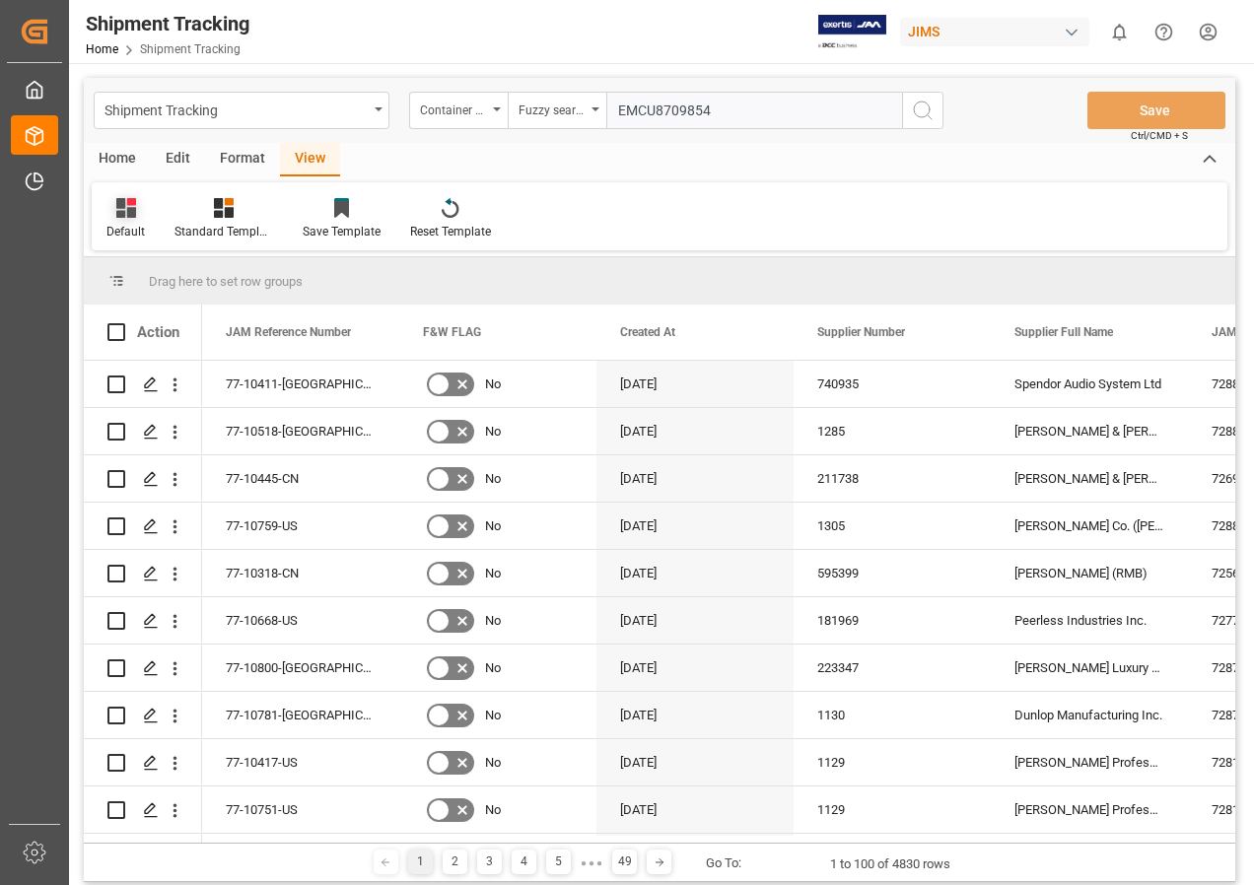
click at [132, 208] on icon at bounding box center [126, 208] width 20 height 20
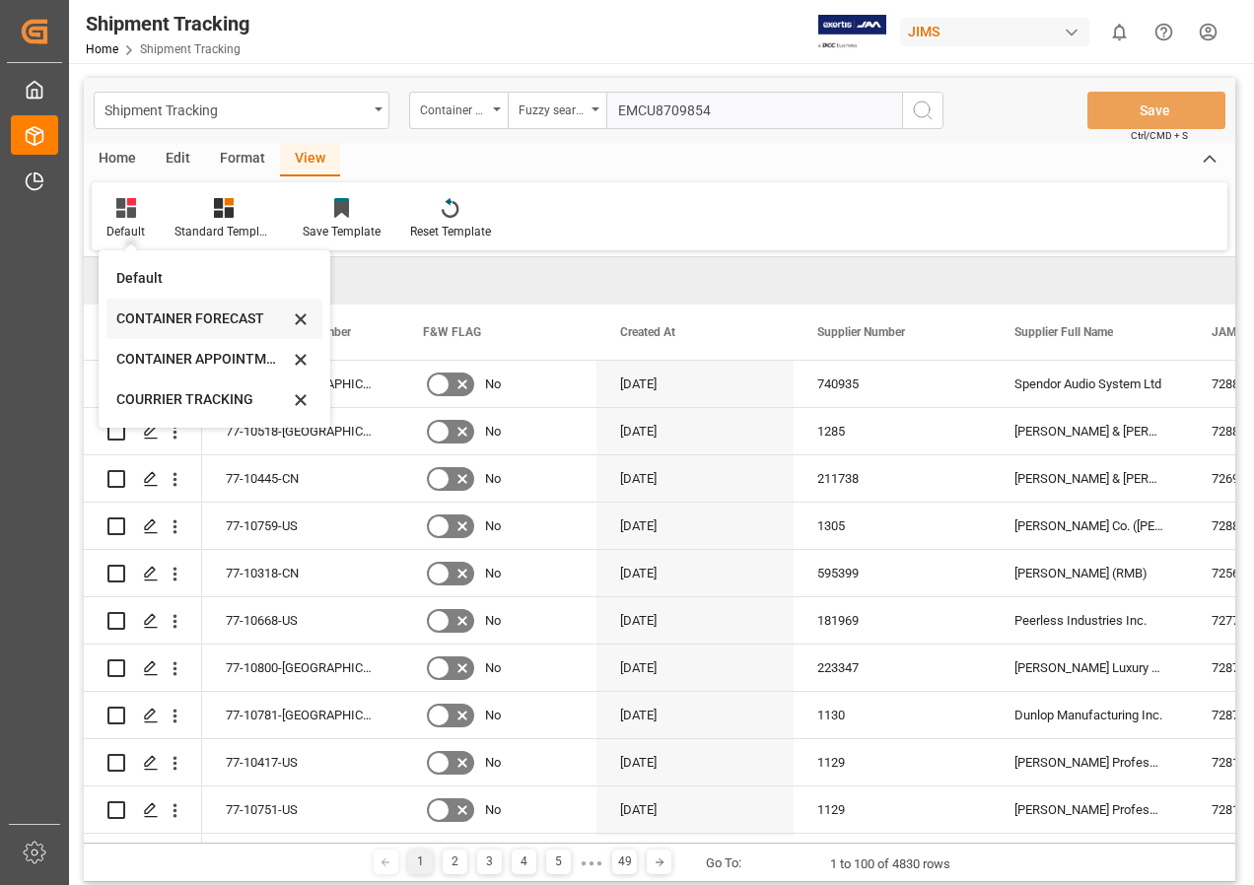
click at [162, 313] on div "CONTAINER FORECAST" at bounding box center [202, 319] width 173 height 21
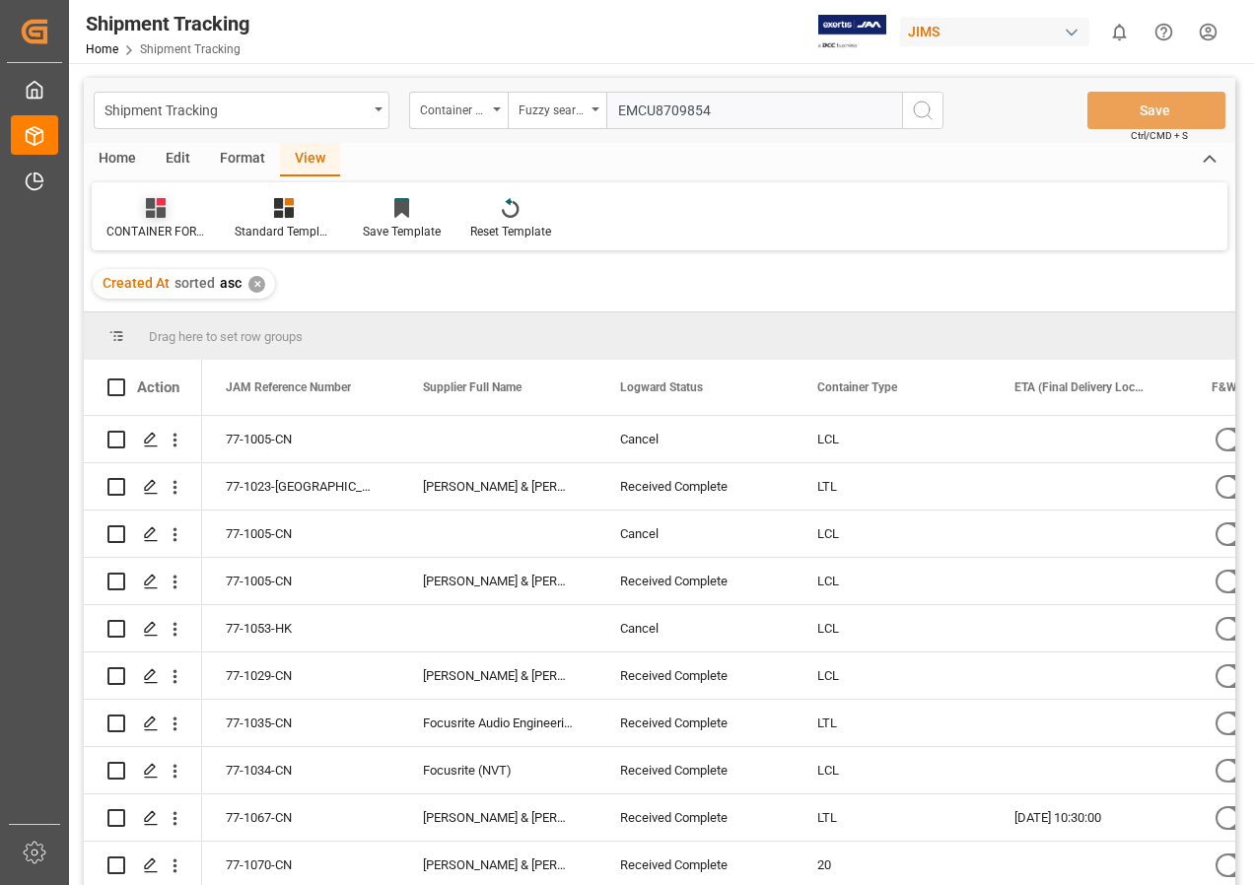
click at [155, 204] on icon at bounding box center [156, 208] width 20 height 20
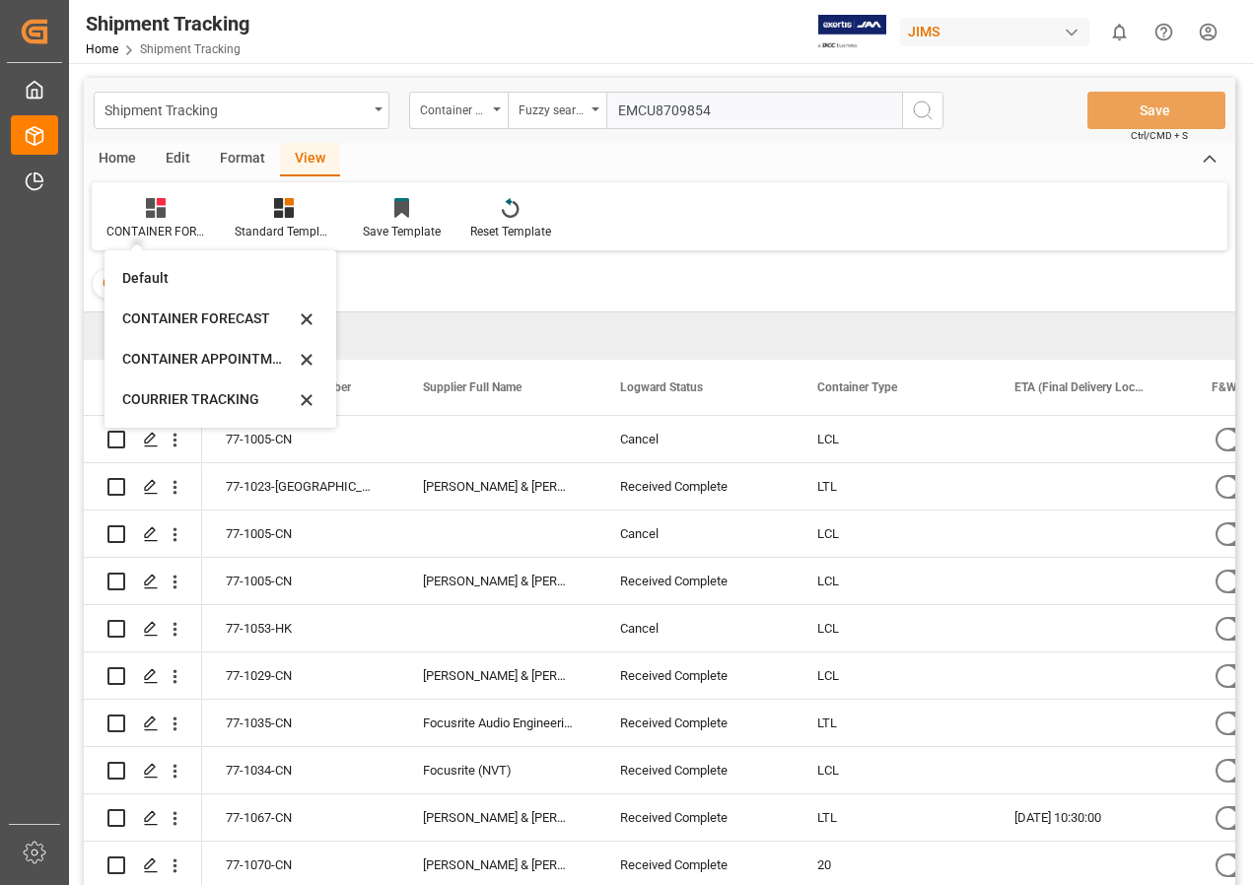
click at [432, 282] on div "Created At sorted asc ✕" at bounding box center [659, 283] width 1151 height 55
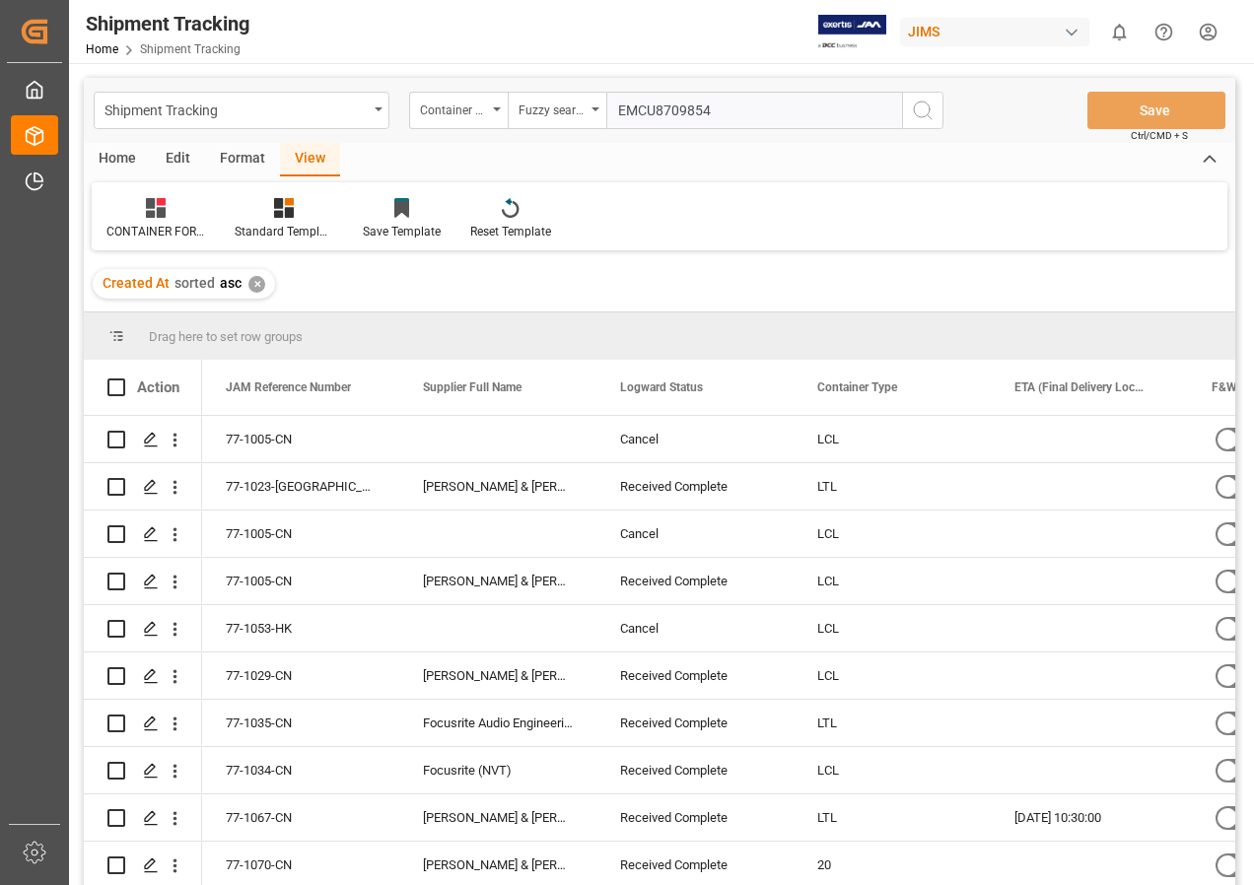
click at [251, 278] on div "✕" at bounding box center [256, 284] width 17 height 17
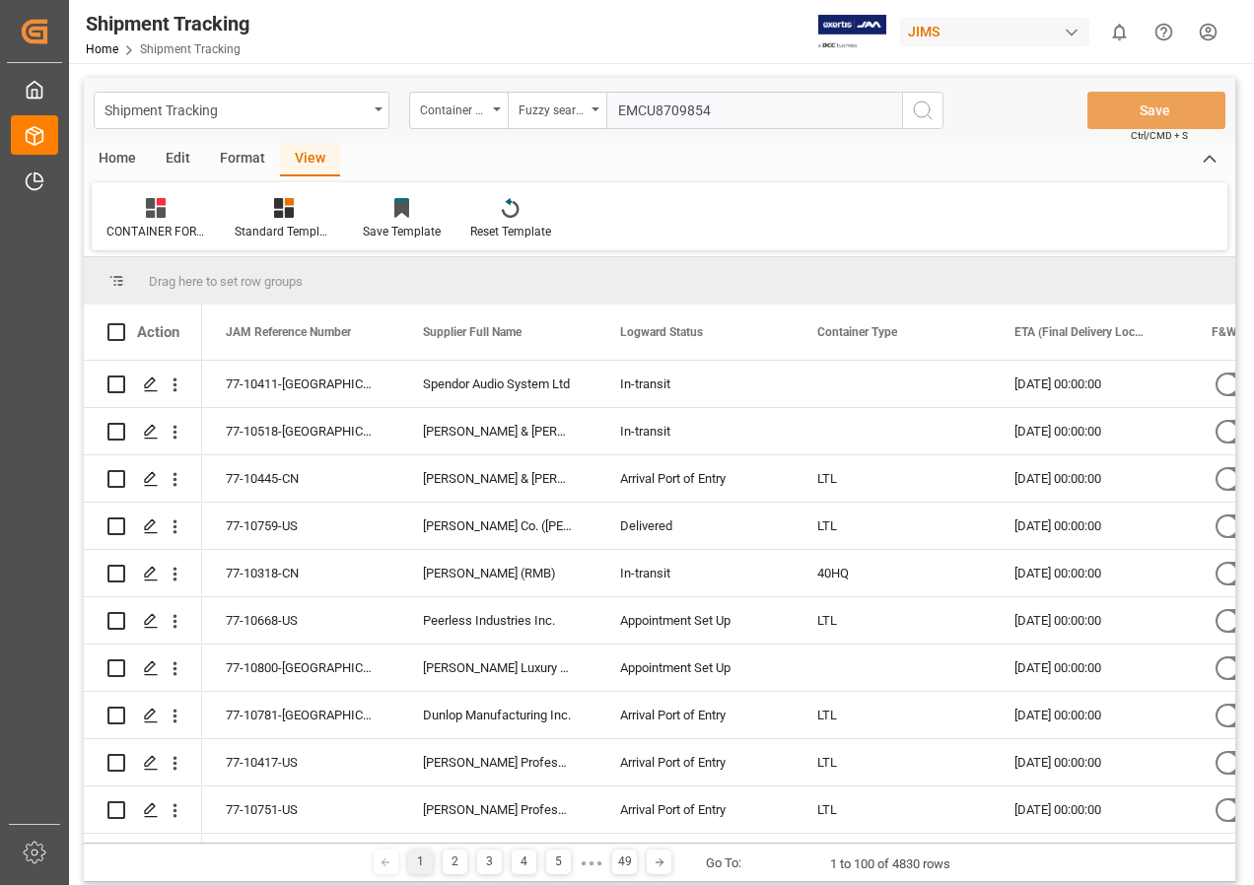
click at [307, 160] on div "View" at bounding box center [310, 160] width 60 height 34
click at [153, 213] on icon at bounding box center [156, 208] width 20 height 20
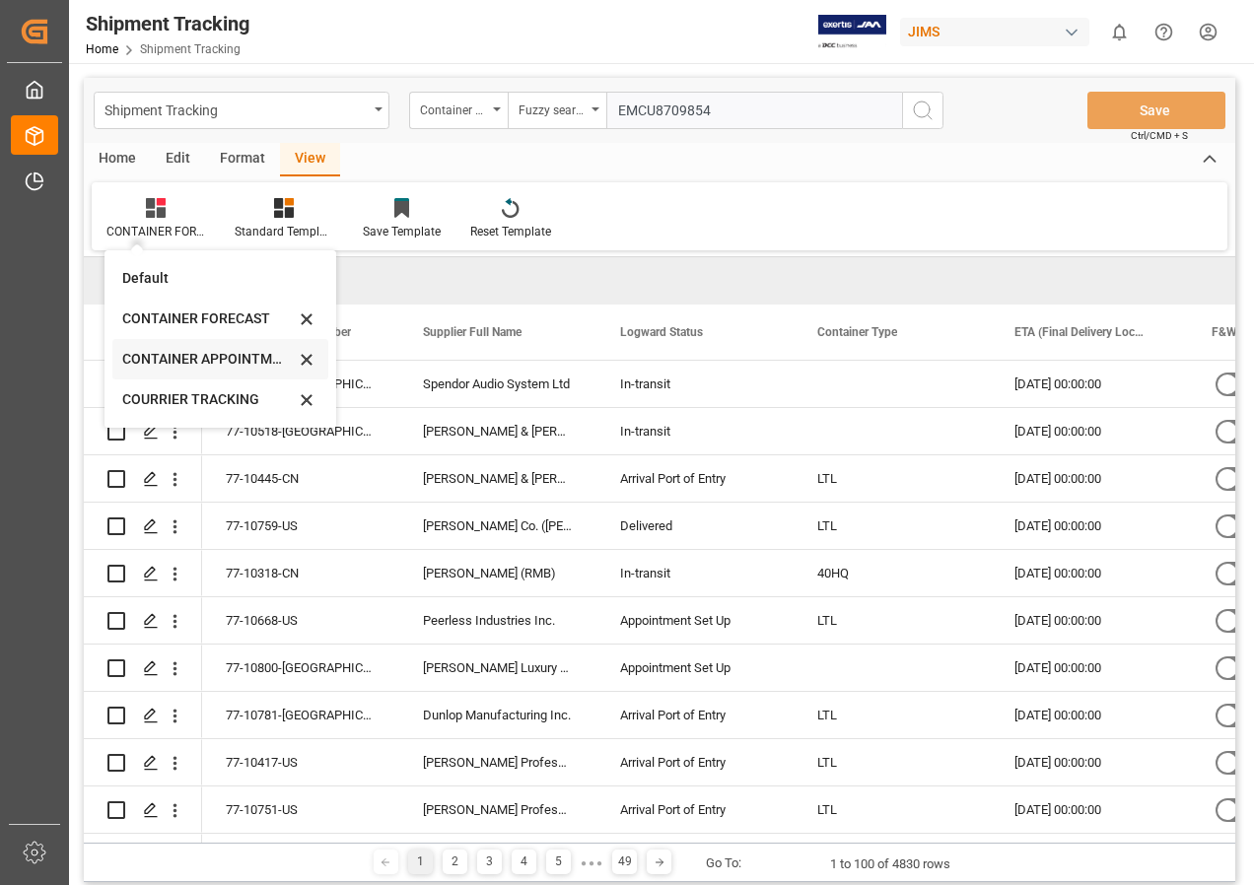
click at [205, 354] on div "CONTAINER APPOINTMENT" at bounding box center [208, 359] width 173 height 21
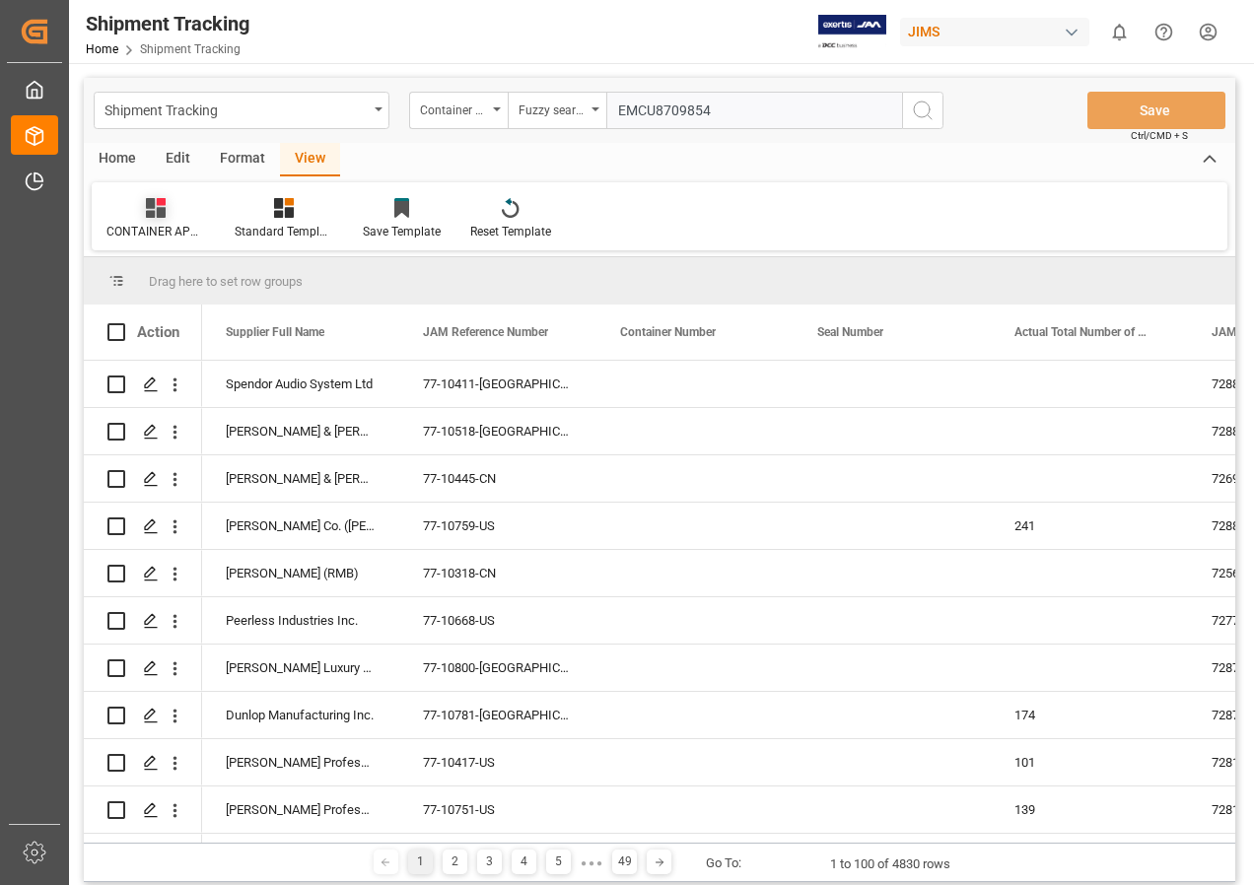
click at [161, 213] on icon at bounding box center [156, 208] width 20 height 20
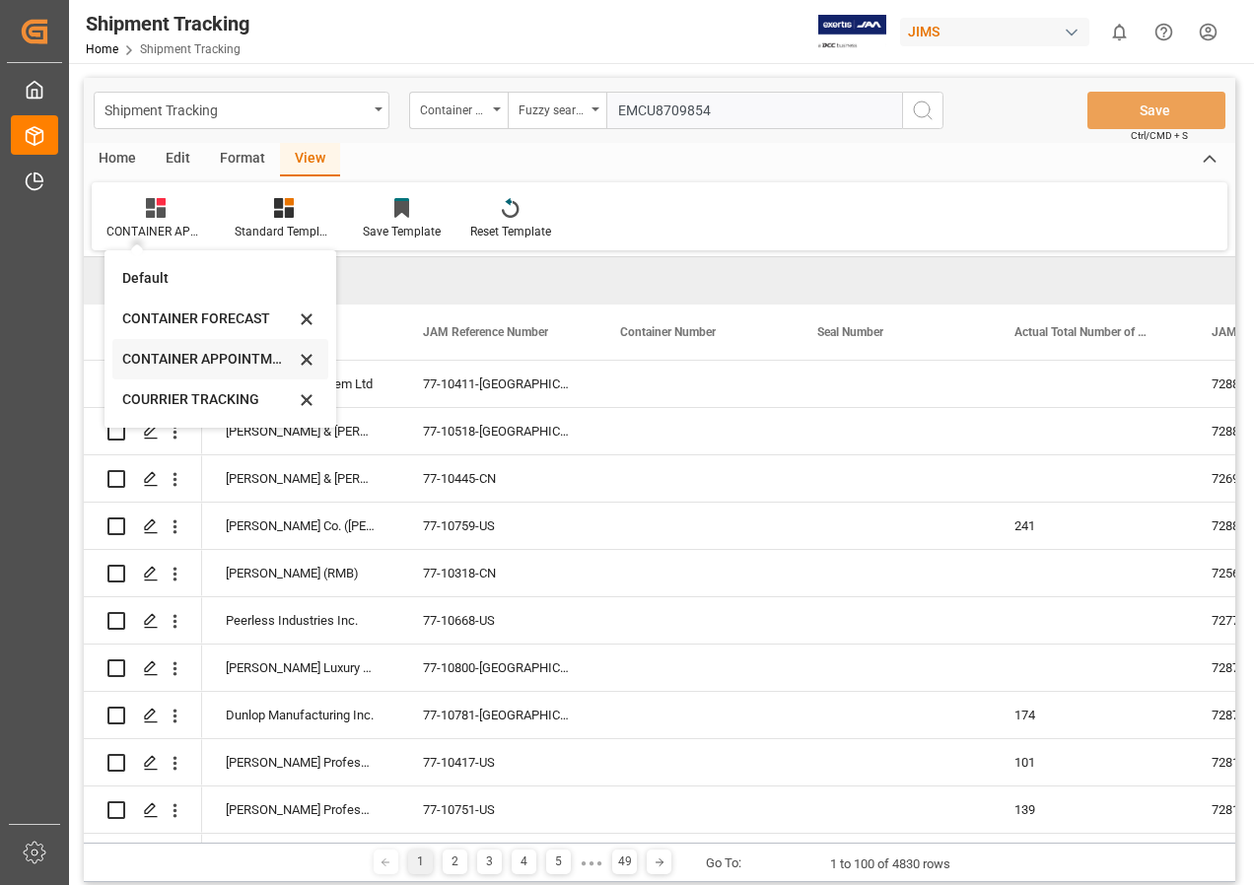
click at [162, 354] on div "CONTAINER APPOINTMENT" at bounding box center [208, 359] width 173 height 21
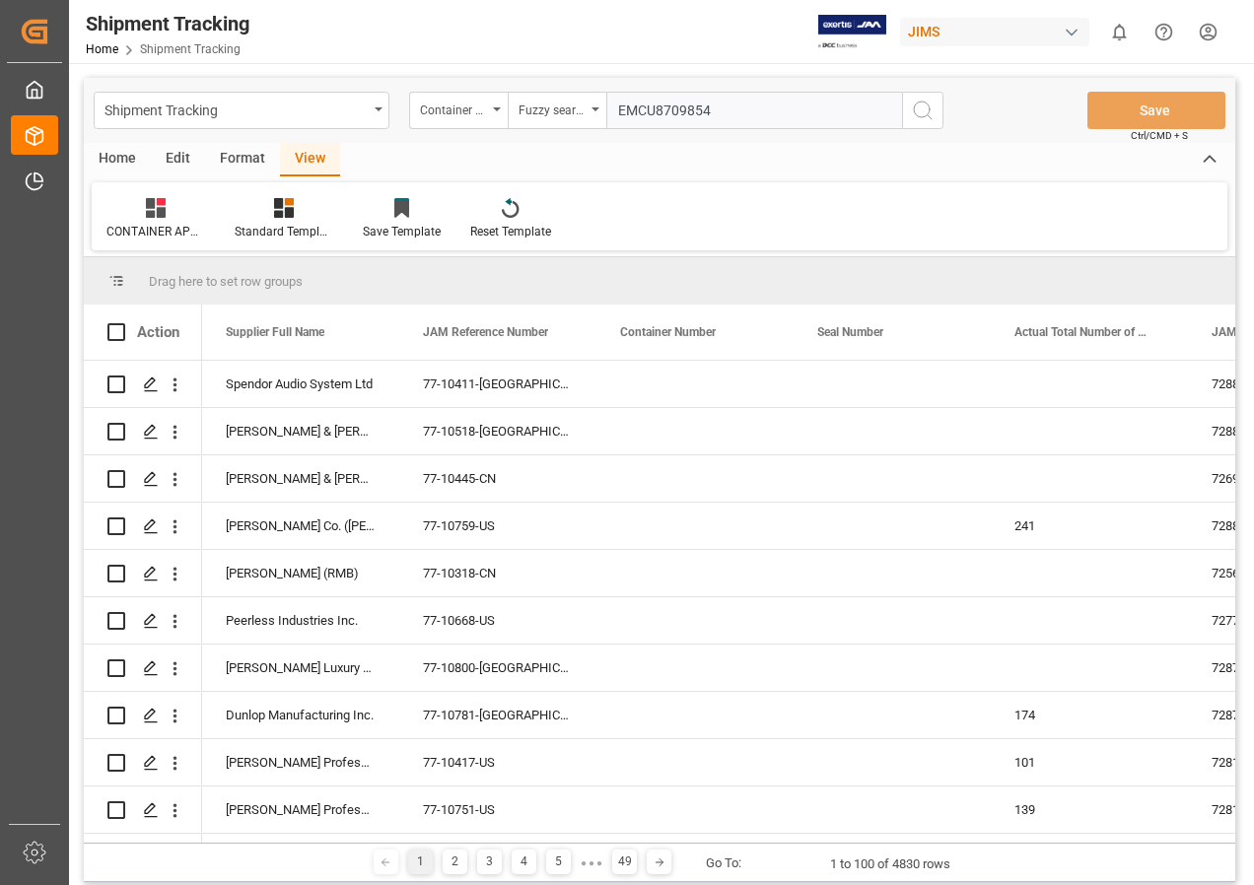
click at [919, 110] on icon "search button" at bounding box center [923, 111] width 24 height 24
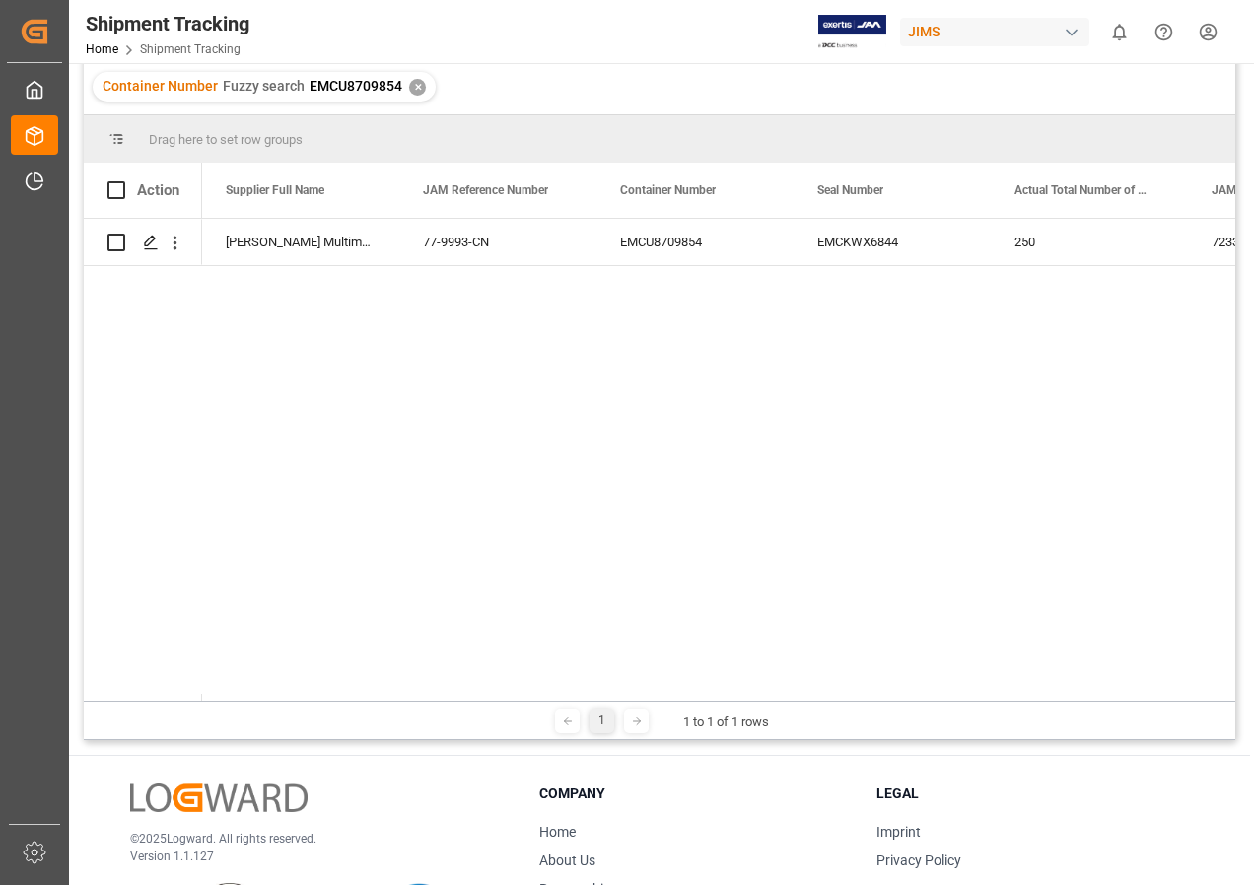
click at [415, 85] on div "✕" at bounding box center [417, 87] width 17 height 17
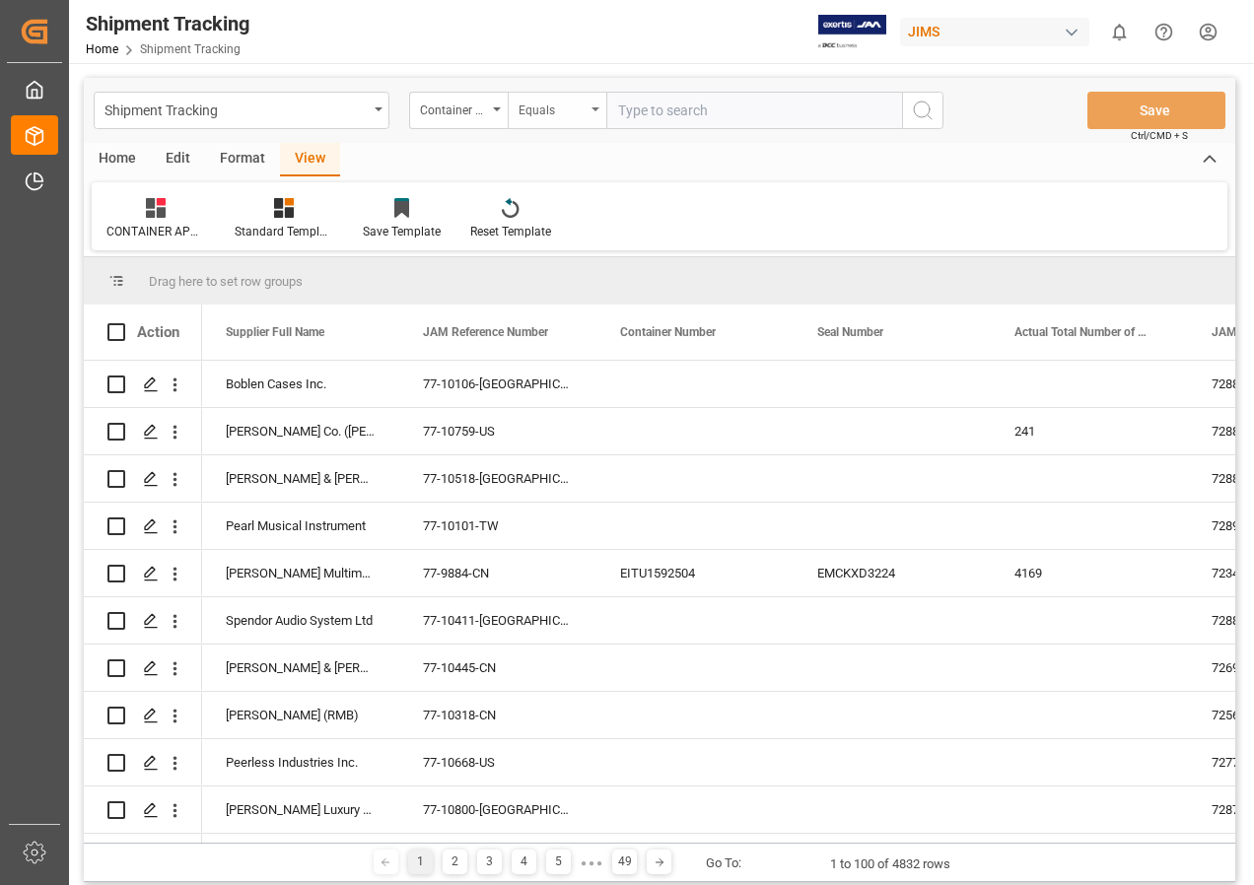
click at [597, 108] on icon "open menu" at bounding box center [595, 109] width 8 height 4
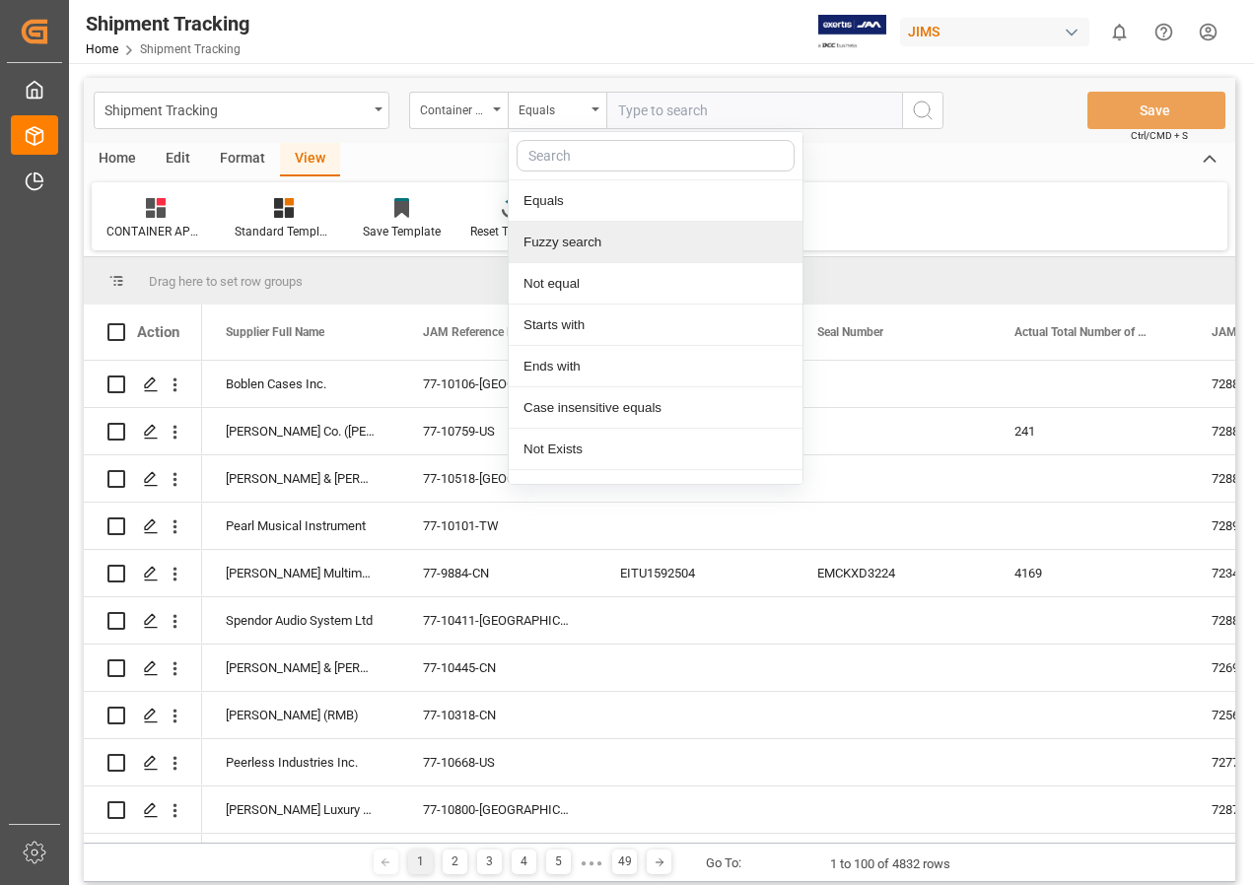
drag, startPoint x: 569, startPoint y: 242, endPoint x: 489, endPoint y: 234, distance: 80.3
click at [569, 243] on div "Fuzzy search" at bounding box center [656, 242] width 294 height 41
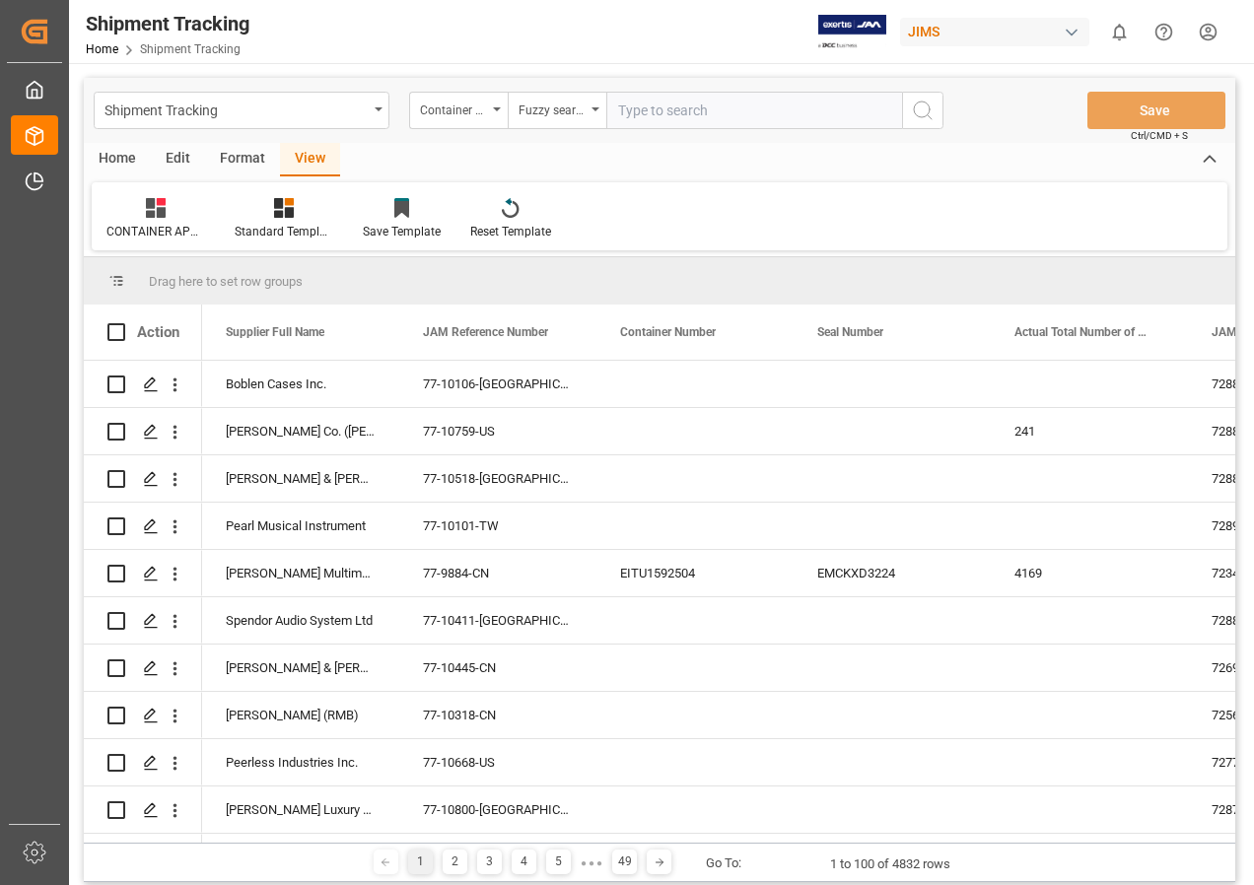
click at [727, 113] on input "text" at bounding box center [754, 110] width 296 height 37
paste input "EGHU9329746"
type input "EGHU9329746EGHU9329746"
drag, startPoint x: 802, startPoint y: 111, endPoint x: 593, endPoint y: 91, distance: 210.0
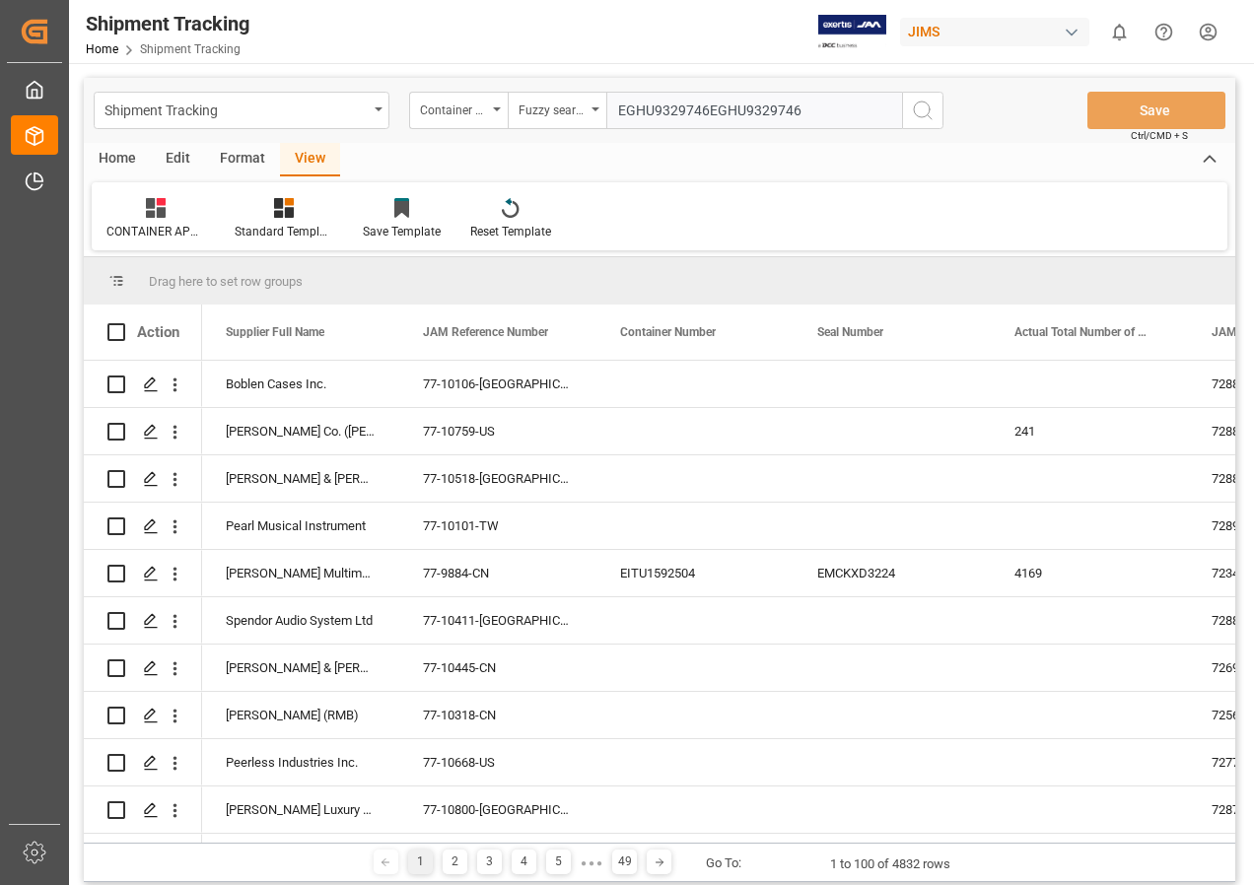
click at [593, 91] on div "Shipment Tracking Container Number Fuzzy search EGHU9329746EGHU9329746 Save Ctr…" at bounding box center [659, 110] width 1151 height 65
click at [680, 108] on input "text" at bounding box center [754, 110] width 296 height 37
paste input "EGHU9329746"
type input "EGHU9329746"
click at [915, 113] on circle "search button" at bounding box center [922, 110] width 16 height 16
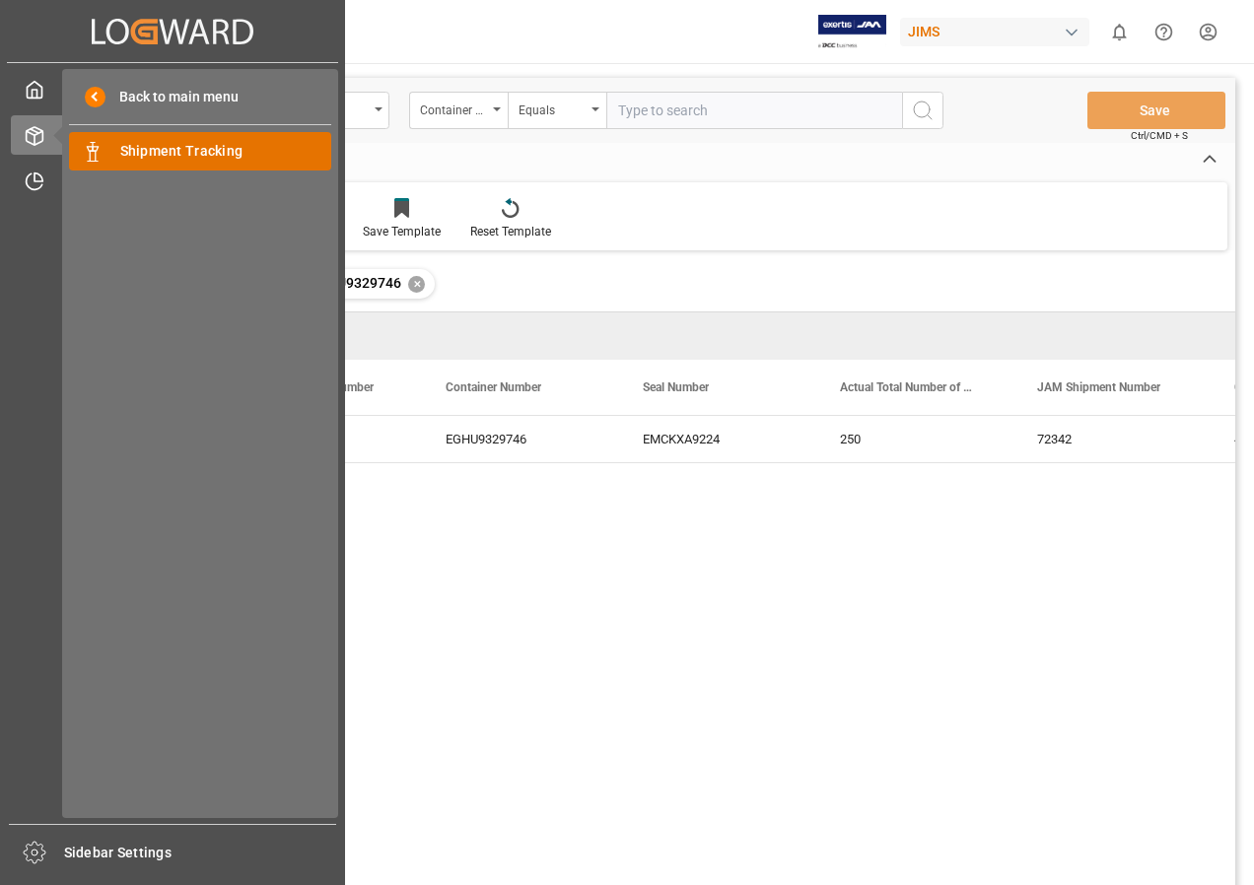
click at [153, 143] on span "Shipment Tracking" at bounding box center [226, 151] width 212 height 21
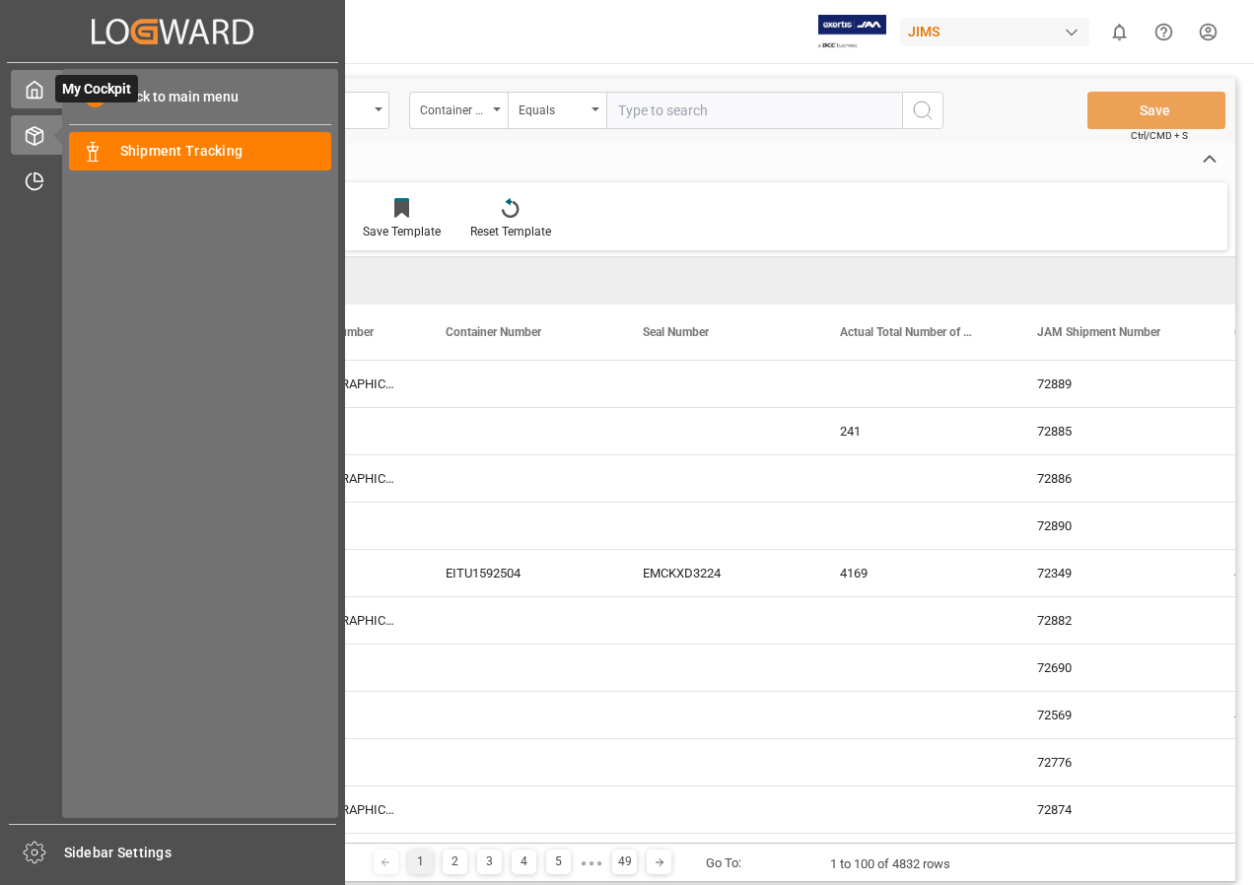
click at [56, 93] on span "My Cockpit" at bounding box center [96, 89] width 83 height 28
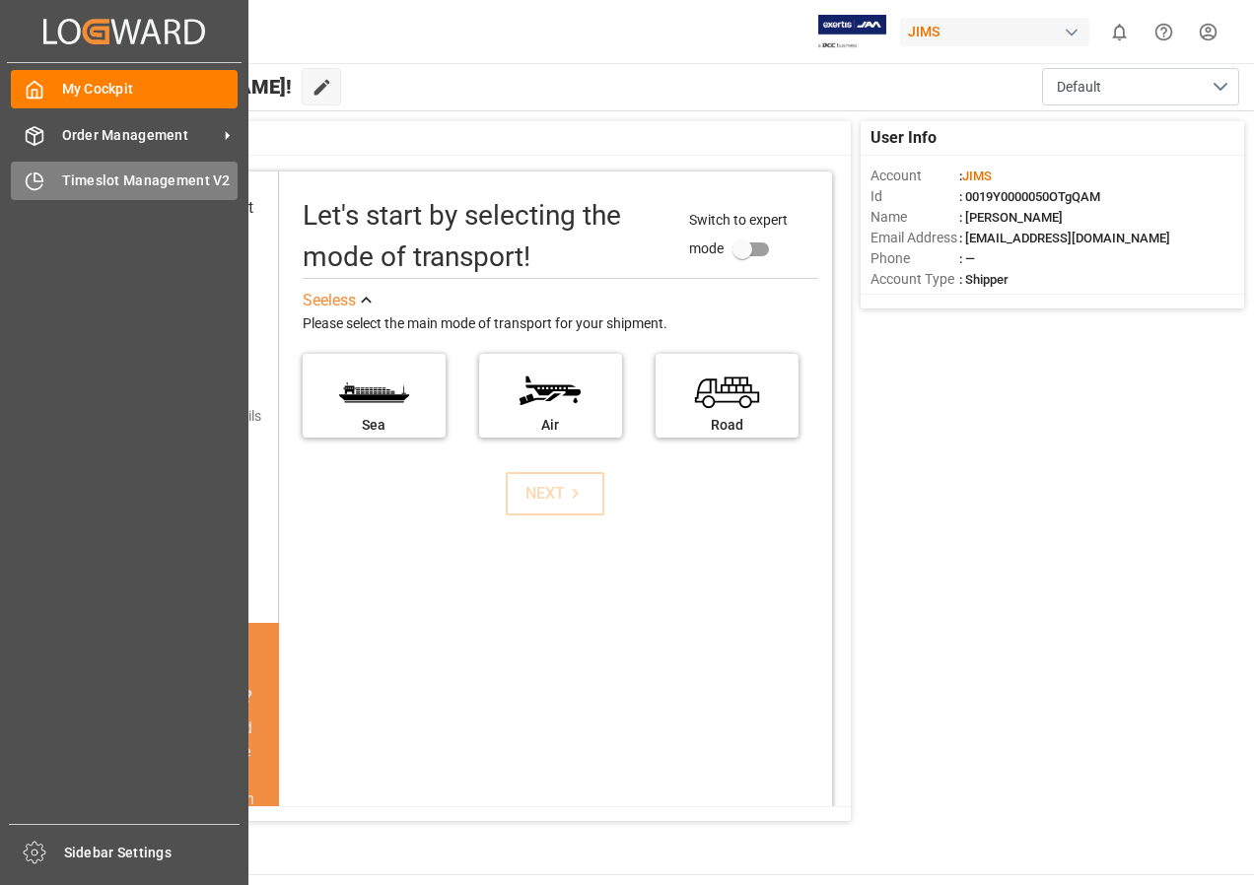
click at [120, 184] on span "Timeslot Management V2" at bounding box center [150, 181] width 176 height 21
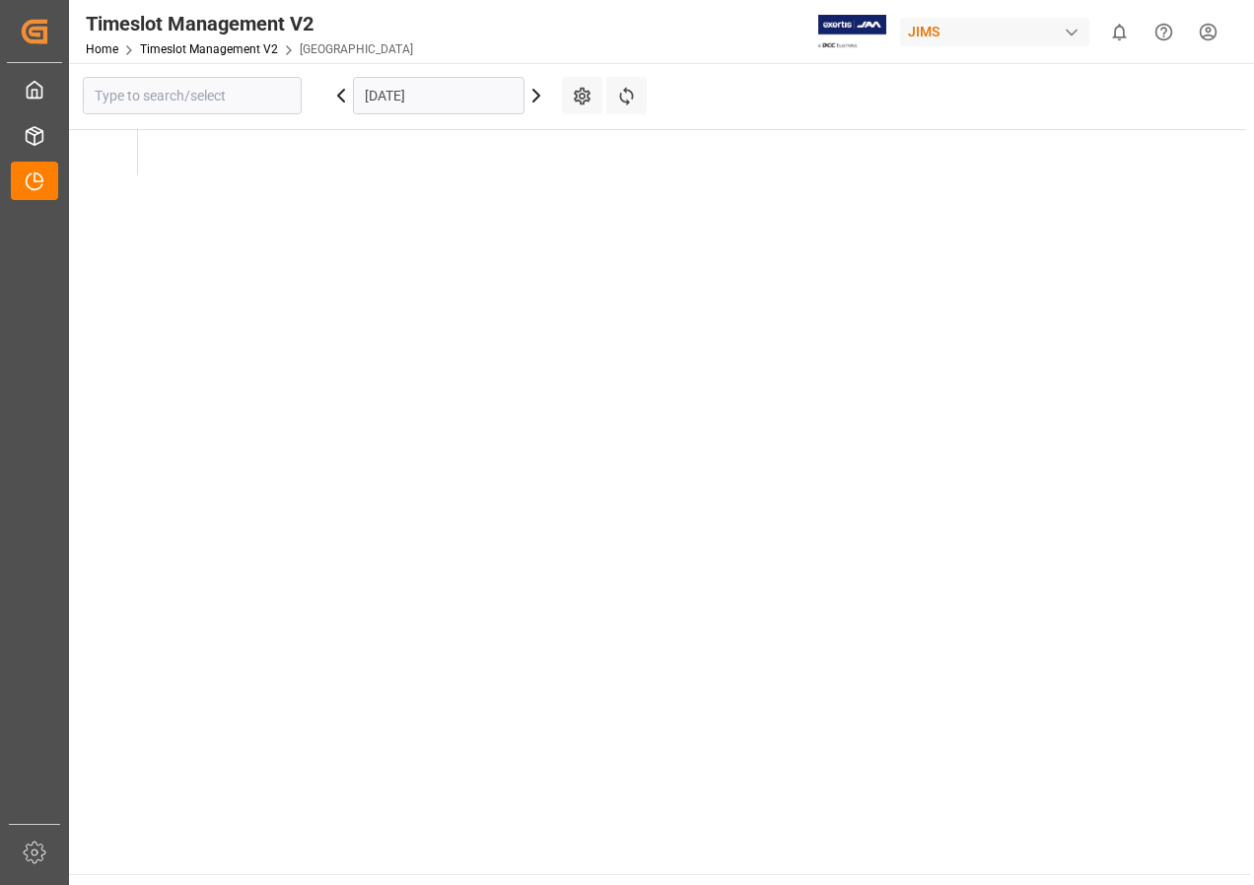
type input "[GEOGRAPHIC_DATA]"
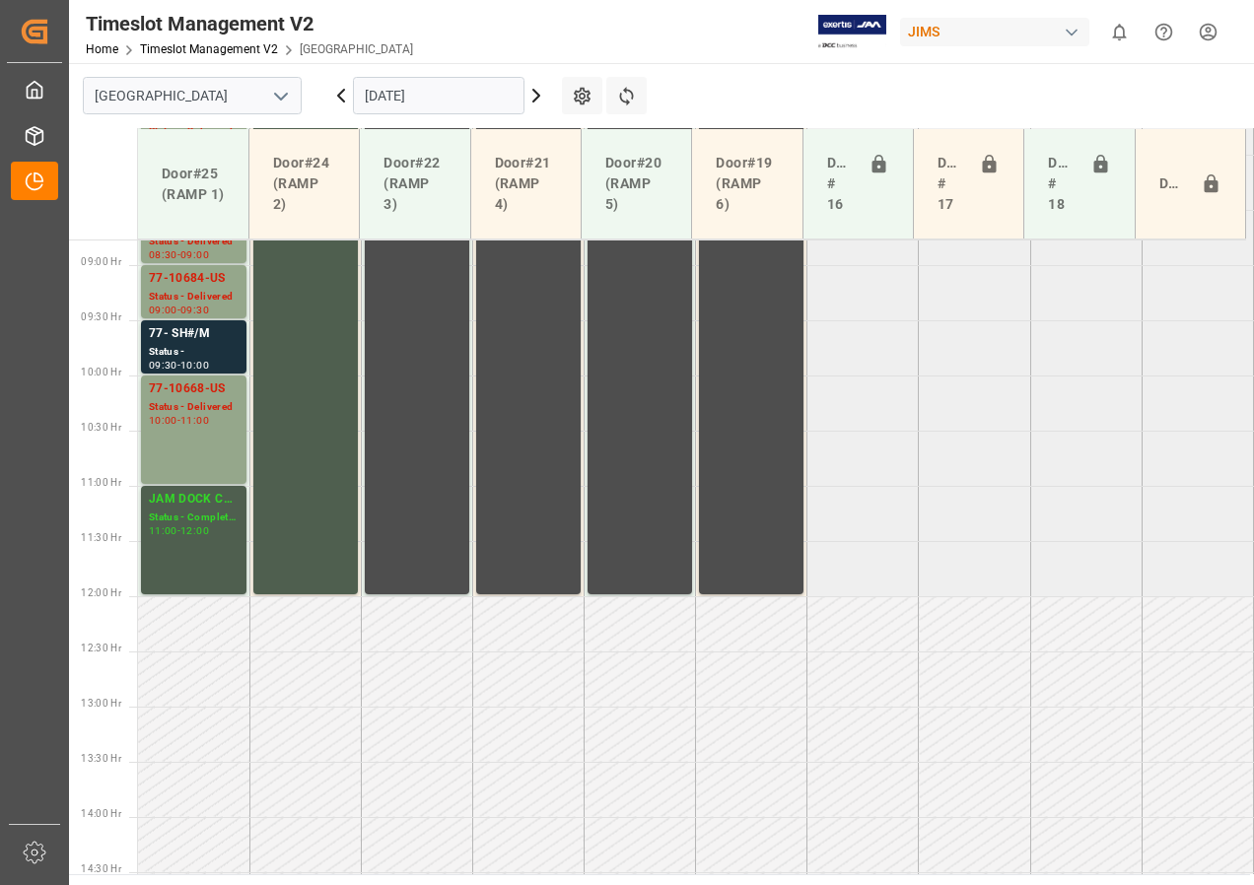
scroll to position [1022, 0]
